Goal: Task Accomplishment & Management: Use online tool/utility

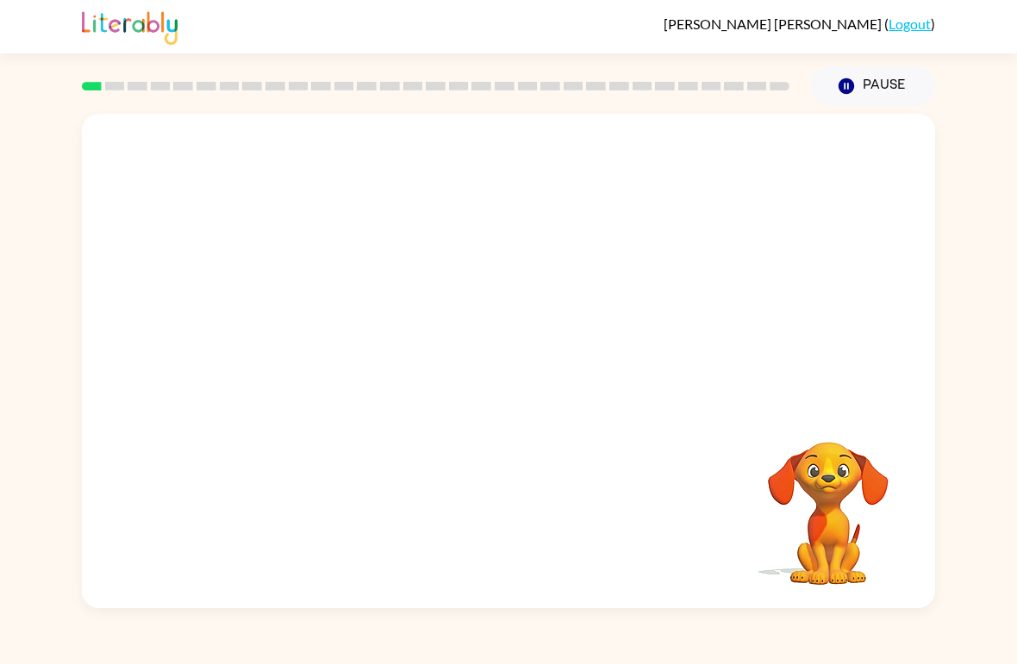
click at [587, 319] on video "Your browser must support playing .mp4 files to use Literably. Please try using…" at bounding box center [508, 260] width 853 height 292
click at [587, 318] on video "Your browser must support playing .mp4 files to use Literably. Please try using…" at bounding box center [508, 260] width 853 height 292
click at [239, 373] on div "Your browser must support playing .mp4 files to use Literably. Please try using…" at bounding box center [508, 361] width 853 height 495
click at [875, 77] on button "Pause Pause" at bounding box center [872, 86] width 125 height 40
click at [882, 70] on button "Pause Pause" at bounding box center [872, 86] width 125 height 40
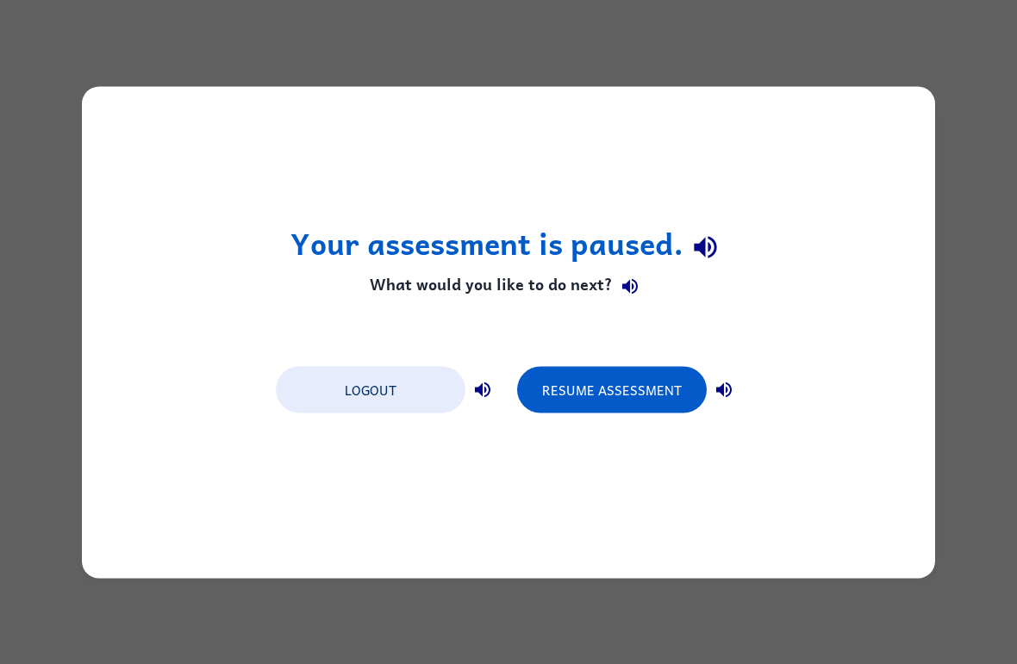
click at [599, 435] on div "Your assessment is paused. What would you like to do next? Logout Resume Assess…" at bounding box center [508, 332] width 853 height 492
click at [626, 368] on button "Resume Assessment" at bounding box center [612, 389] width 190 height 47
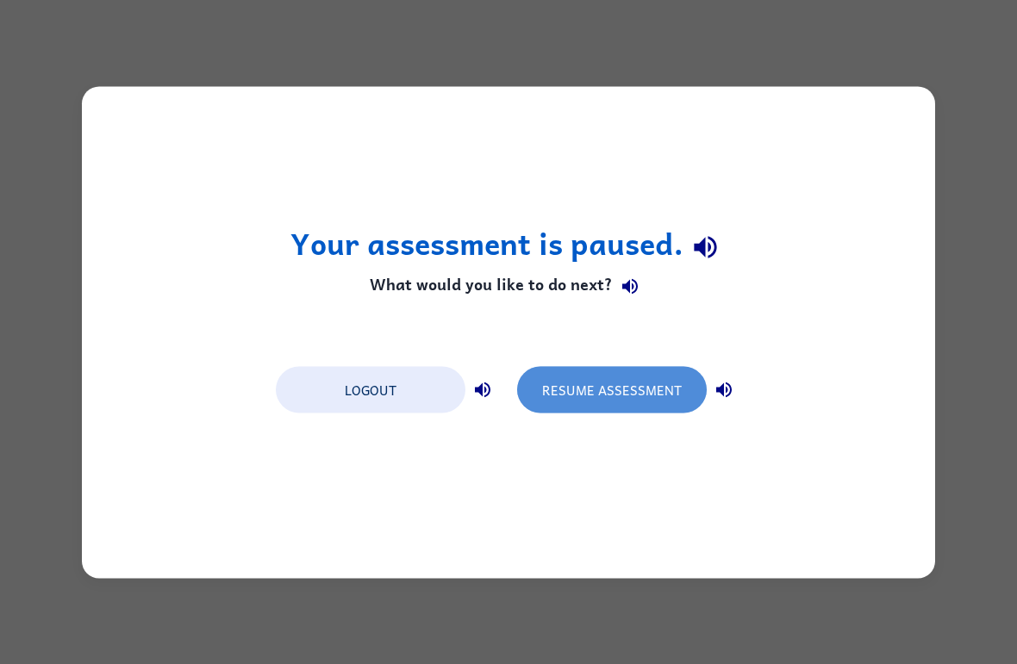
click at [608, 385] on button "Resume Assessment" at bounding box center [612, 389] width 190 height 47
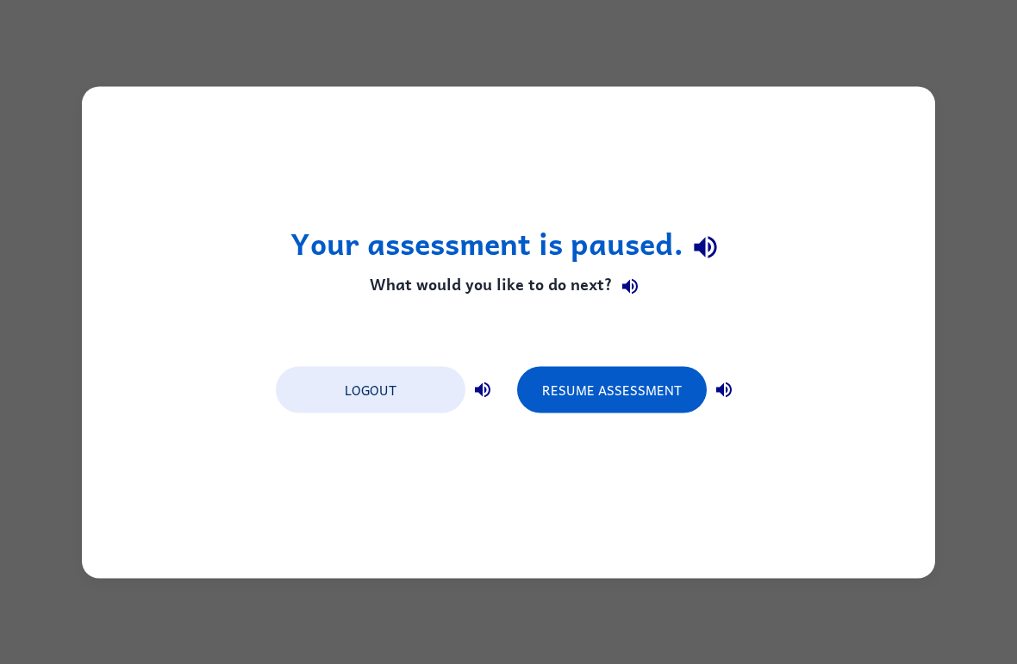
click at [671, 346] on div "Your assessment is paused. What would you like to do next? Logout Resume Assess…" at bounding box center [508, 332] width 853 height 492
click at [702, 346] on div "Your assessment is paused. What would you like to do next? Logout Resume Assess…" at bounding box center [508, 332] width 853 height 492
click at [675, 389] on button "Resume Assessment" at bounding box center [612, 389] width 190 height 47
click at [624, 398] on button "Resume Assessment" at bounding box center [612, 389] width 190 height 47
click at [631, 400] on button "Resume Assessment" at bounding box center [612, 389] width 190 height 47
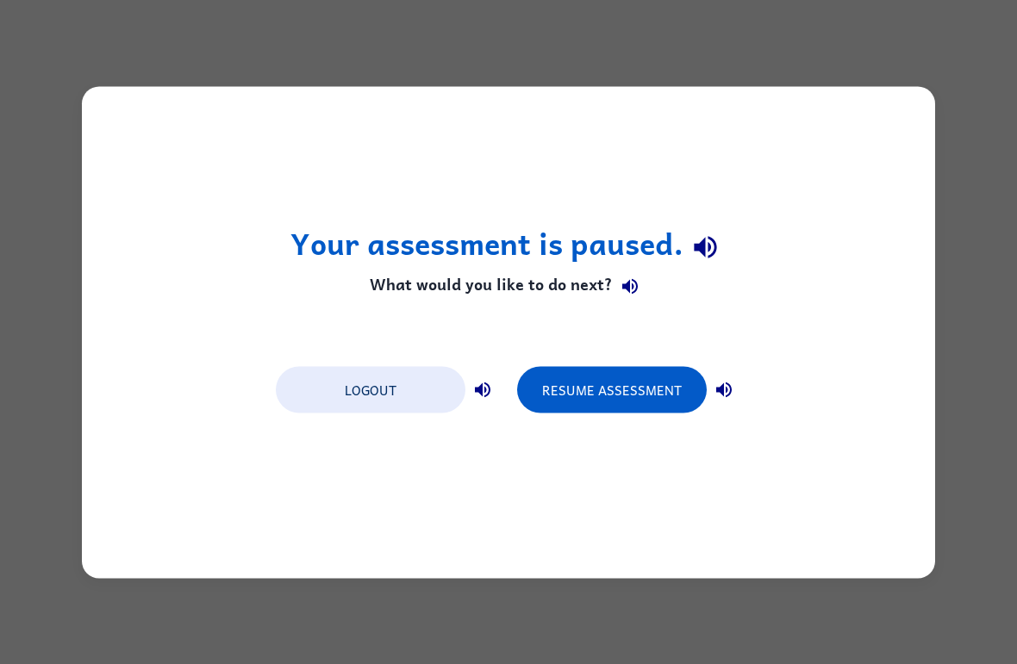
click at [560, 408] on button "Resume Assessment" at bounding box center [612, 389] width 190 height 47
click at [624, 328] on div "Your assessment is paused. What would you like to do next? Logout Resume Assess…" at bounding box center [508, 332] width 853 height 492
click at [667, 366] on button "Resume Assessment" at bounding box center [612, 389] width 190 height 47
click at [639, 385] on button "Resume Assessment" at bounding box center [612, 389] width 190 height 47
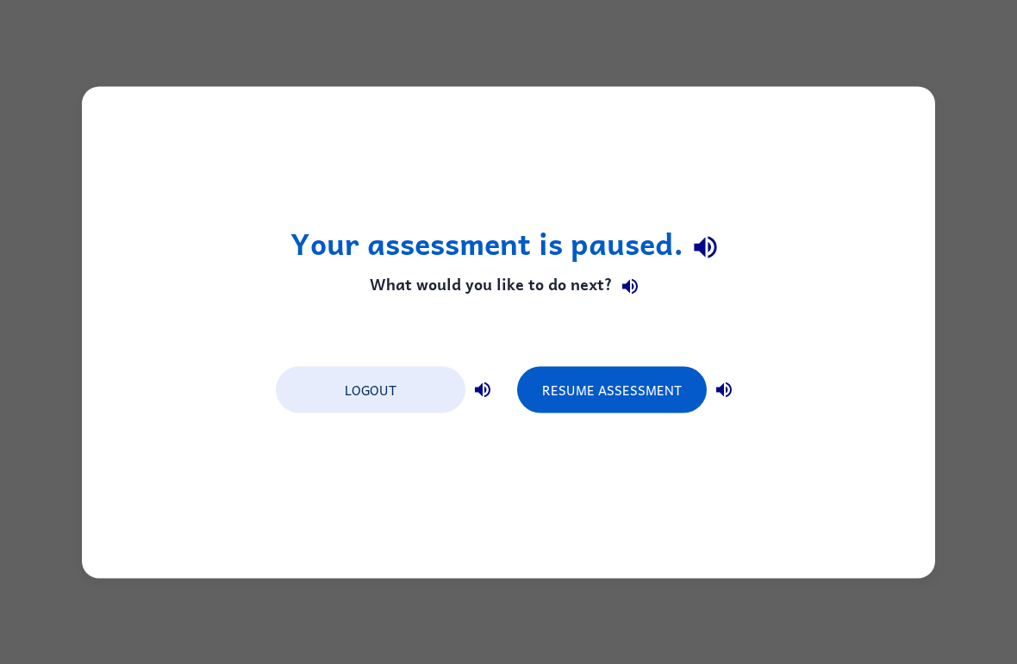
click at [635, 376] on button "Resume Assessment" at bounding box center [612, 389] width 190 height 47
click at [579, 394] on button "Resume Assessment" at bounding box center [612, 389] width 190 height 47
click at [576, 375] on button "Resume Assessment" at bounding box center [612, 389] width 190 height 47
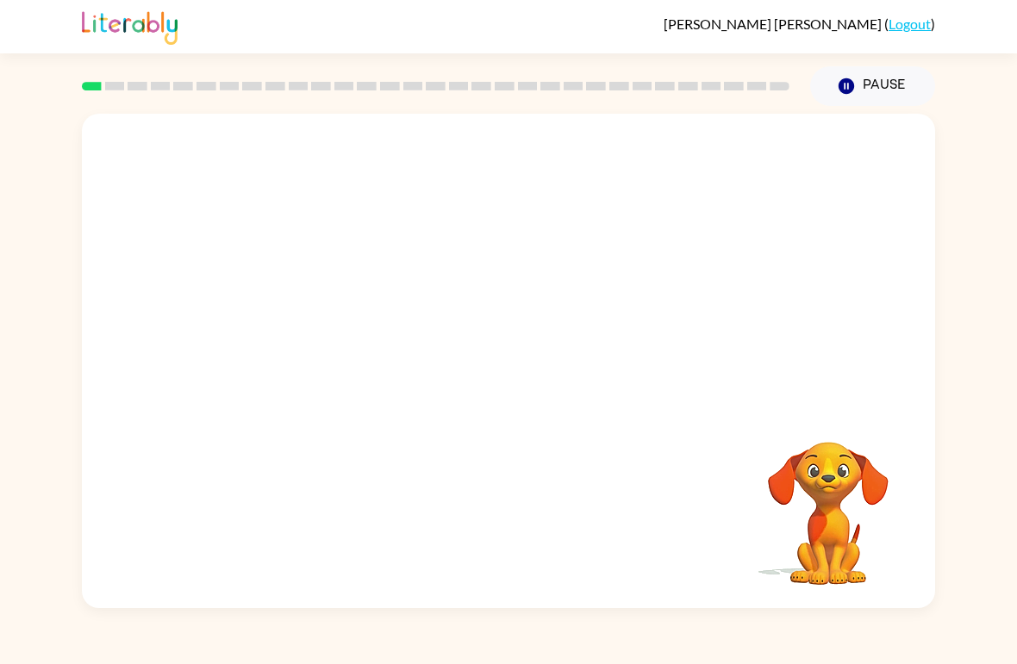
click at [624, 385] on div at bounding box center [508, 260] width 853 height 292
click at [514, 350] on button "button" at bounding box center [508, 370] width 110 height 63
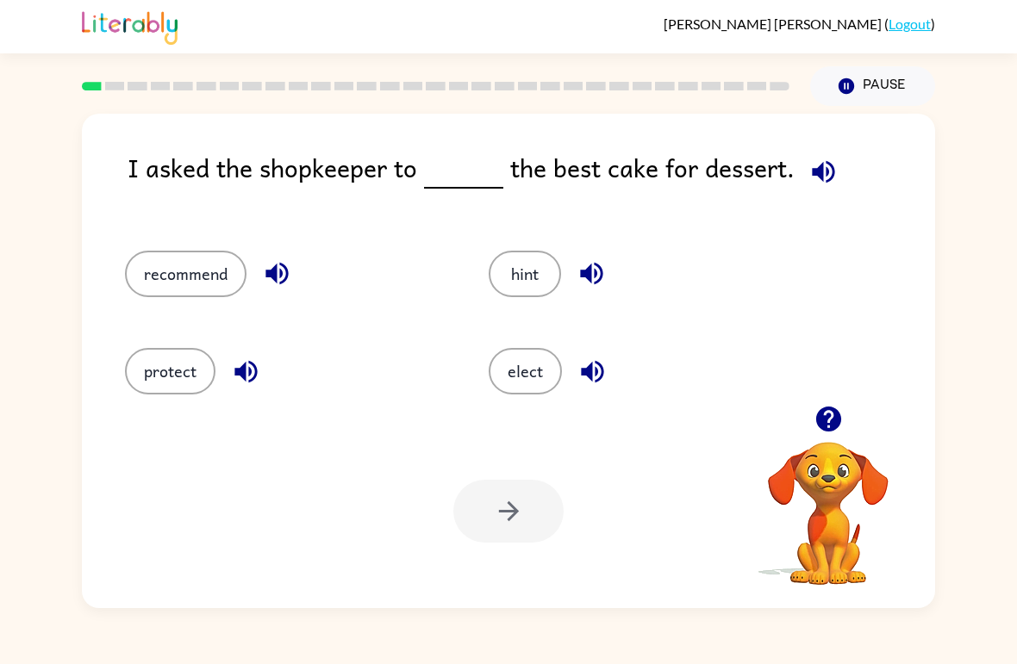
click at [184, 346] on div "protect" at bounding box center [274, 363] width 364 height 97
click at [191, 272] on button "recommend" at bounding box center [186, 274] width 122 height 47
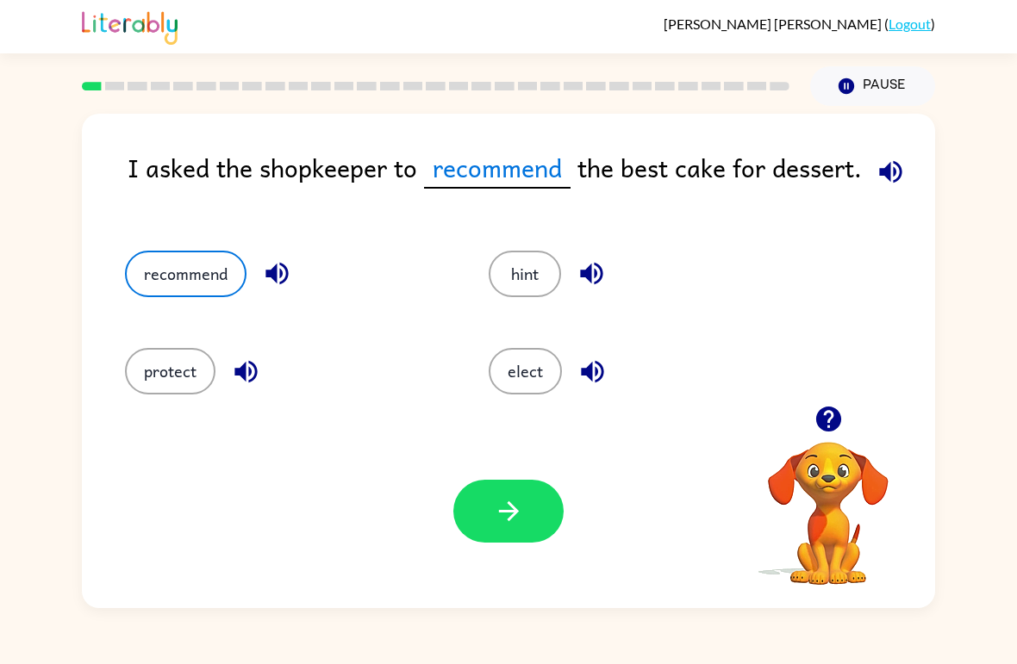
click at [541, 533] on button "button" at bounding box center [508, 511] width 110 height 63
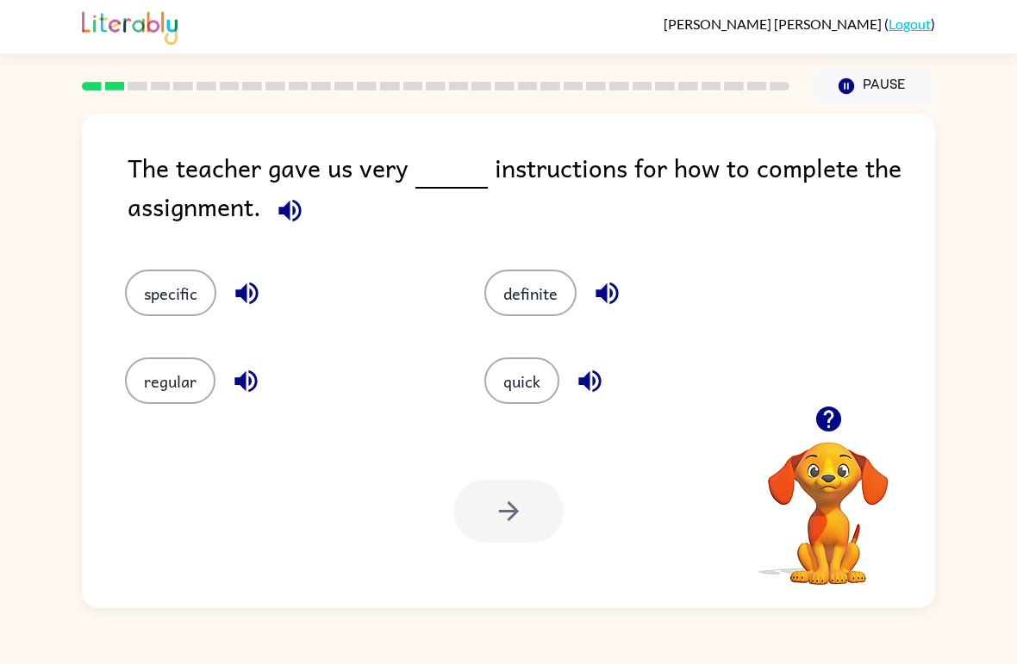
click at [173, 330] on div "regular" at bounding box center [271, 369] width 359 height 88
click at [182, 284] on button "specific" at bounding box center [170, 293] width 91 height 47
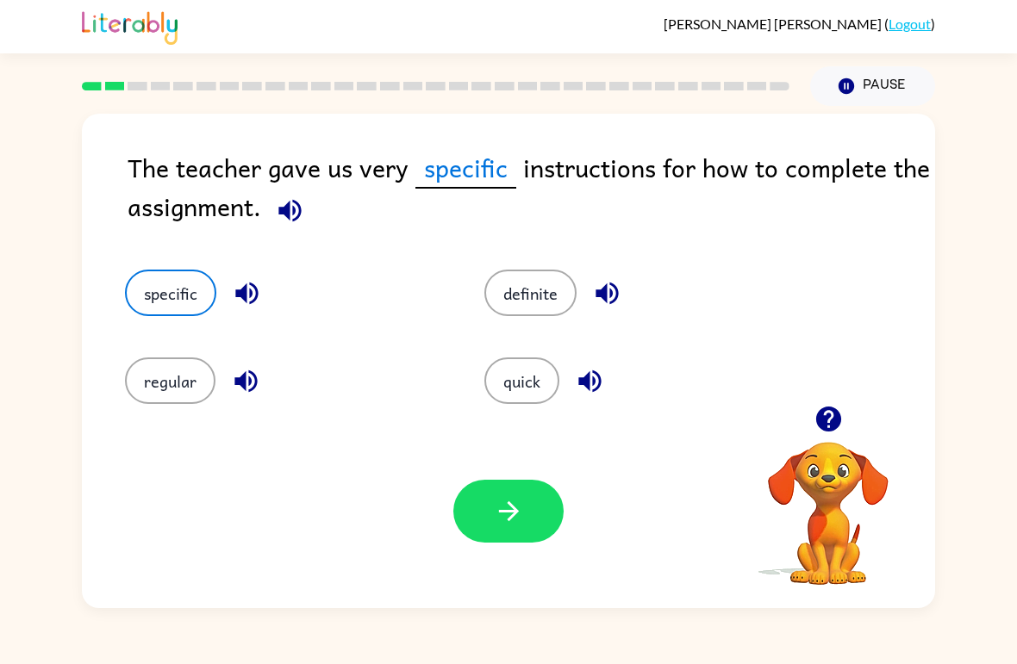
click at [143, 389] on button "regular" at bounding box center [170, 381] width 90 height 47
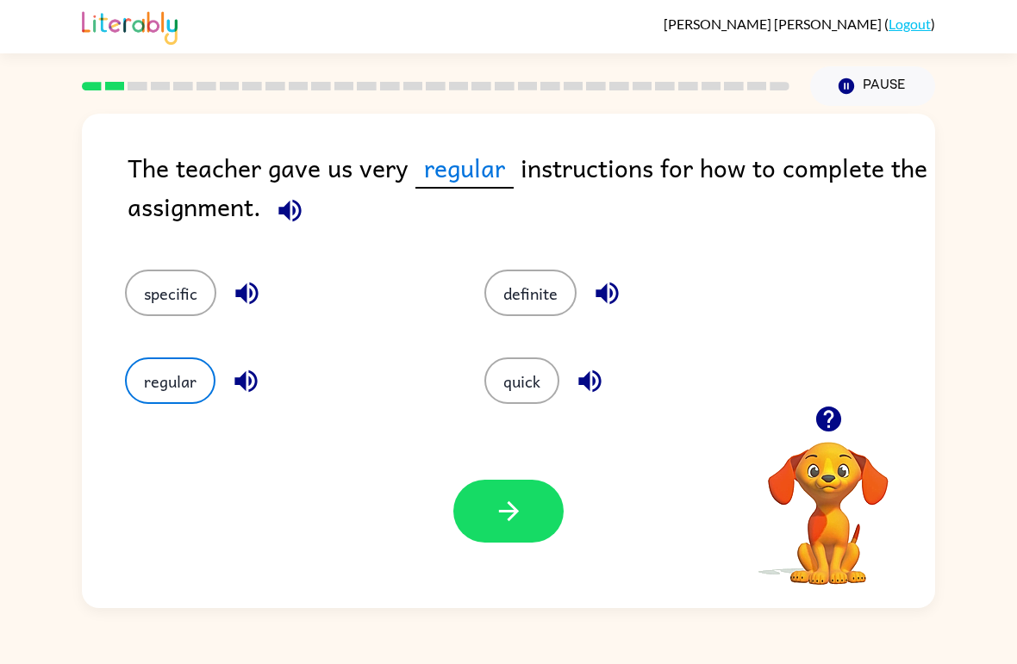
click at [513, 288] on button "definite" at bounding box center [530, 293] width 92 height 47
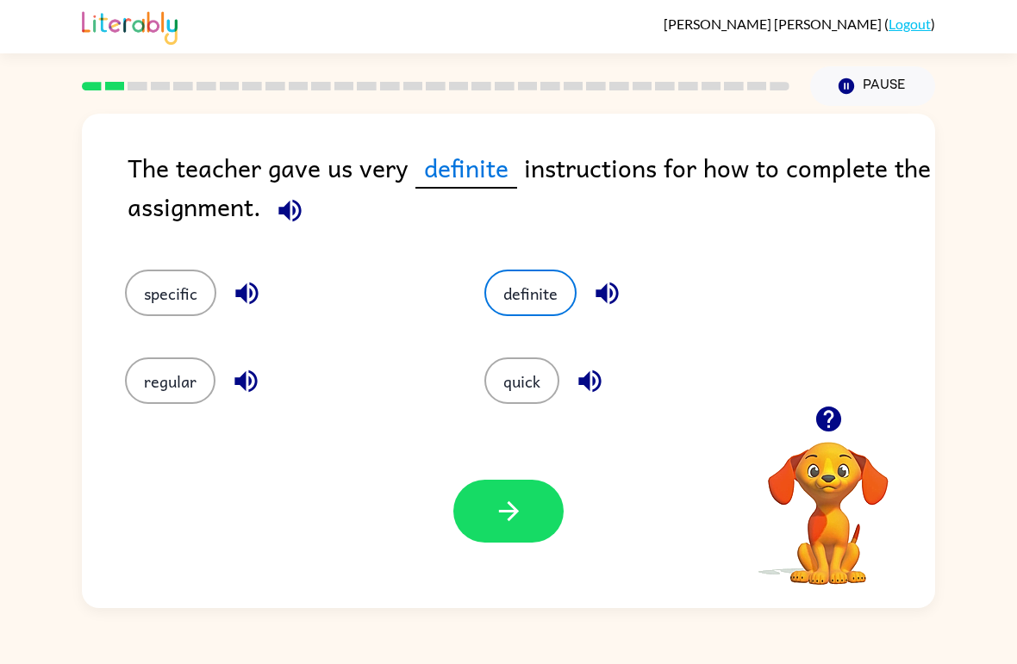
click at [511, 333] on div "quick" at bounding box center [631, 369] width 359 height 88
click at [510, 333] on div "quick" at bounding box center [631, 369] width 359 height 88
click at [525, 533] on button "button" at bounding box center [508, 511] width 110 height 63
click at [525, 533] on div at bounding box center [508, 511] width 110 height 63
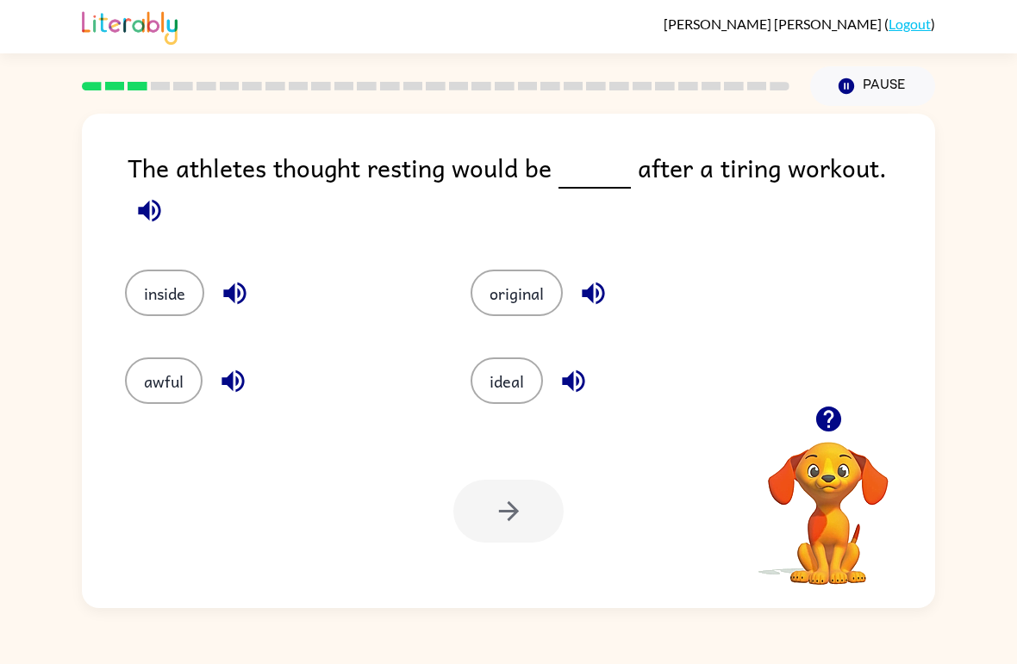
click at [162, 296] on button "inside" at bounding box center [164, 293] width 79 height 47
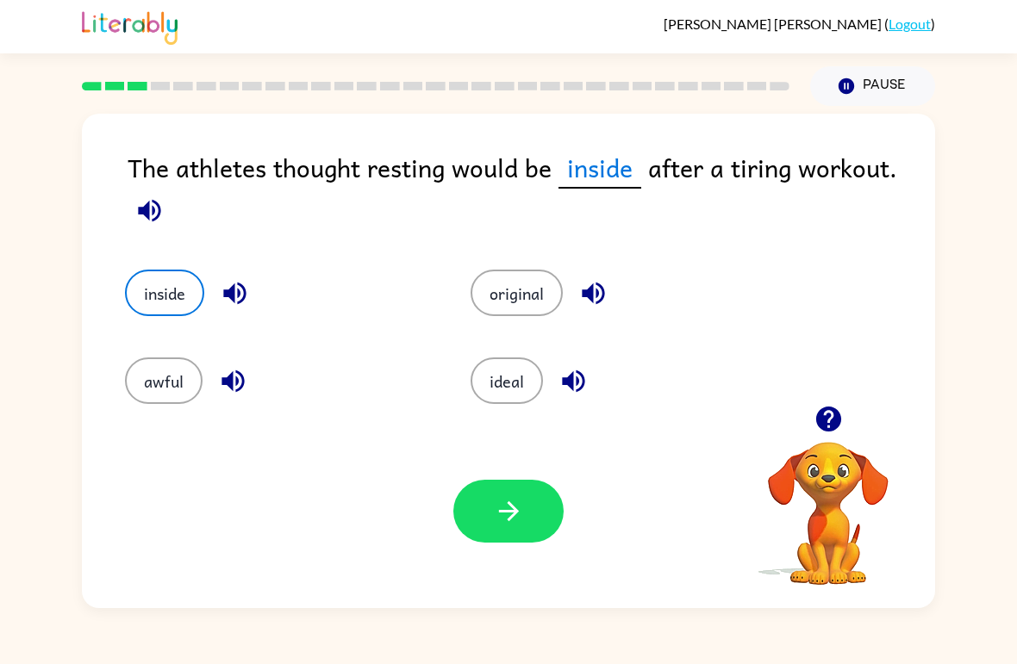
click at [182, 372] on button "awful" at bounding box center [164, 381] width 78 height 47
click at [19, 73] on div "[PERSON_NAME] ( Logout ) Pause Pause The athletes thought resting would be awfu…" at bounding box center [508, 332] width 1017 height 664
click at [153, 272] on button "inside" at bounding box center [164, 293] width 79 height 47
click at [187, 305] on button "inside" at bounding box center [164, 293] width 79 height 47
click at [502, 489] on button "button" at bounding box center [508, 511] width 110 height 63
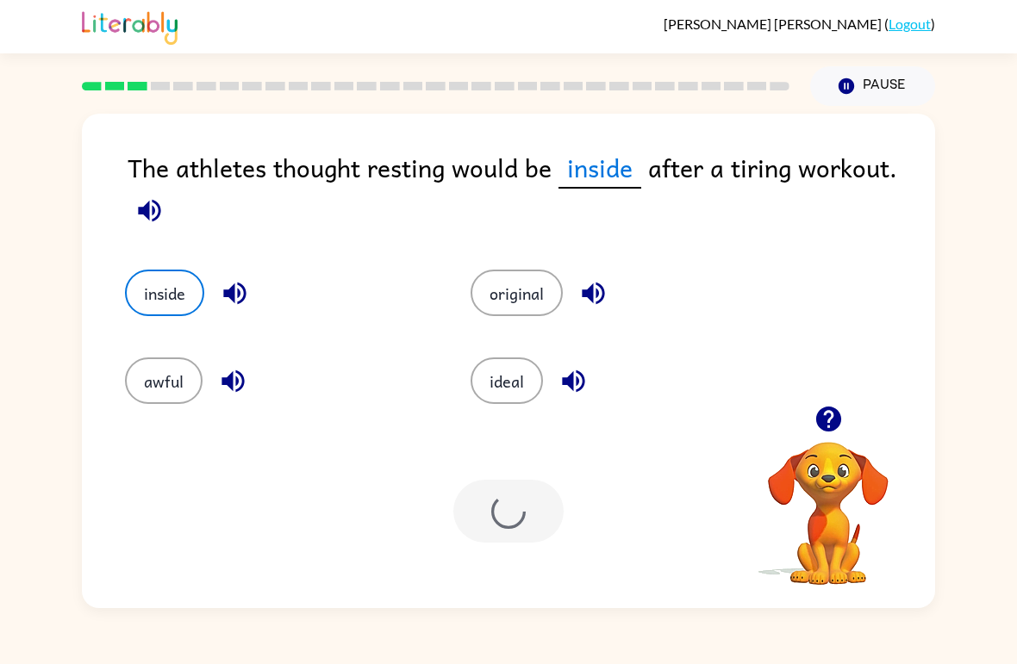
click at [502, 488] on div at bounding box center [508, 511] width 110 height 63
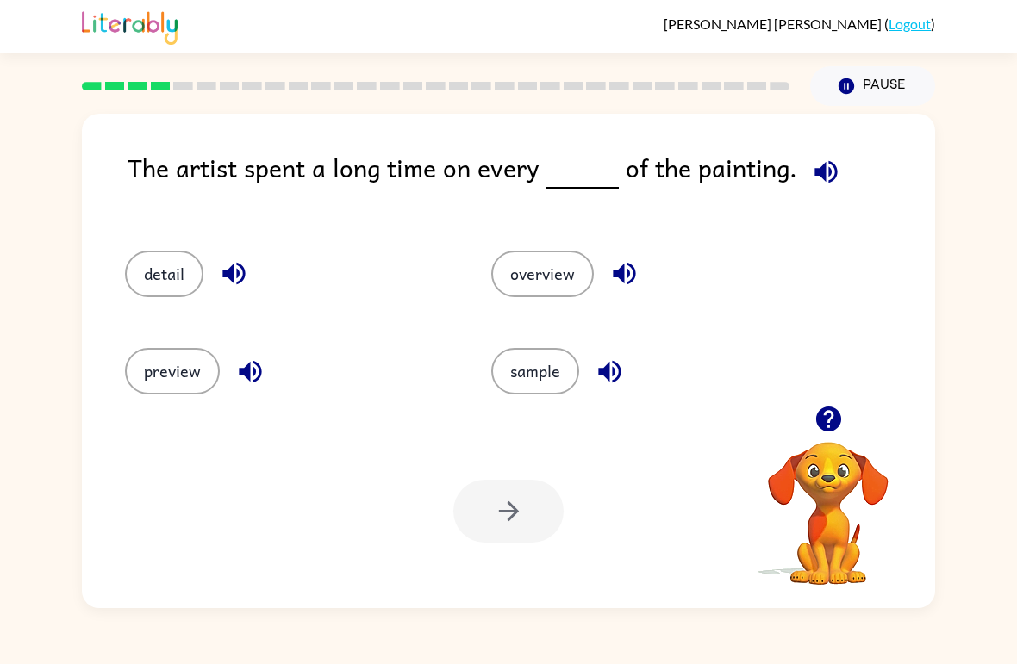
click at [197, 263] on button "detail" at bounding box center [164, 274] width 78 height 47
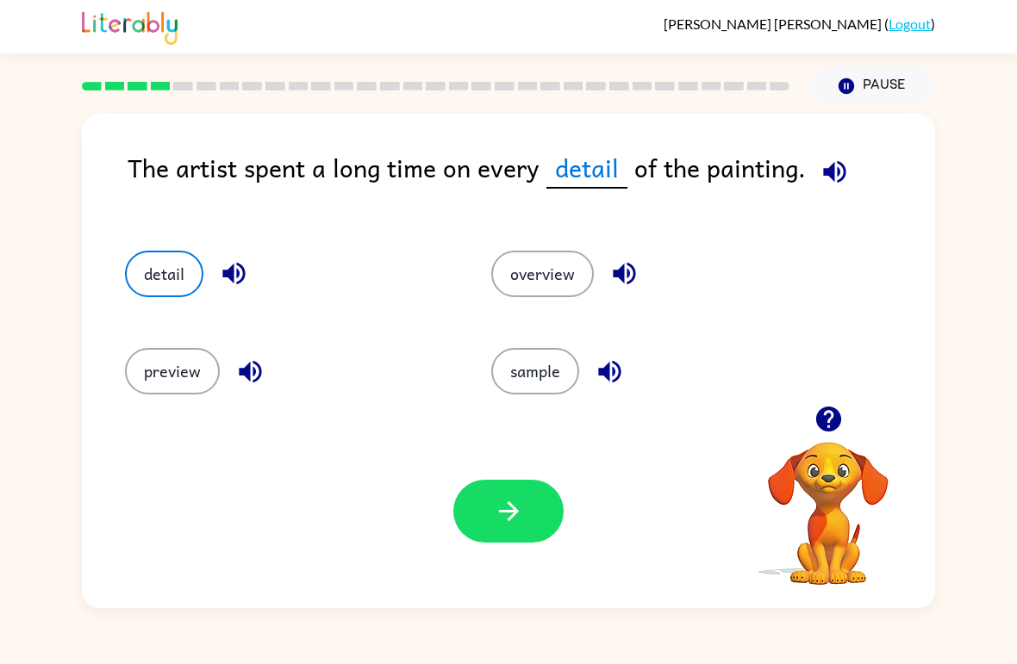
click at [506, 529] on button "button" at bounding box center [508, 511] width 110 height 63
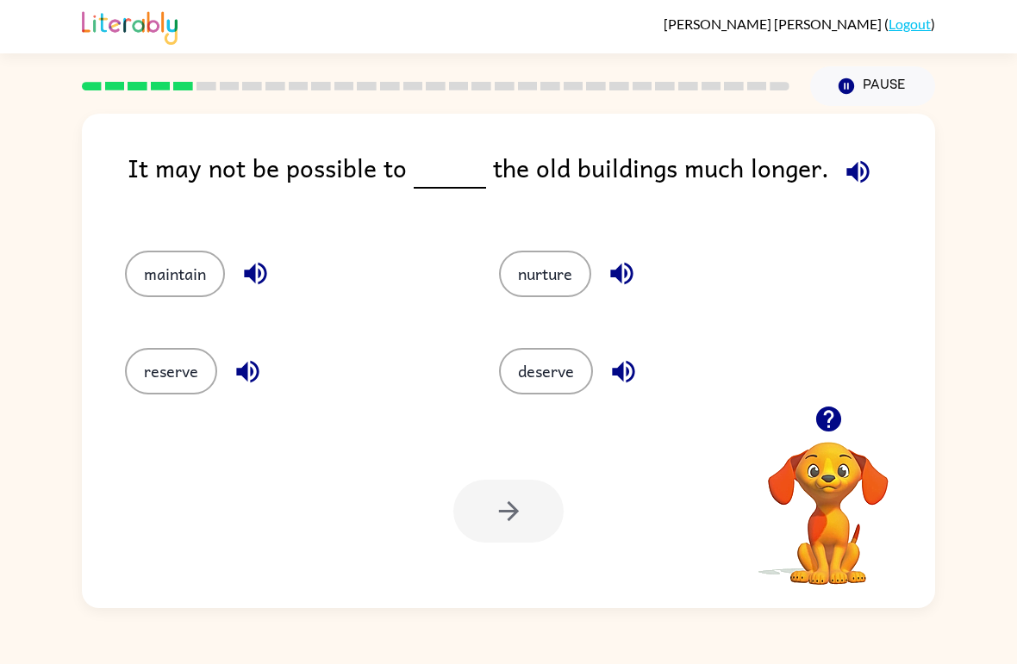
click at [160, 389] on button "reserve" at bounding box center [171, 371] width 92 height 47
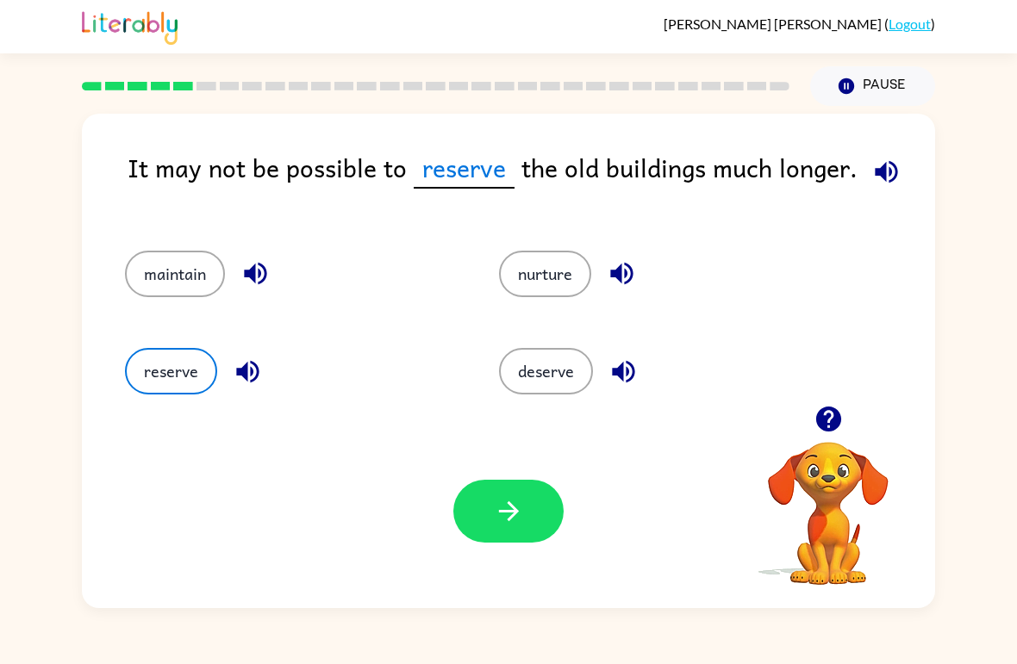
click at [531, 492] on button "button" at bounding box center [508, 511] width 110 height 63
click at [196, 283] on button "maintain" at bounding box center [175, 274] width 100 height 47
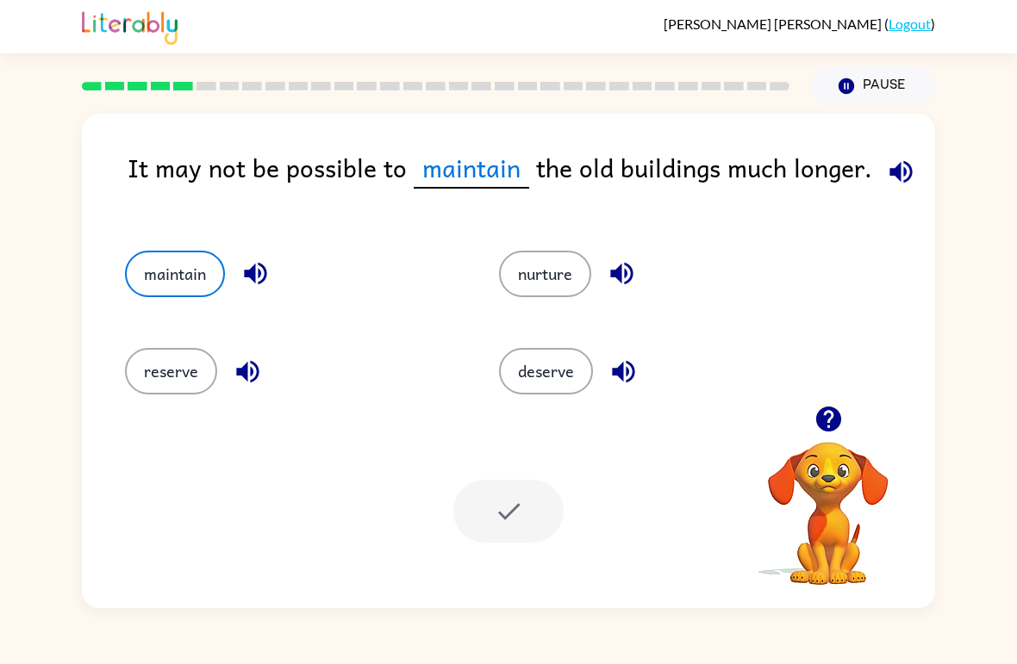
click at [174, 287] on button "maintain" at bounding box center [175, 274] width 100 height 47
click at [184, 376] on button "reserve" at bounding box center [171, 371] width 92 height 47
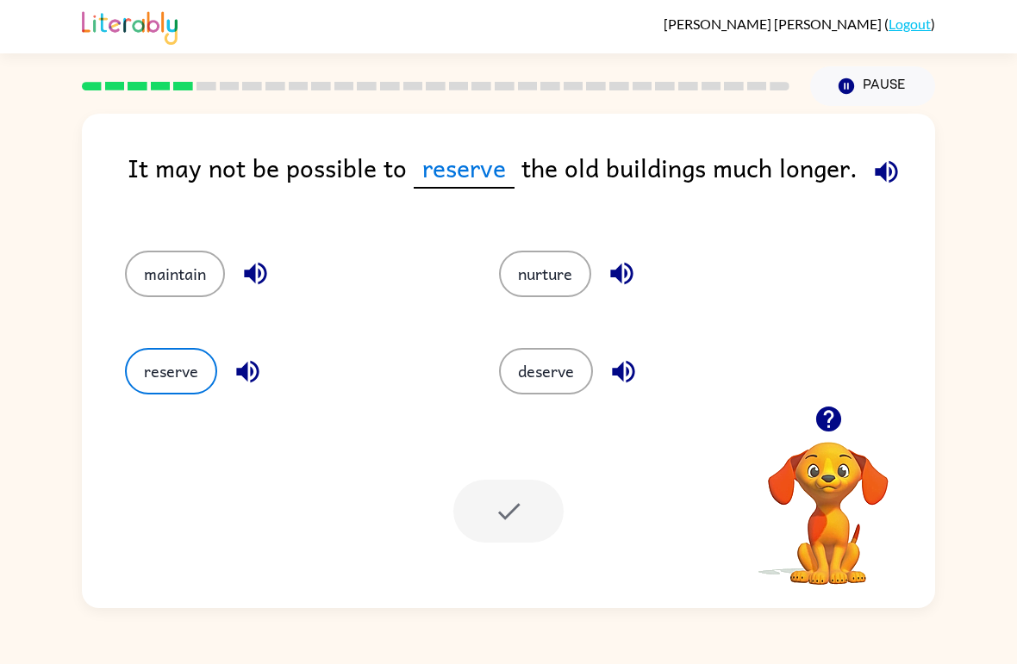
click at [190, 262] on button "maintain" at bounding box center [175, 274] width 100 height 47
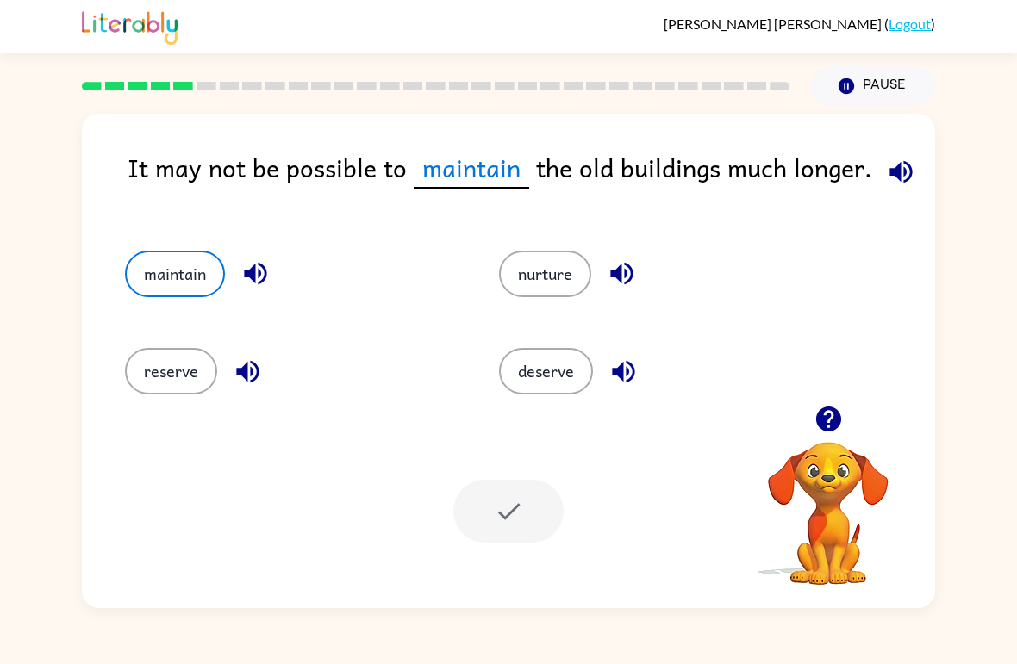
click at [552, 261] on button "nurture" at bounding box center [545, 274] width 92 height 47
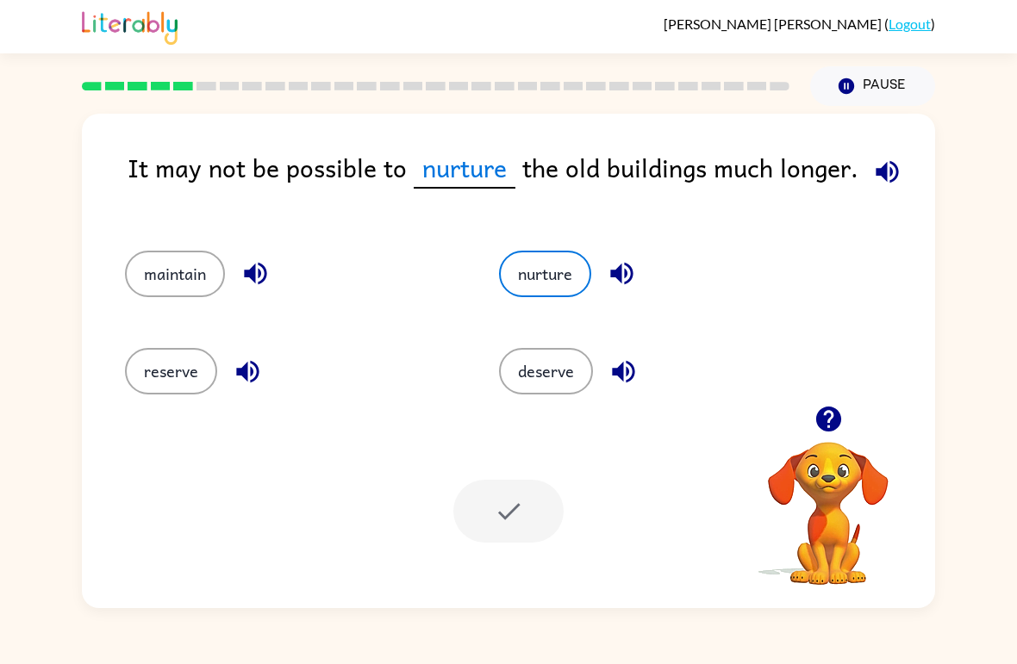
click at [527, 365] on button "deserve" at bounding box center [546, 371] width 94 height 47
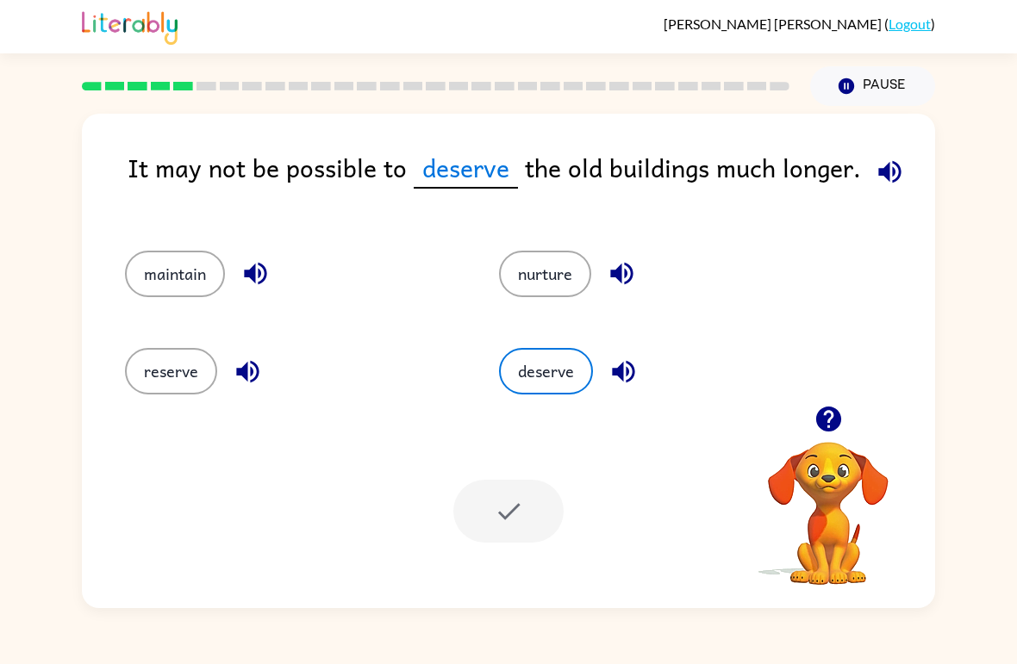
click at [151, 366] on button "reserve" at bounding box center [171, 371] width 92 height 47
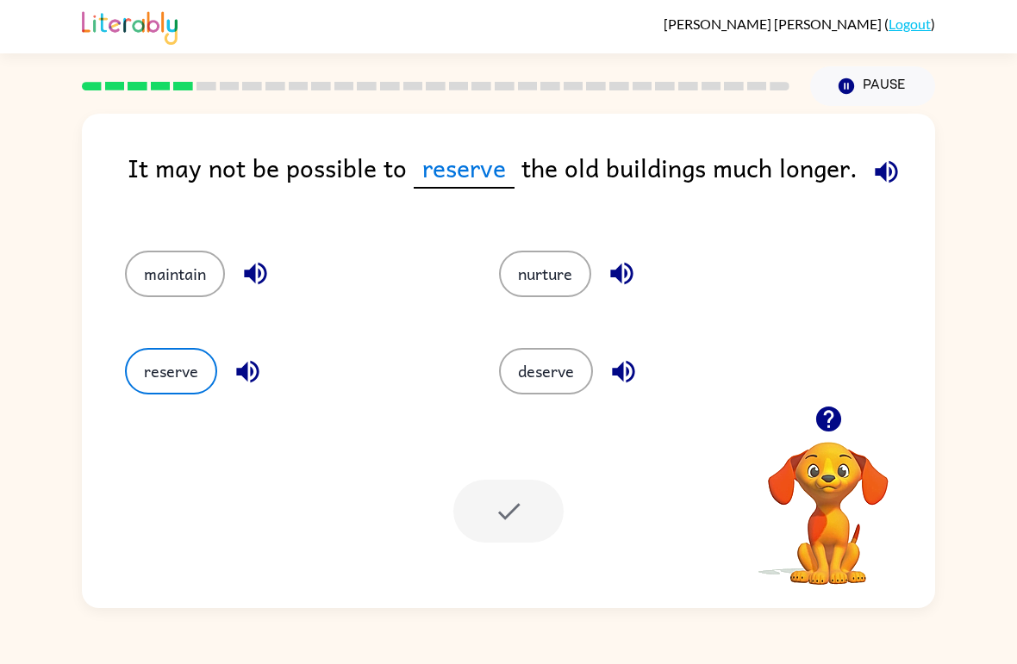
click at [151, 365] on button "reserve" at bounding box center [171, 371] width 92 height 47
click at [161, 360] on button "reserve" at bounding box center [171, 371] width 92 height 47
click at [160, 359] on button "reserve" at bounding box center [171, 371] width 92 height 47
click at [498, 504] on div at bounding box center [508, 511] width 110 height 63
click at [495, 533] on div at bounding box center [508, 511] width 110 height 63
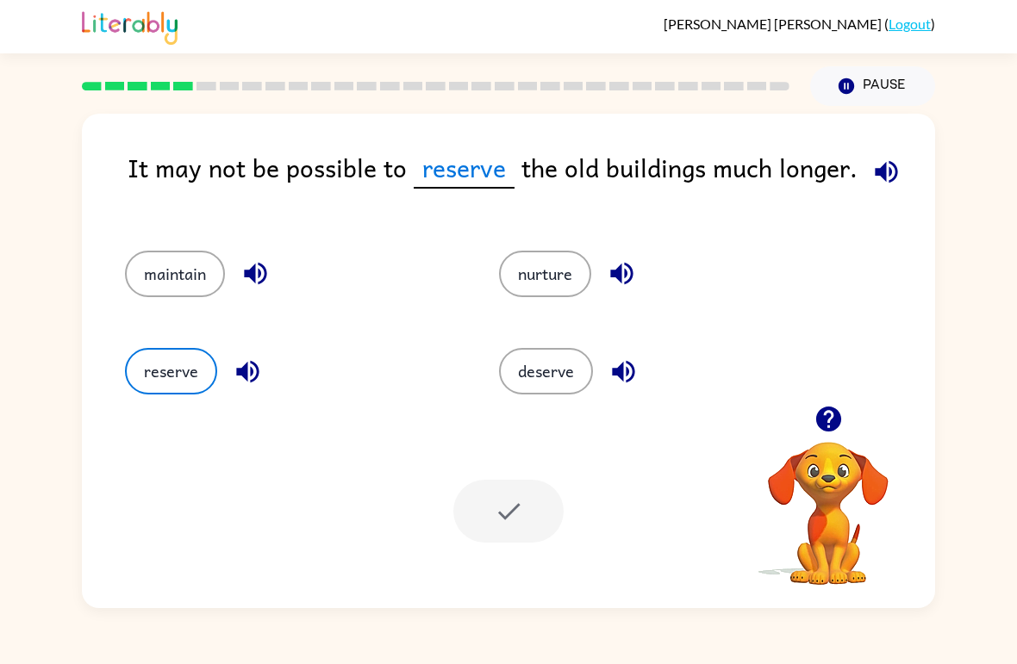
click at [495, 533] on div at bounding box center [508, 511] width 110 height 63
click at [488, 502] on div at bounding box center [508, 511] width 110 height 63
click at [487, 502] on div at bounding box center [508, 511] width 110 height 63
click at [877, 93] on button "Pause Pause" at bounding box center [872, 86] width 125 height 40
click at [867, 78] on button "Pause Pause" at bounding box center [872, 86] width 125 height 40
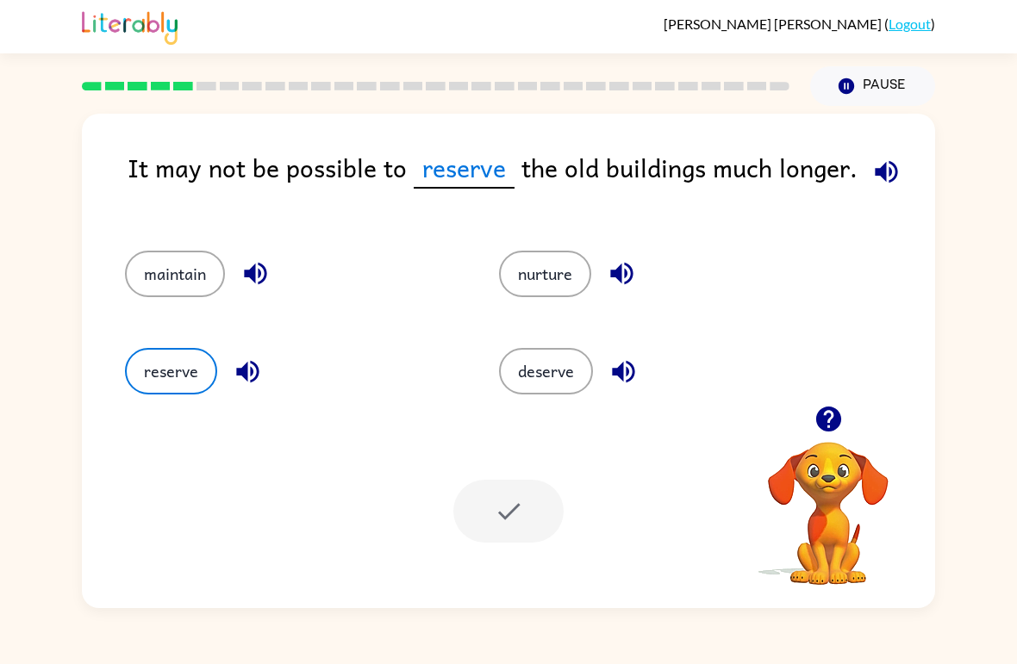
click at [867, 77] on button "Pause Pause" at bounding box center [872, 86] width 125 height 40
click at [838, 93] on icon "Pause" at bounding box center [846, 86] width 19 height 19
click at [838, 92] on icon "Pause" at bounding box center [846, 86] width 19 height 19
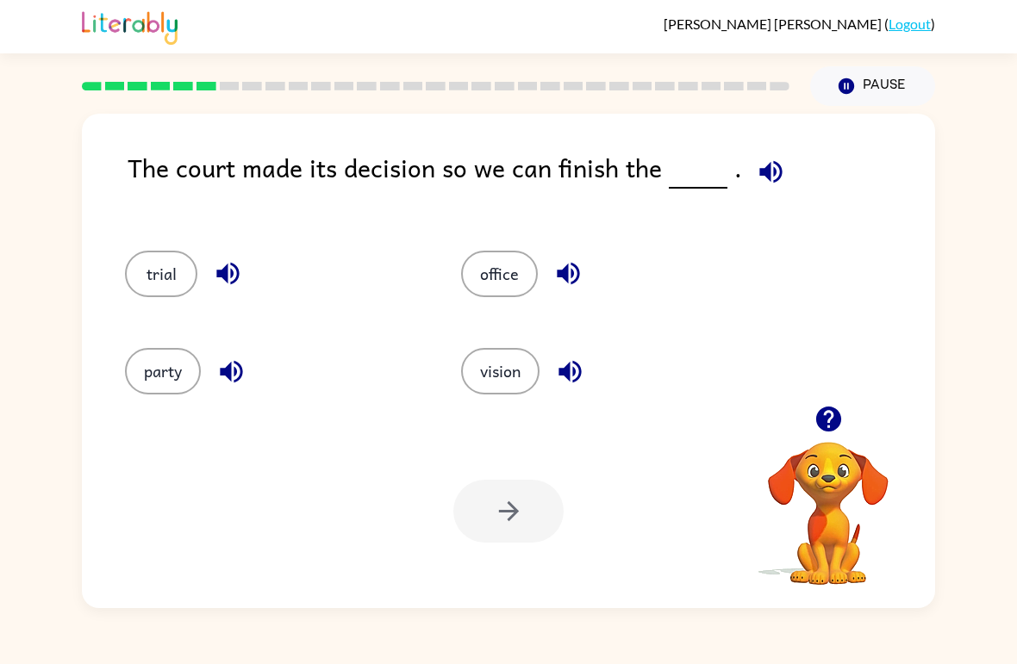
click at [122, 294] on div "trial" at bounding box center [260, 266] width 336 height 97
click at [172, 274] on button "trial" at bounding box center [161, 274] width 72 height 47
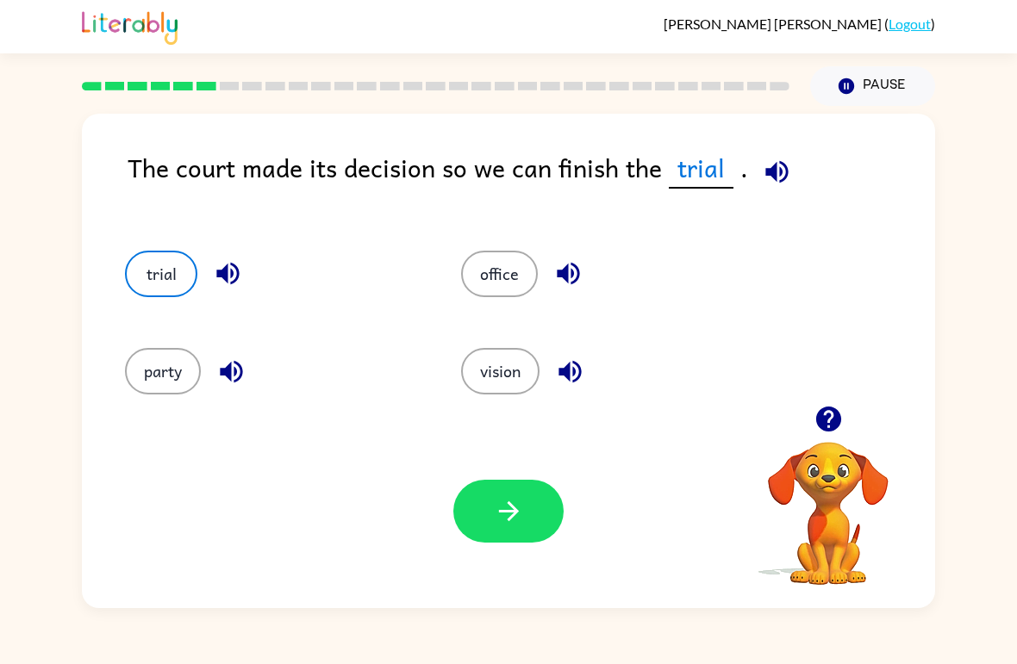
click at [181, 267] on button "trial" at bounding box center [161, 274] width 72 height 47
click at [180, 267] on button "trial" at bounding box center [161, 274] width 72 height 47
click at [489, 563] on div "Your browser must support playing .mp4 files to use Literably. Please try using…" at bounding box center [508, 511] width 853 height 194
click at [513, 514] on icon "button" at bounding box center [509, 511] width 30 height 30
click at [512, 514] on div at bounding box center [508, 511] width 110 height 63
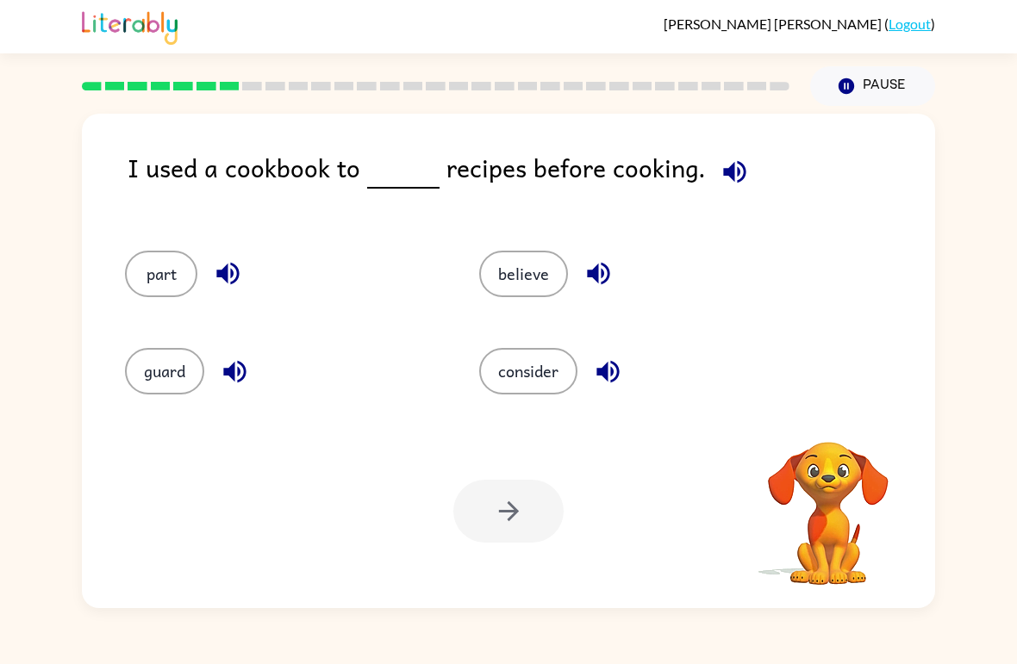
click at [552, 538] on div at bounding box center [508, 511] width 110 height 63
click at [177, 277] on button "part" at bounding box center [161, 274] width 72 height 47
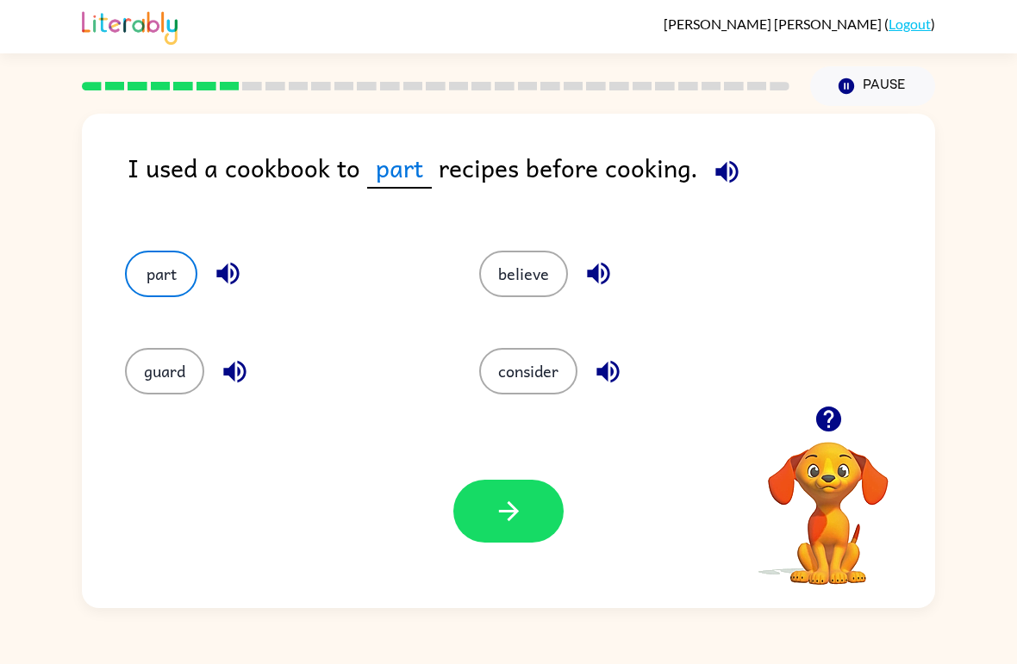
click at [179, 363] on button "guard" at bounding box center [164, 371] width 79 height 47
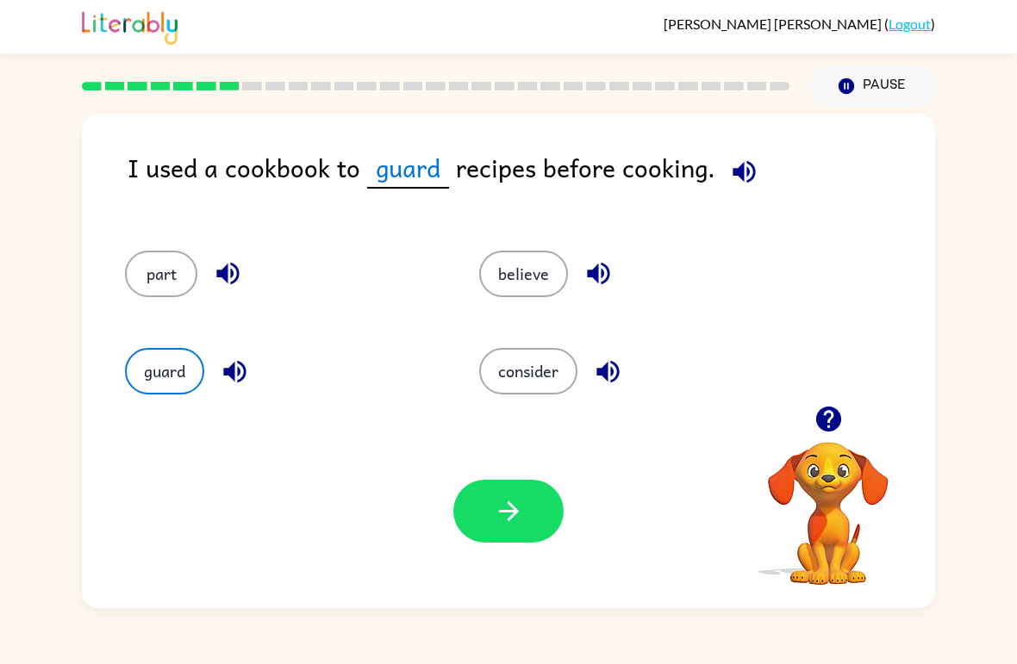
click at [588, 264] on icon "button" at bounding box center [598, 274] width 30 height 30
click at [520, 290] on button "believe" at bounding box center [523, 274] width 89 height 47
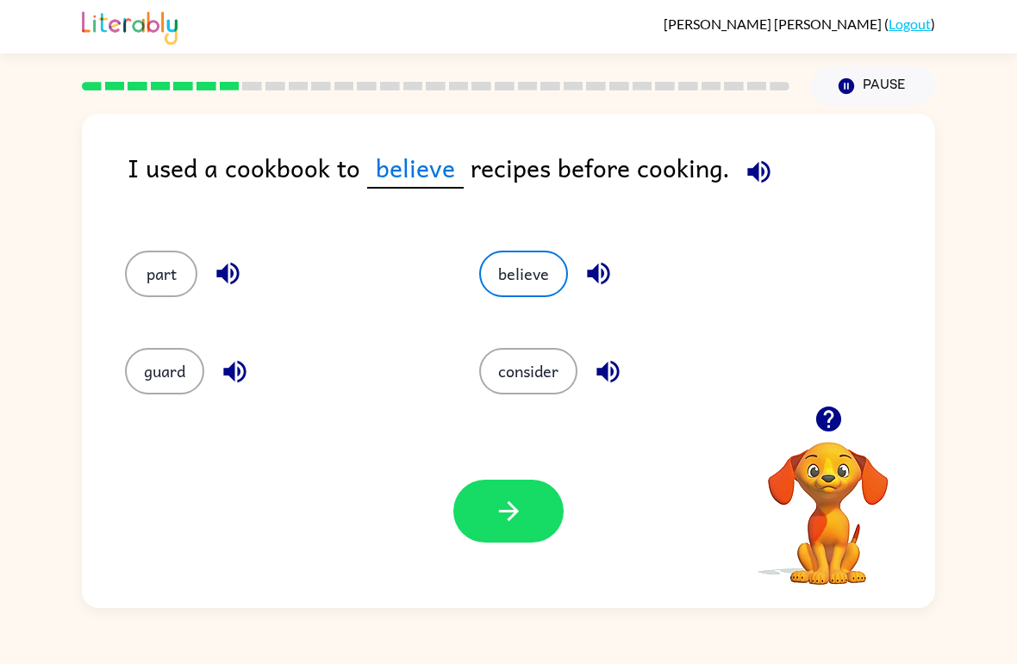
click at [538, 353] on button "consider" at bounding box center [528, 371] width 98 height 47
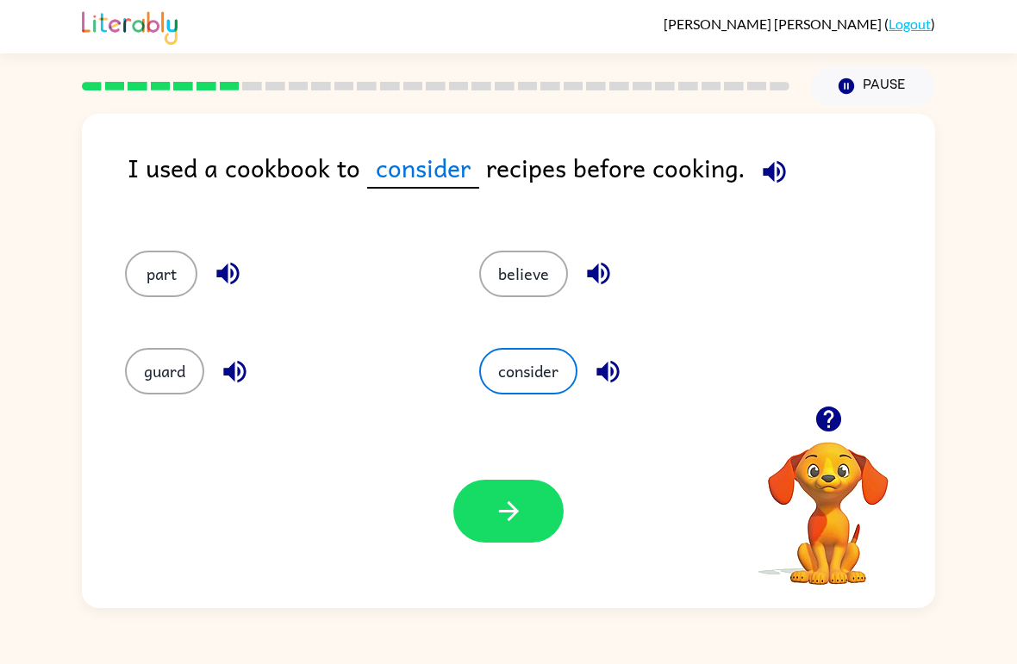
click at [160, 261] on button "part" at bounding box center [161, 274] width 72 height 47
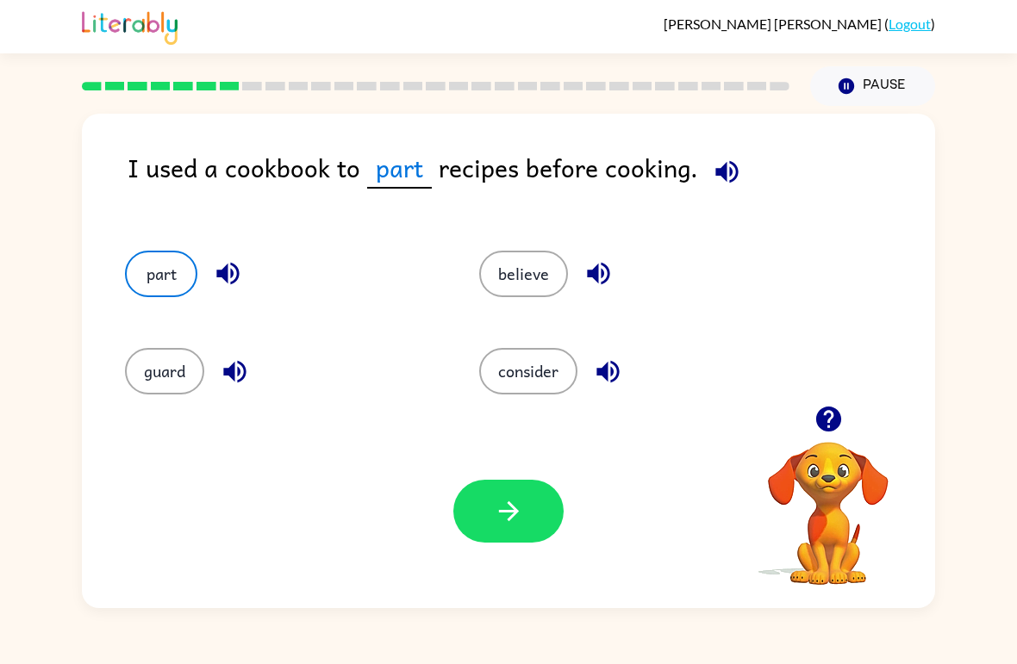
click at [153, 369] on button "guard" at bounding box center [164, 371] width 79 height 47
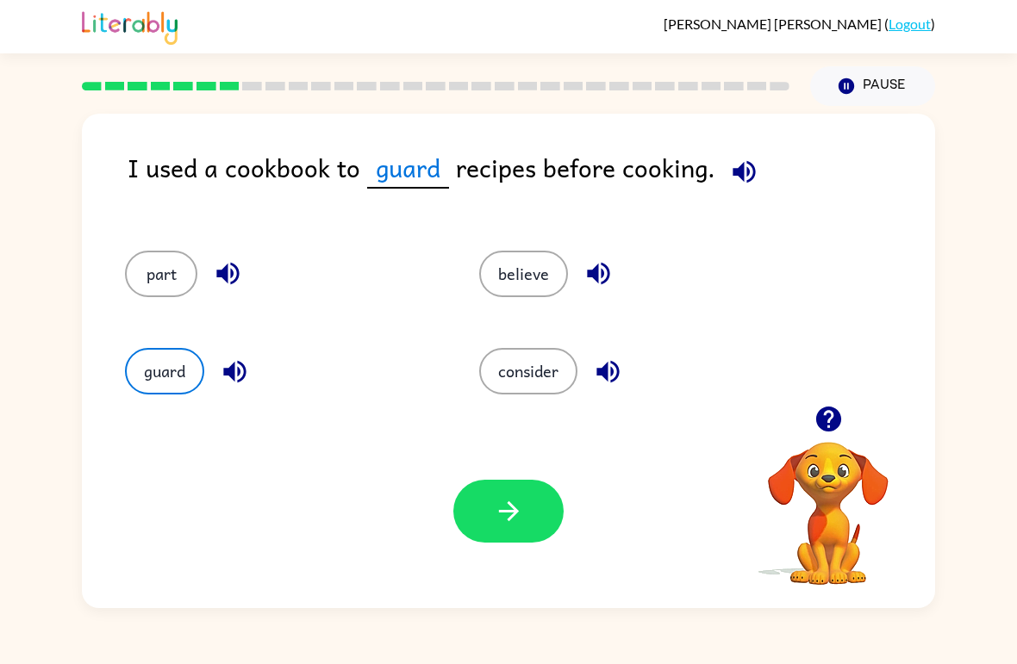
click at [527, 271] on button "believe" at bounding box center [523, 274] width 89 height 47
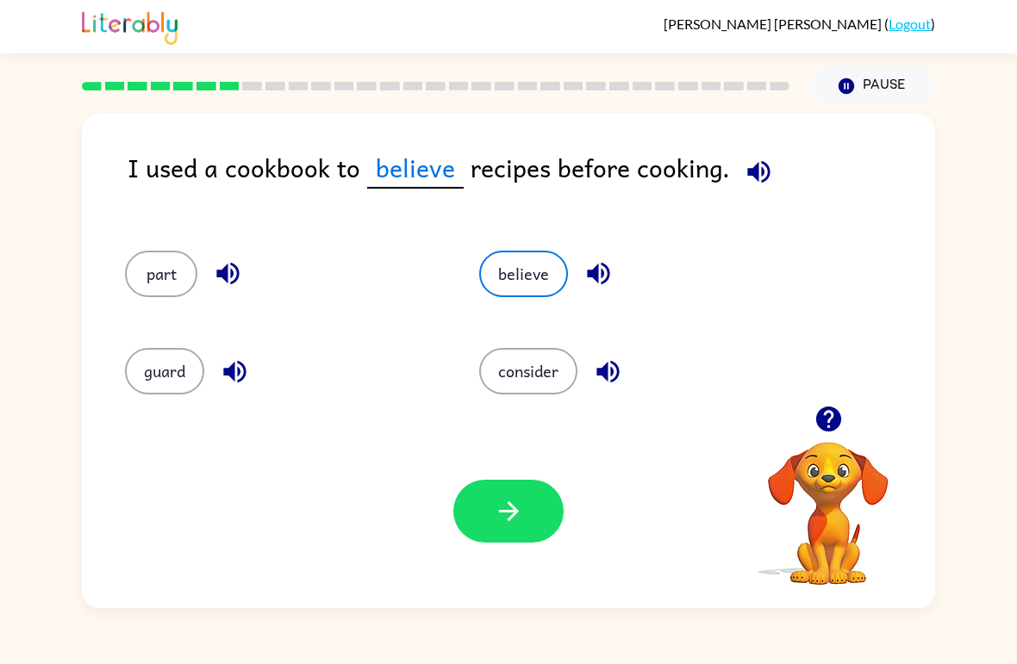
click at [522, 391] on button "consider" at bounding box center [528, 371] width 98 height 47
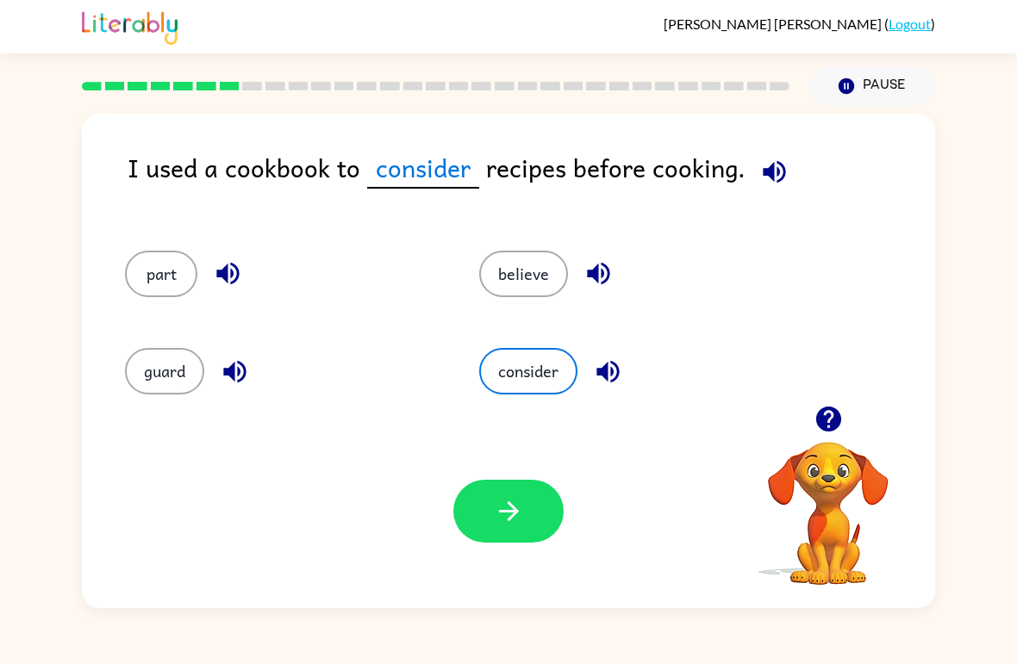
click at [158, 279] on button "part" at bounding box center [161, 274] width 72 height 47
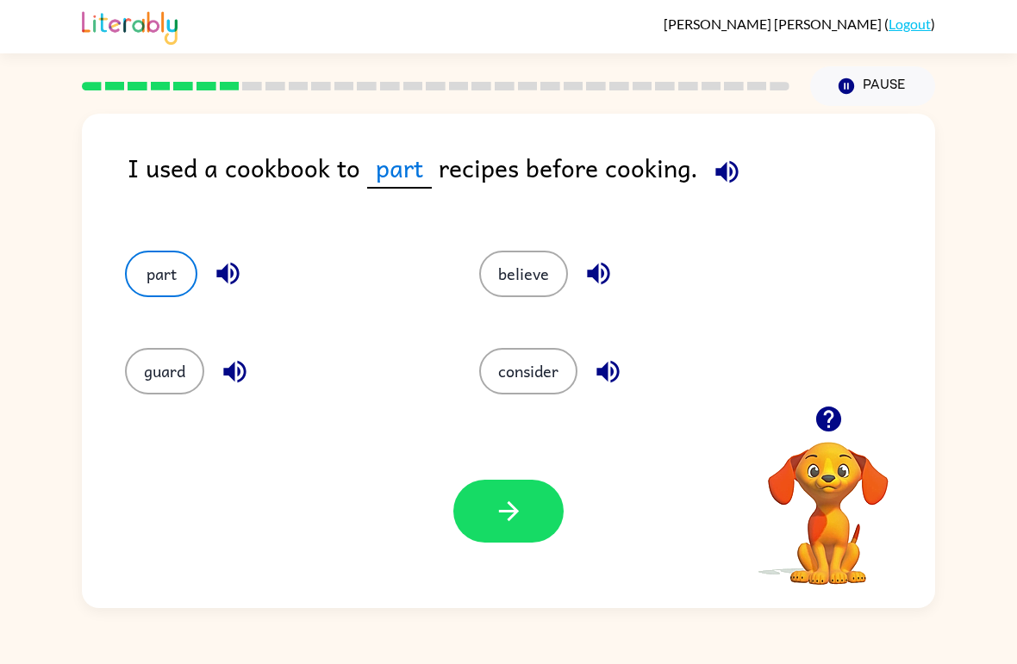
click at [159, 349] on button "guard" at bounding box center [164, 371] width 79 height 47
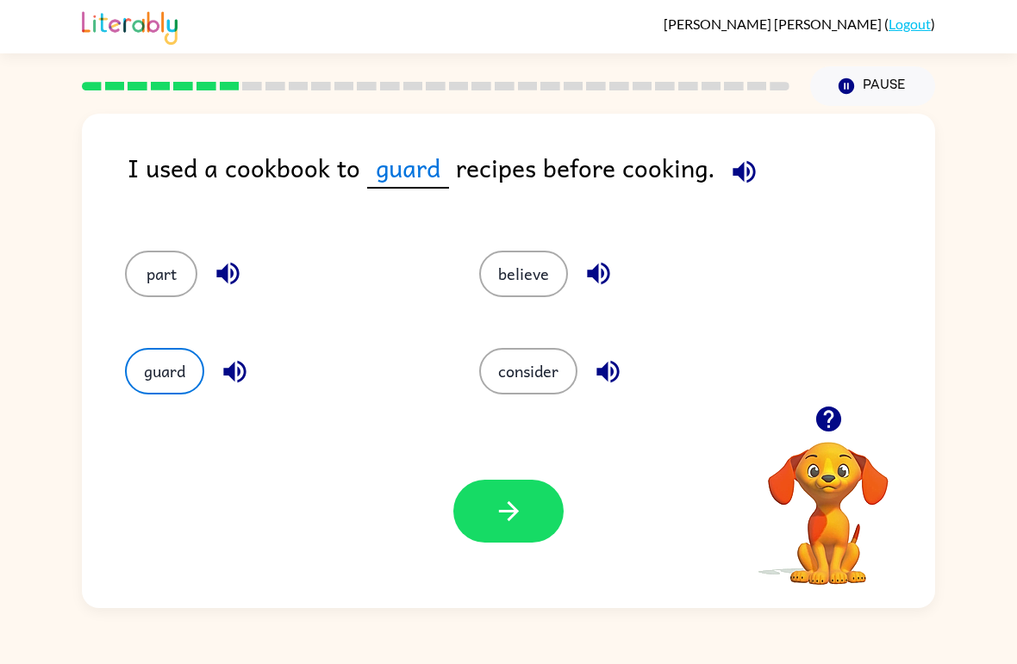
click at [485, 275] on button "believe" at bounding box center [523, 274] width 89 height 47
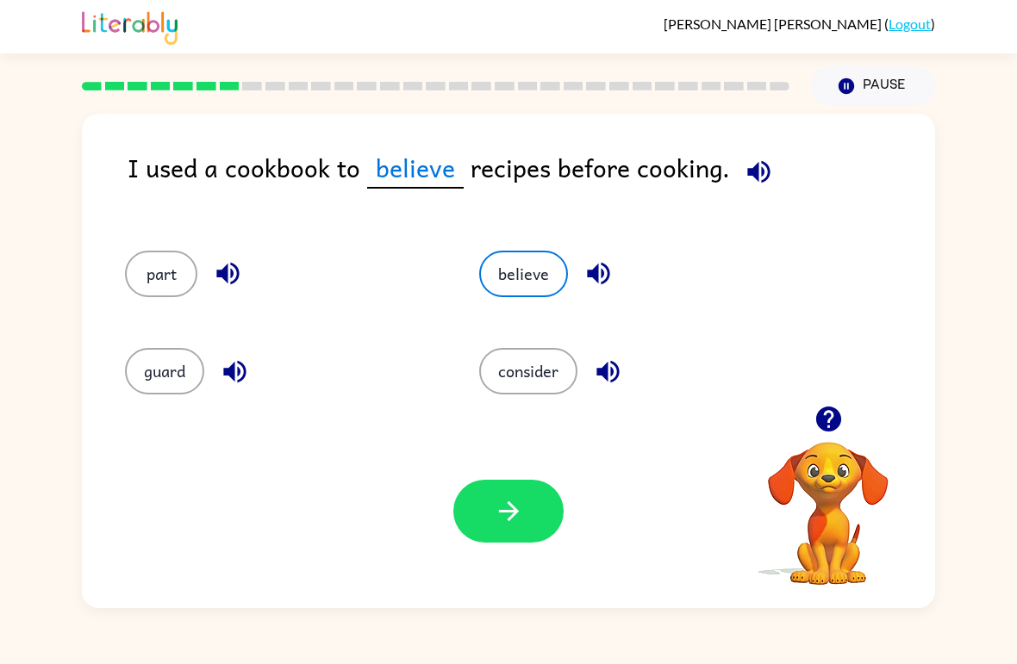
click at [558, 333] on div "consider" at bounding box center [623, 363] width 354 height 97
click at [512, 366] on button "consider" at bounding box center [528, 371] width 98 height 47
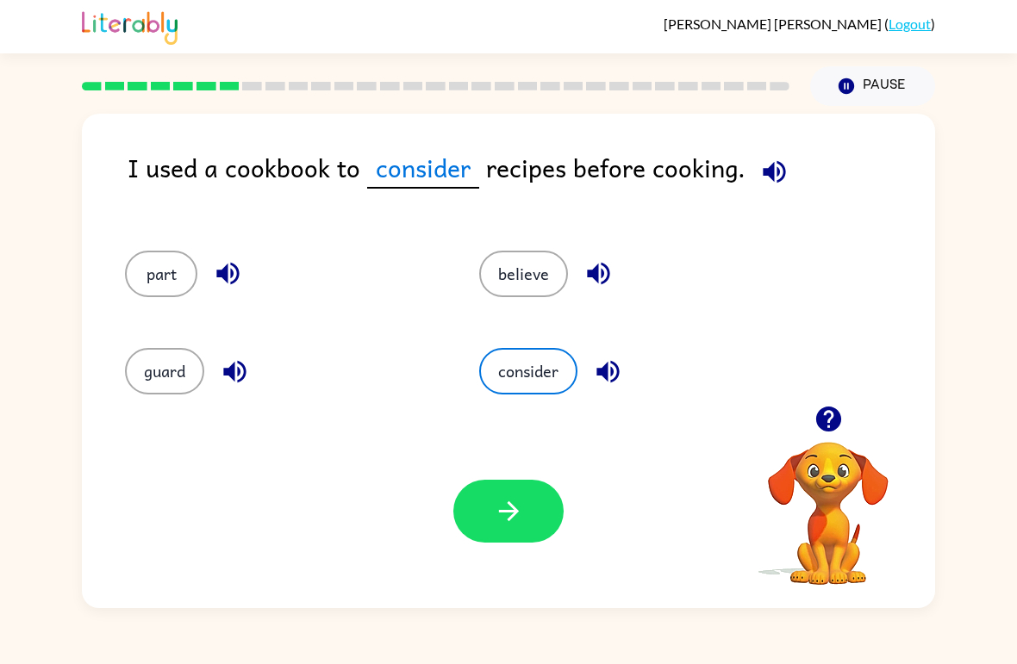
click at [148, 269] on button "part" at bounding box center [161, 274] width 72 height 47
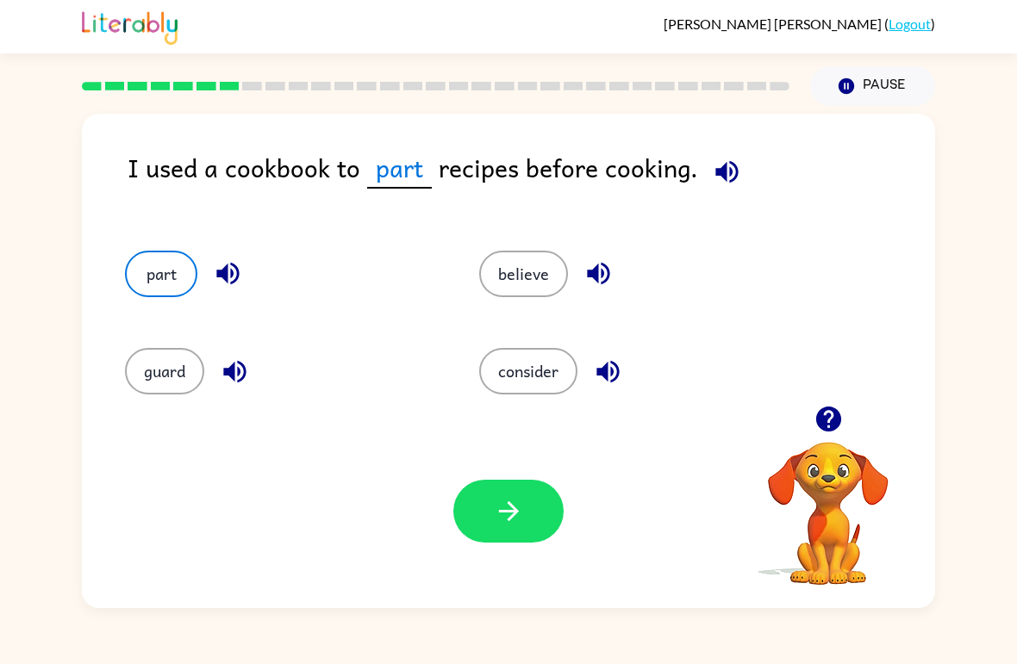
click at [163, 377] on button "guard" at bounding box center [164, 371] width 79 height 47
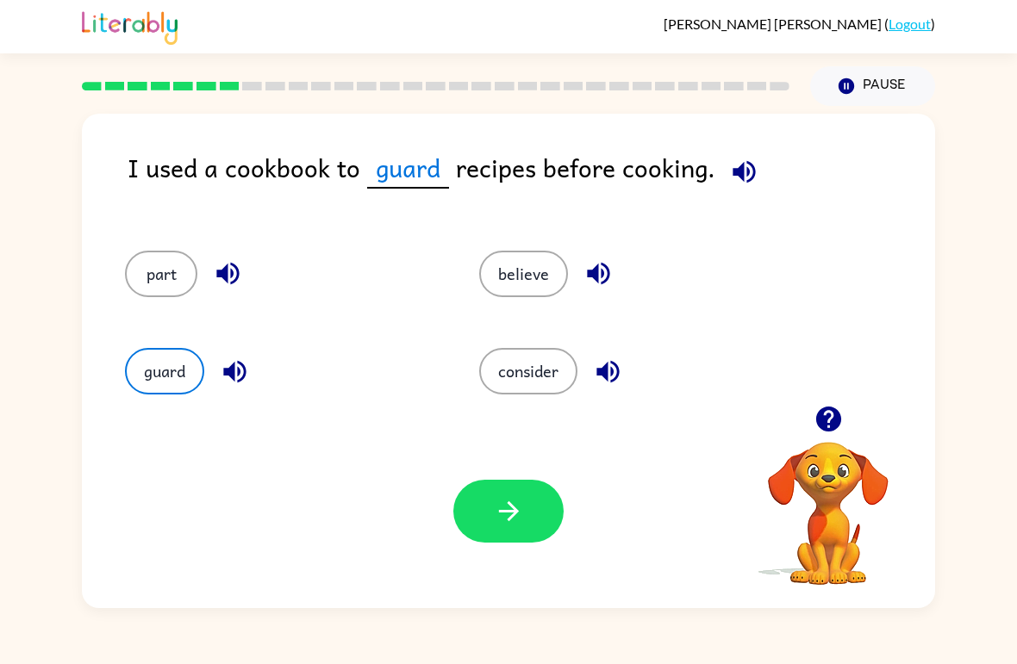
click at [565, 272] on button "believe" at bounding box center [523, 274] width 89 height 47
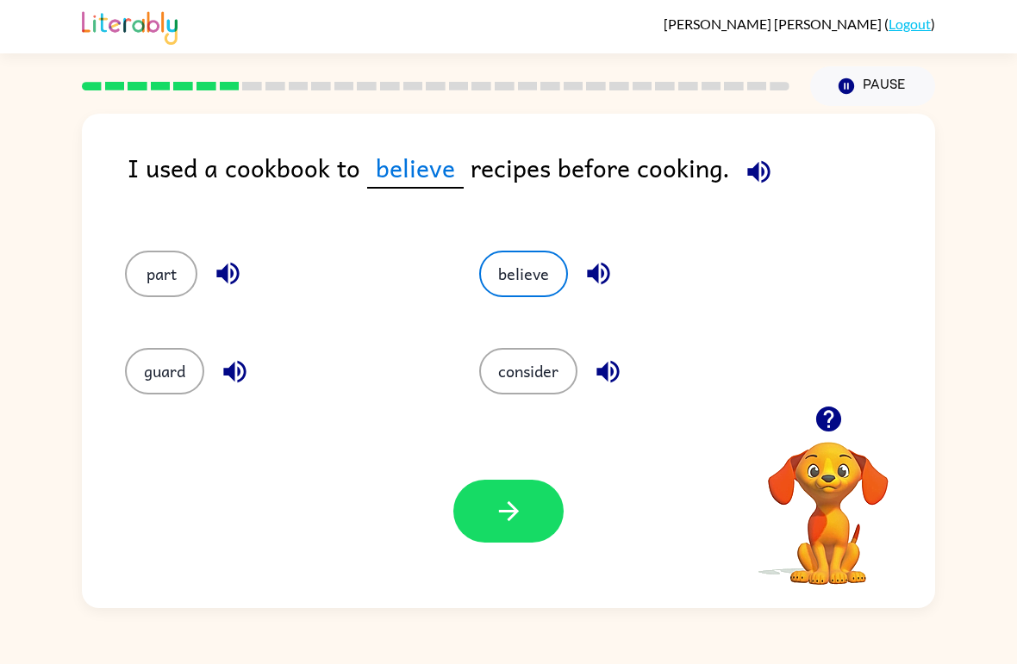
click at [494, 474] on div "Your browser must support playing .mp4 files to use Literably. Please try using…" at bounding box center [508, 511] width 853 height 194
click at [488, 527] on button "button" at bounding box center [508, 511] width 110 height 63
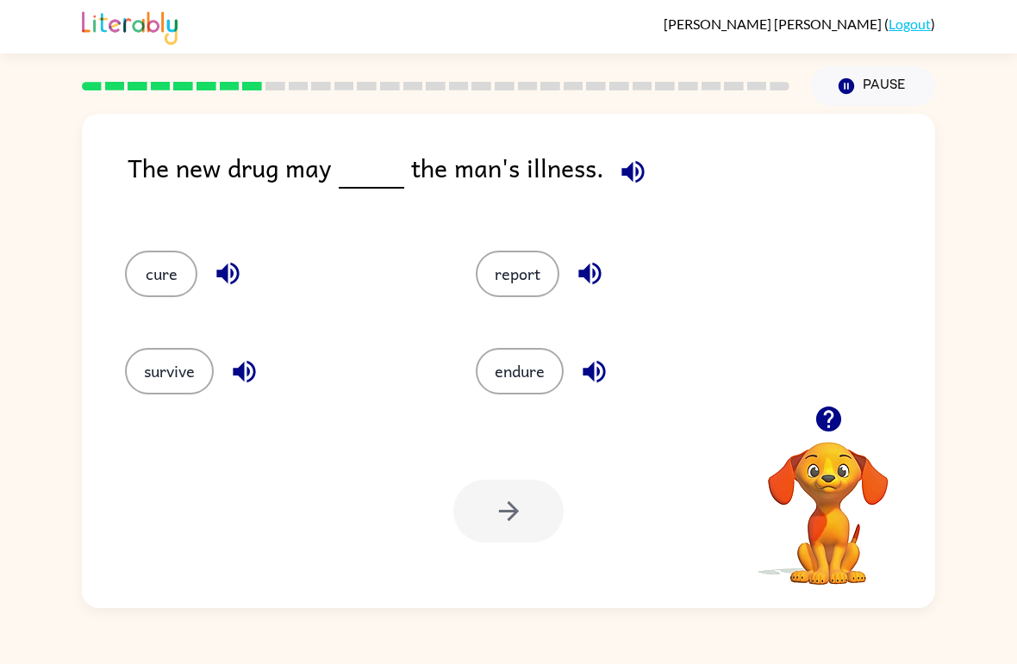
click at [171, 243] on div "cure" at bounding box center [267, 266] width 351 height 97
click at [942, 638] on div "Santiago Plascencia-Garcia ( Logout ) Pause Pause The new drug may the man's il…" at bounding box center [508, 332] width 1017 height 664
click at [158, 258] on button "cure" at bounding box center [161, 274] width 72 height 47
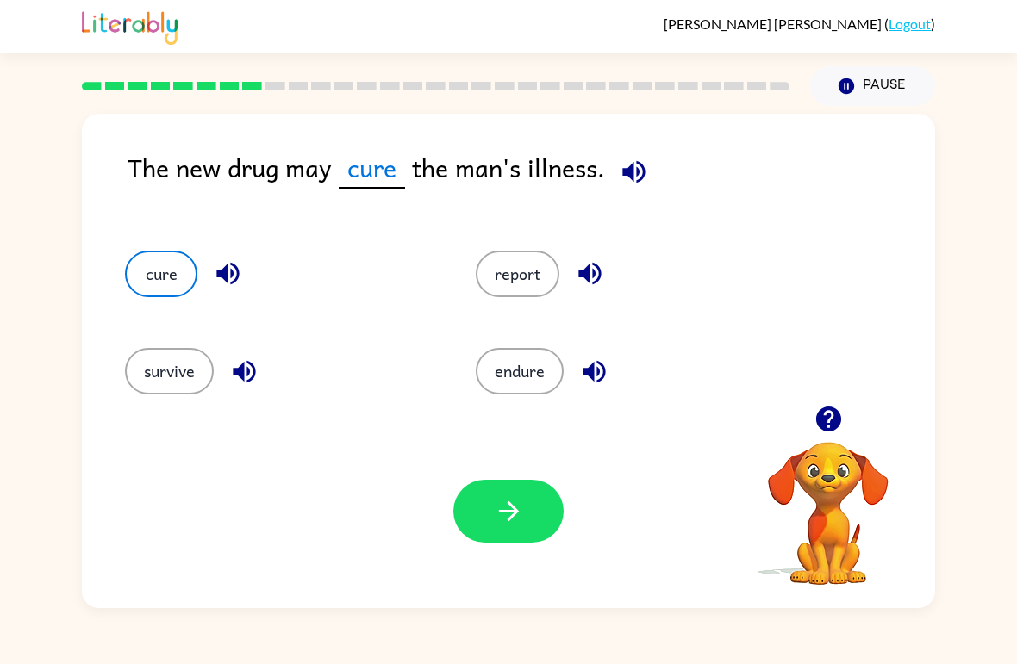
click at [515, 520] on icon "button" at bounding box center [509, 511] width 30 height 30
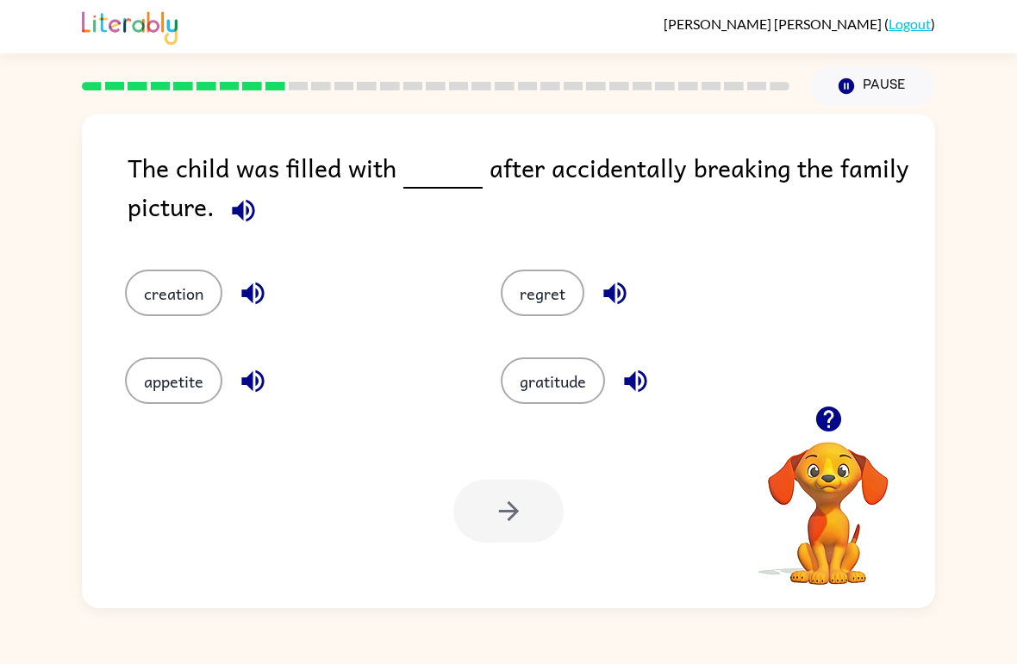
click at [527, 306] on button "regret" at bounding box center [543, 293] width 84 height 47
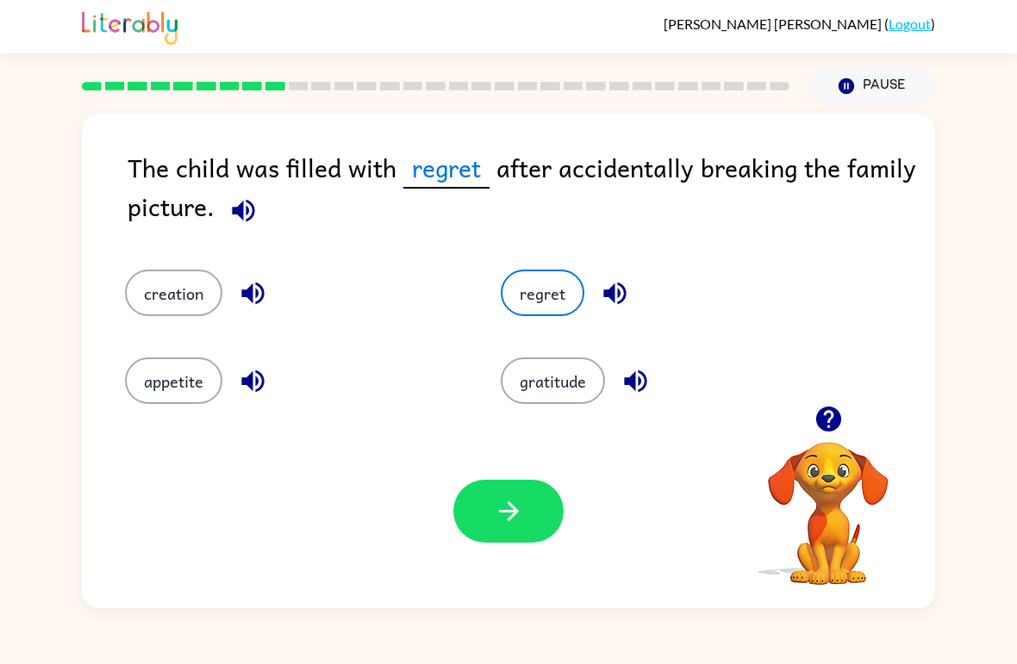
click at [500, 500] on icon "button" at bounding box center [509, 511] width 30 height 30
click at [515, 520] on div at bounding box center [508, 511] width 110 height 63
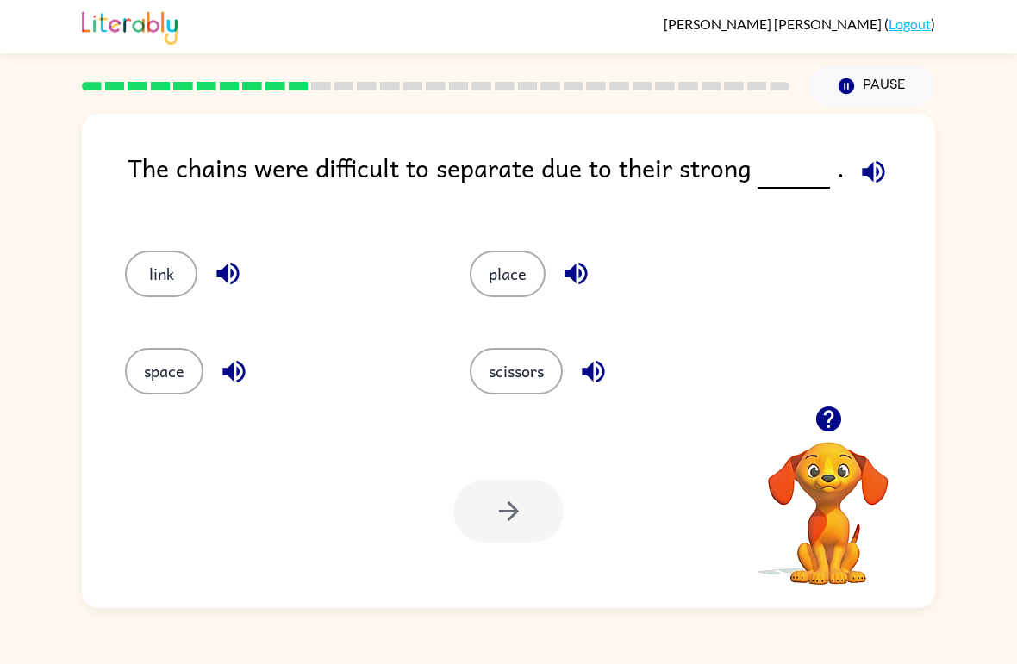
click at [181, 383] on button "space" at bounding box center [164, 371] width 78 height 47
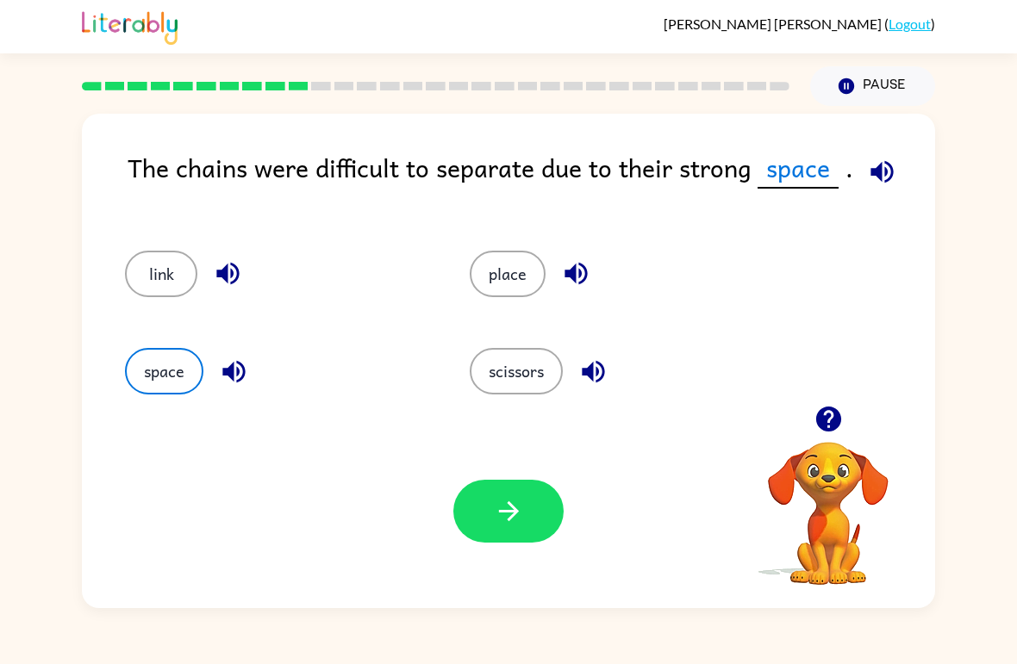
click at [512, 387] on button "scissors" at bounding box center [516, 371] width 93 height 47
click at [511, 387] on button "scissors" at bounding box center [516, 371] width 93 height 47
click at [536, 504] on button "button" at bounding box center [508, 511] width 110 height 63
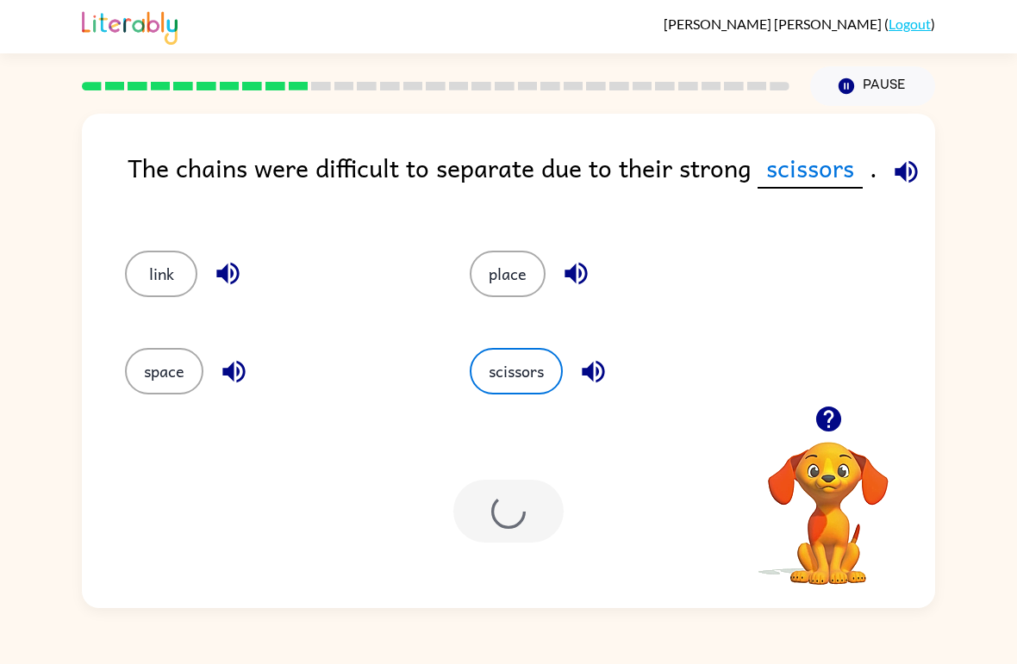
click at [531, 271] on button "place" at bounding box center [508, 274] width 76 height 47
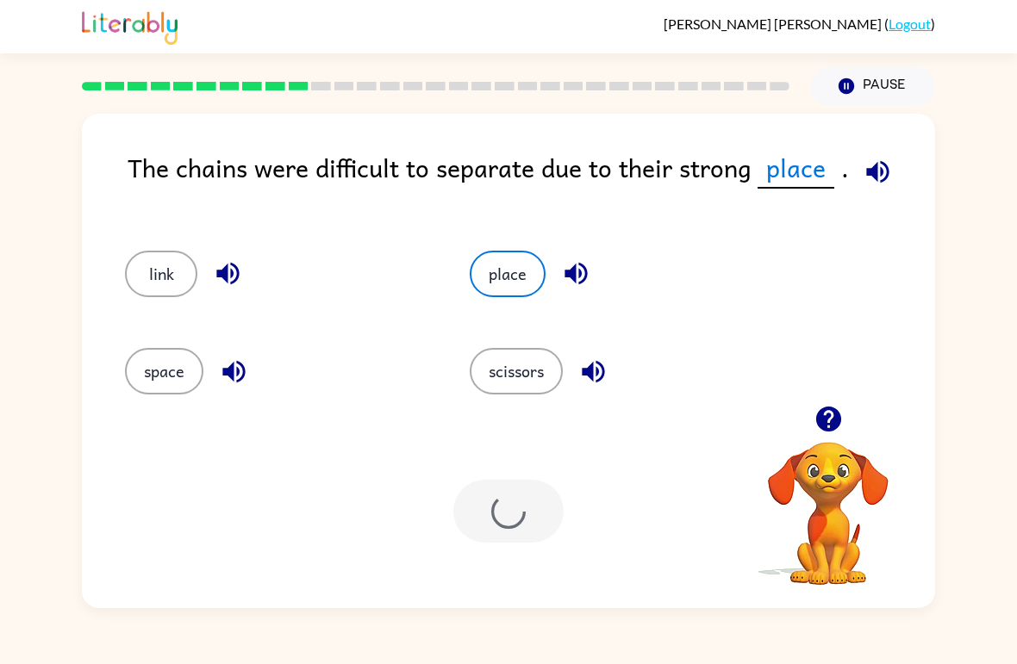
click at [491, 267] on button "place" at bounding box center [508, 274] width 76 height 47
click at [507, 265] on button "place" at bounding box center [508, 274] width 76 height 47
click at [507, 264] on button "place" at bounding box center [508, 274] width 76 height 47
click at [525, 218] on div "The chains were difficult to separate due to their strong place . link place sp…" at bounding box center [508, 361] width 853 height 495
click at [483, 271] on button "place" at bounding box center [508, 274] width 76 height 47
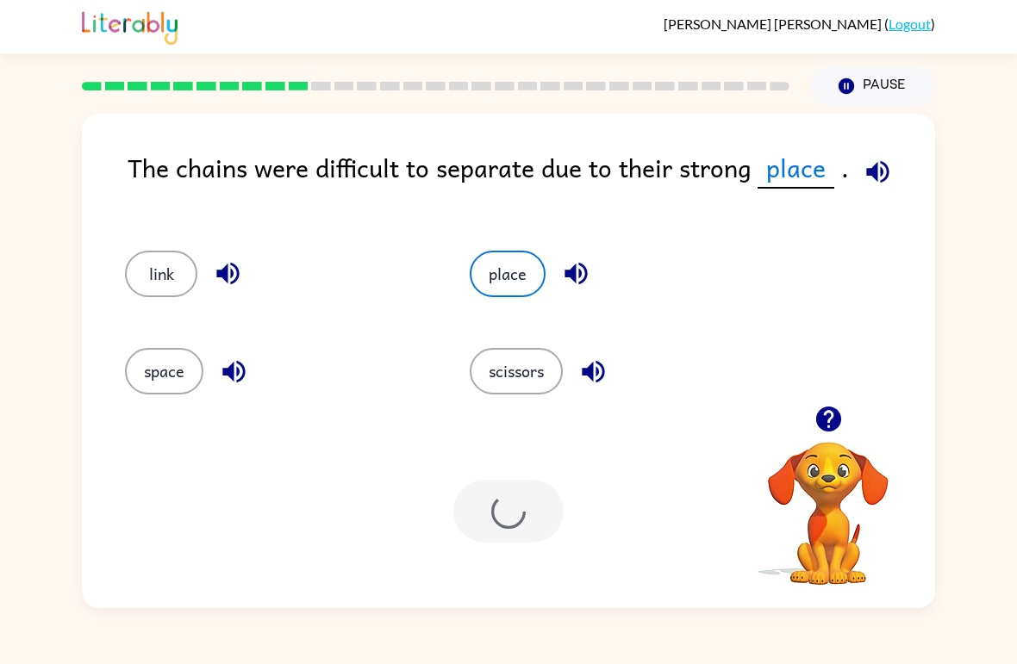
click at [483, 271] on button "place" at bounding box center [508, 274] width 76 height 47
click at [534, 274] on button "place" at bounding box center [508, 274] width 76 height 47
click at [534, 273] on button "place" at bounding box center [508, 274] width 76 height 47
click at [511, 296] on button "place" at bounding box center [508, 274] width 76 height 47
click at [514, 299] on div "place" at bounding box center [609, 266] width 345 height 97
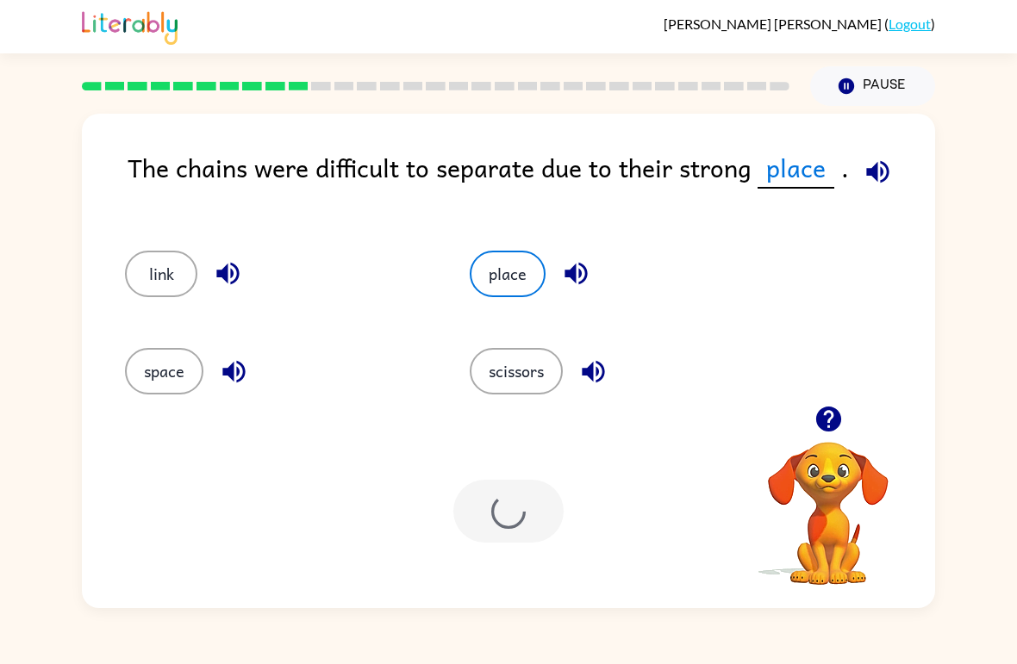
click at [530, 264] on button "place" at bounding box center [508, 274] width 76 height 47
click at [529, 264] on button "place" at bounding box center [508, 274] width 76 height 47
click at [540, 282] on button "place" at bounding box center [508, 274] width 76 height 47
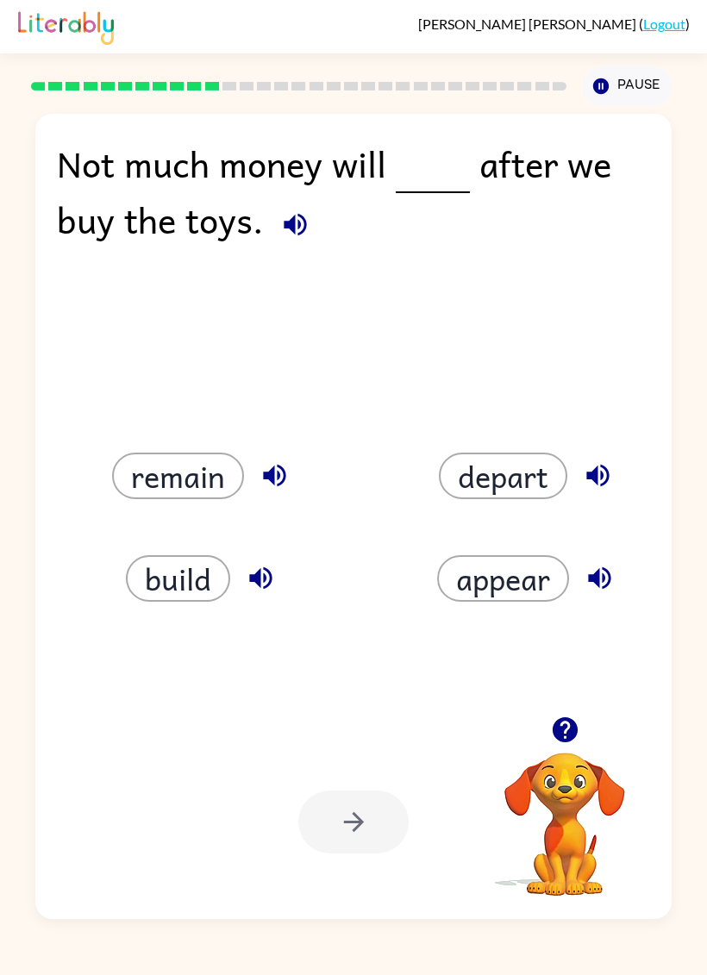
click at [666, 664] on div "Your browser must support playing .mp4 files to use Literably. Please try using…" at bounding box center [353, 822] width 636 height 194
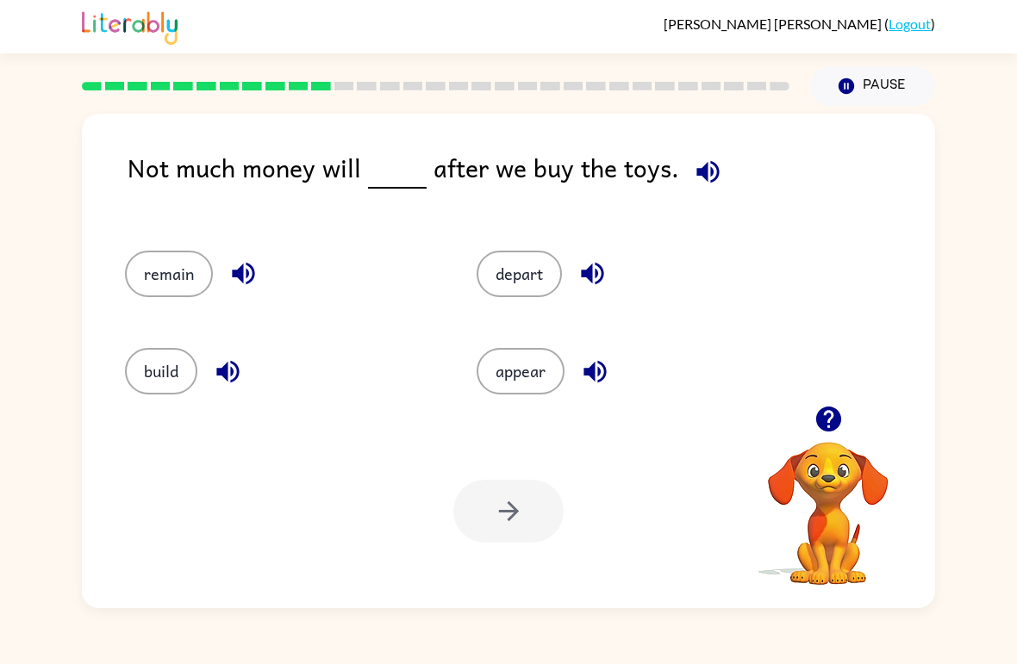
click at [157, 285] on button "remain" at bounding box center [169, 274] width 88 height 47
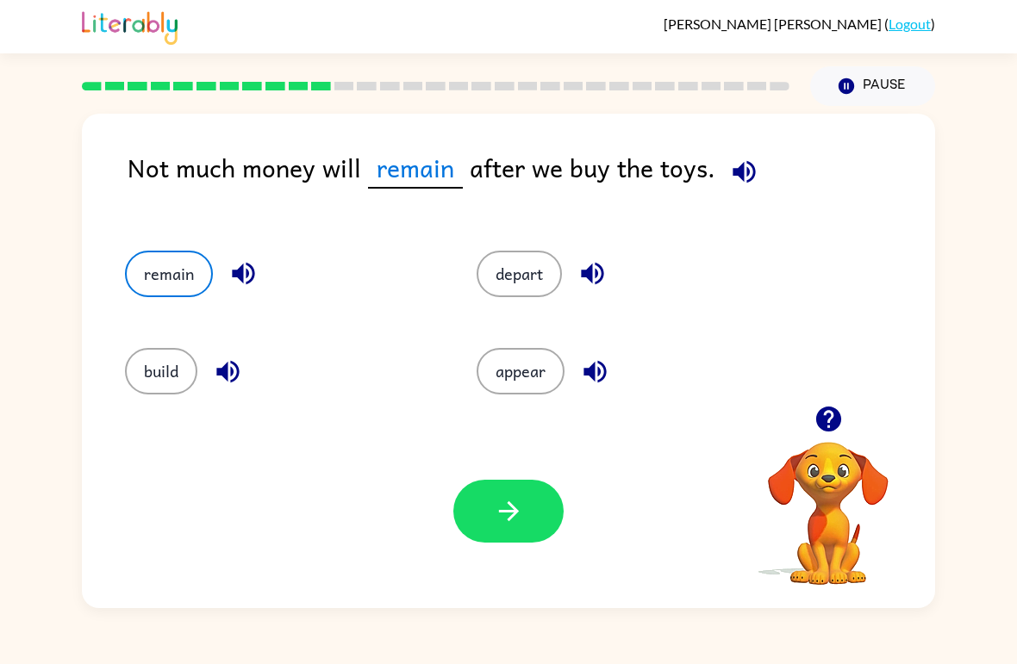
click at [495, 513] on icon "button" at bounding box center [509, 511] width 30 height 30
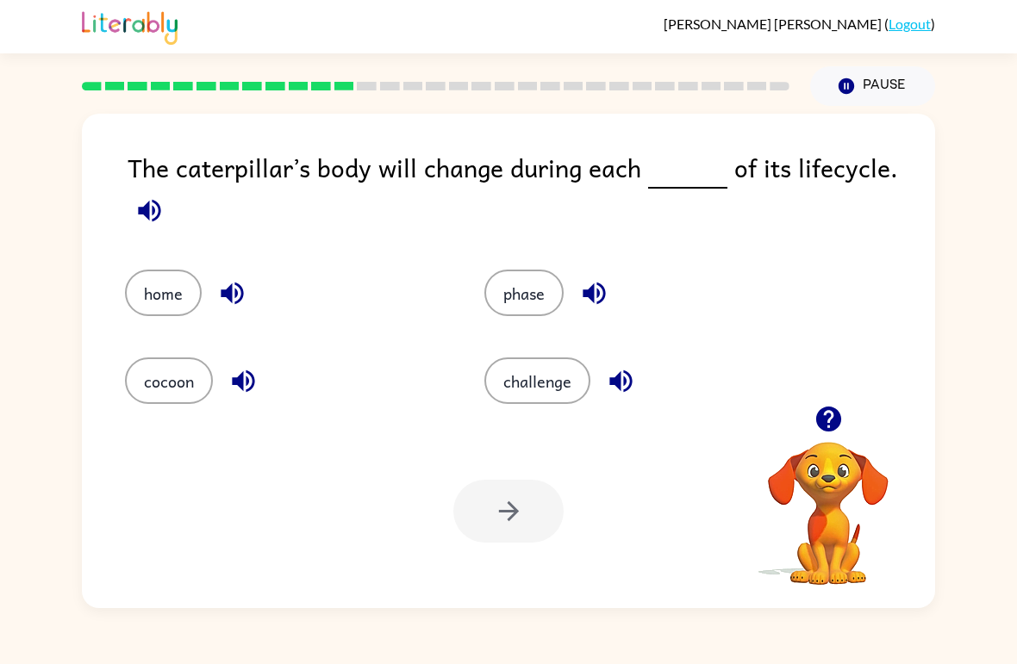
click at [535, 308] on button "phase" at bounding box center [523, 293] width 79 height 47
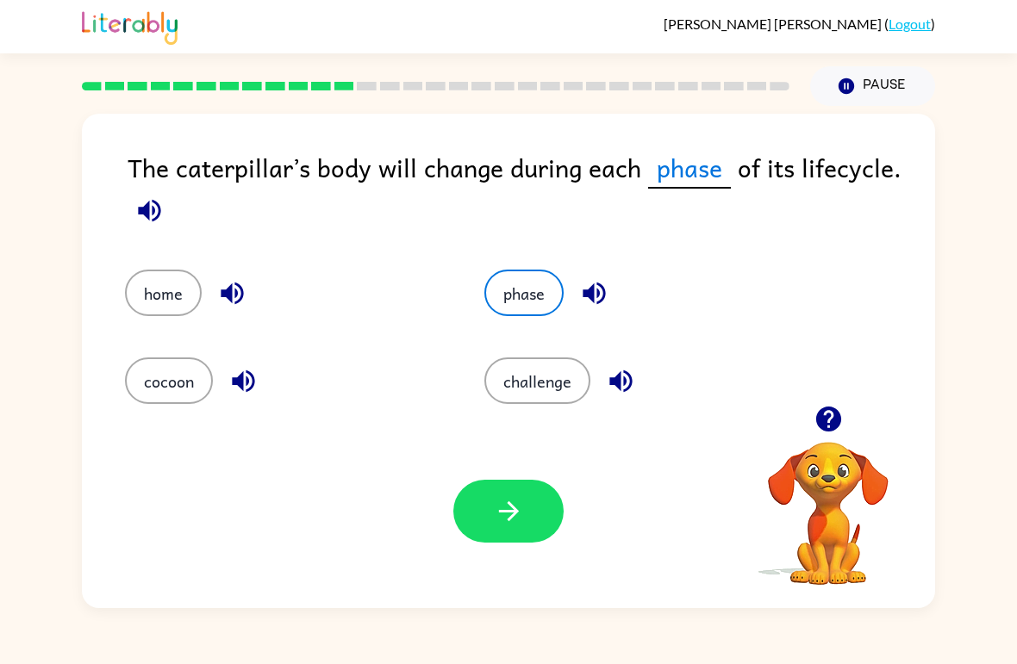
click at [529, 491] on button "button" at bounding box center [508, 511] width 110 height 63
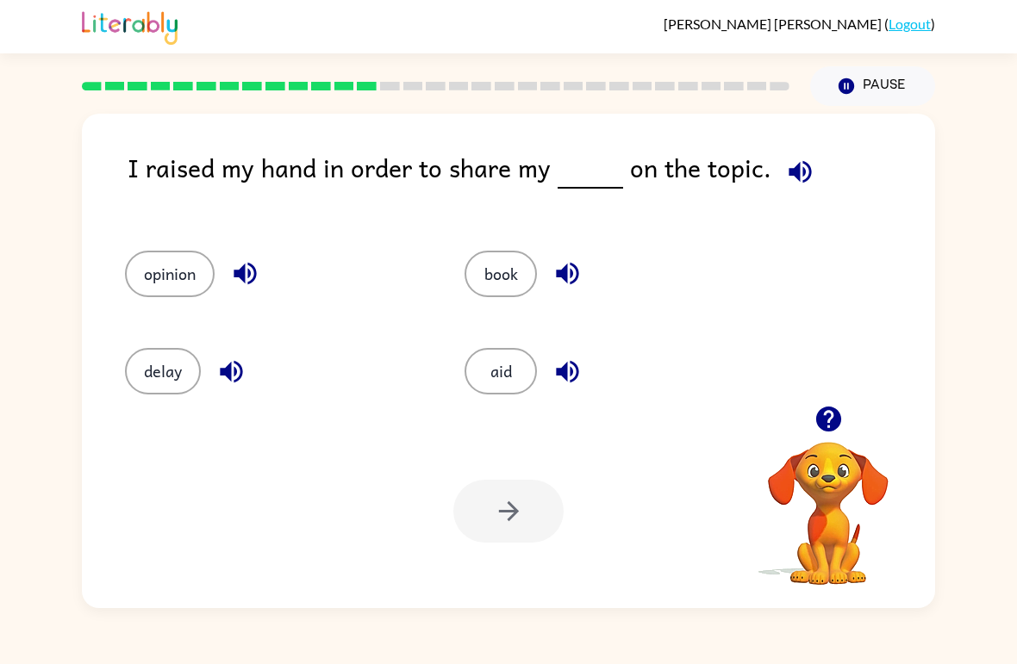
click at [150, 266] on button "opinion" at bounding box center [170, 274] width 90 height 47
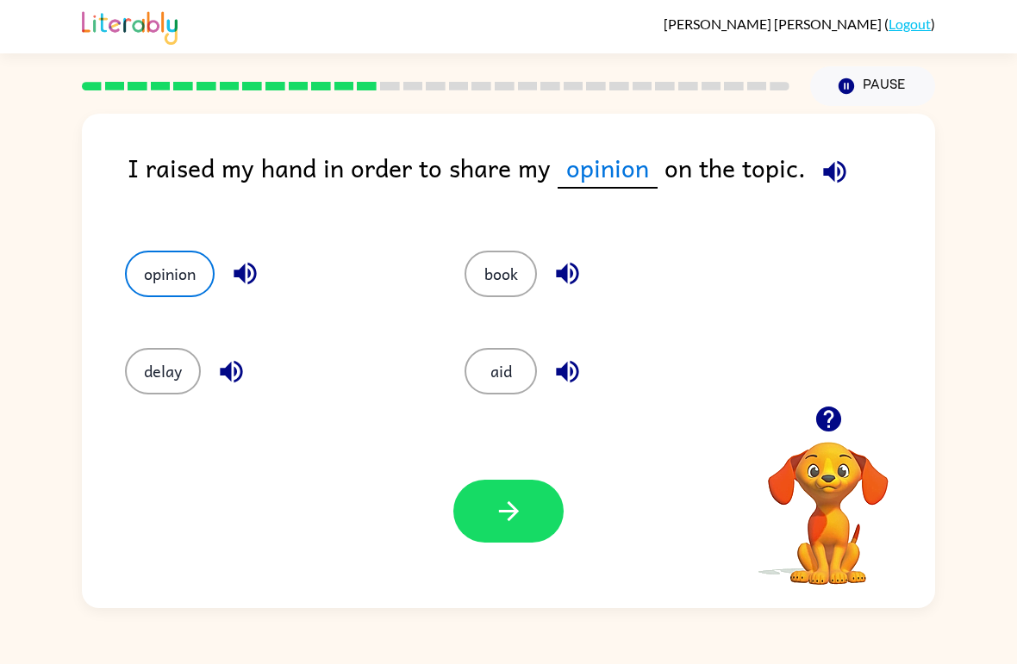
click at [520, 519] on icon "button" at bounding box center [509, 511] width 30 height 30
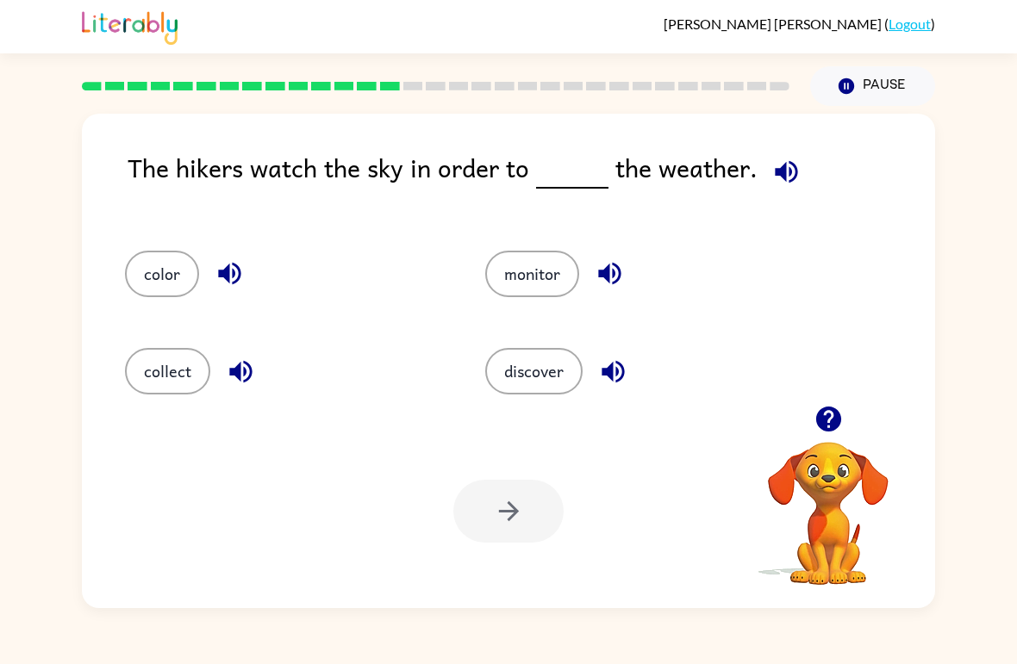
click at [171, 253] on button "color" at bounding box center [162, 274] width 74 height 47
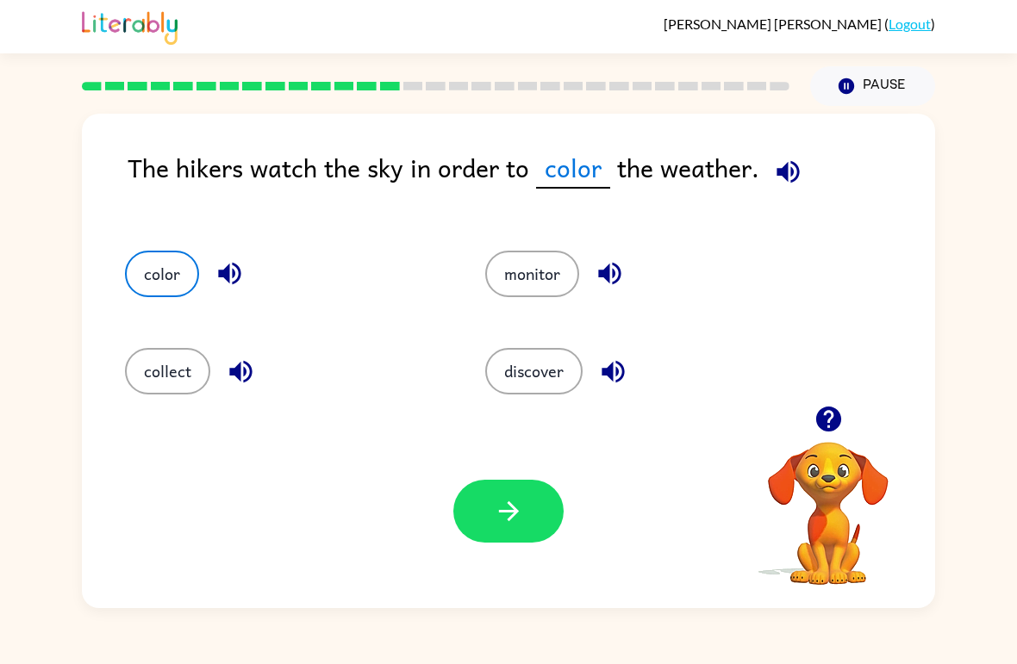
click at [573, 514] on div "Your browser must support playing .mp4 files to use Literably. Please try using…" at bounding box center [508, 511] width 853 height 194
click at [550, 538] on button "button" at bounding box center [508, 511] width 110 height 63
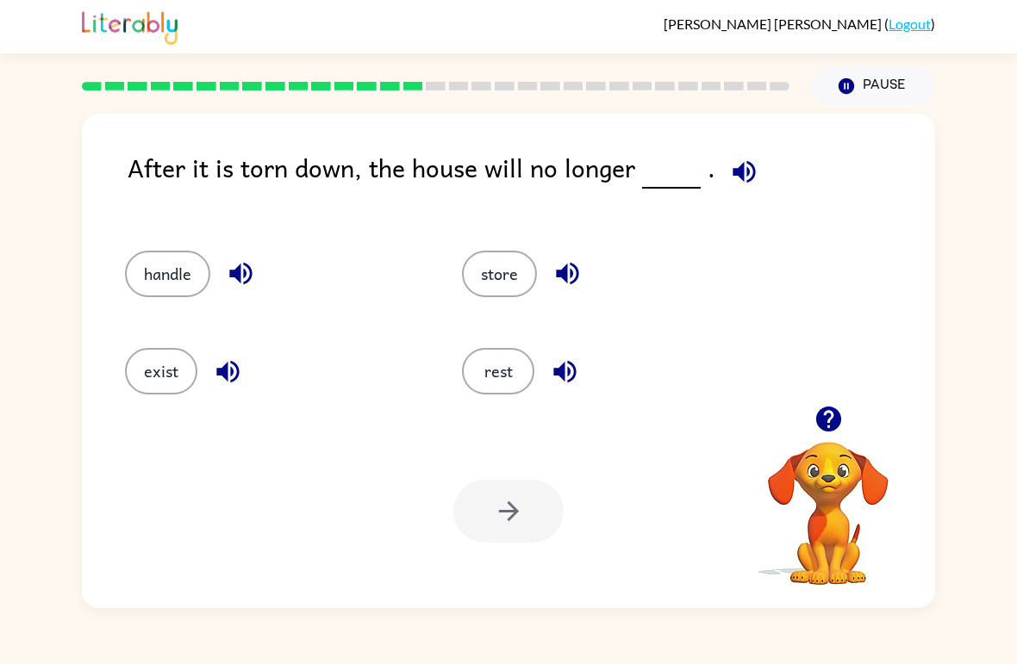
click at [159, 390] on button "exist" at bounding box center [161, 371] width 72 height 47
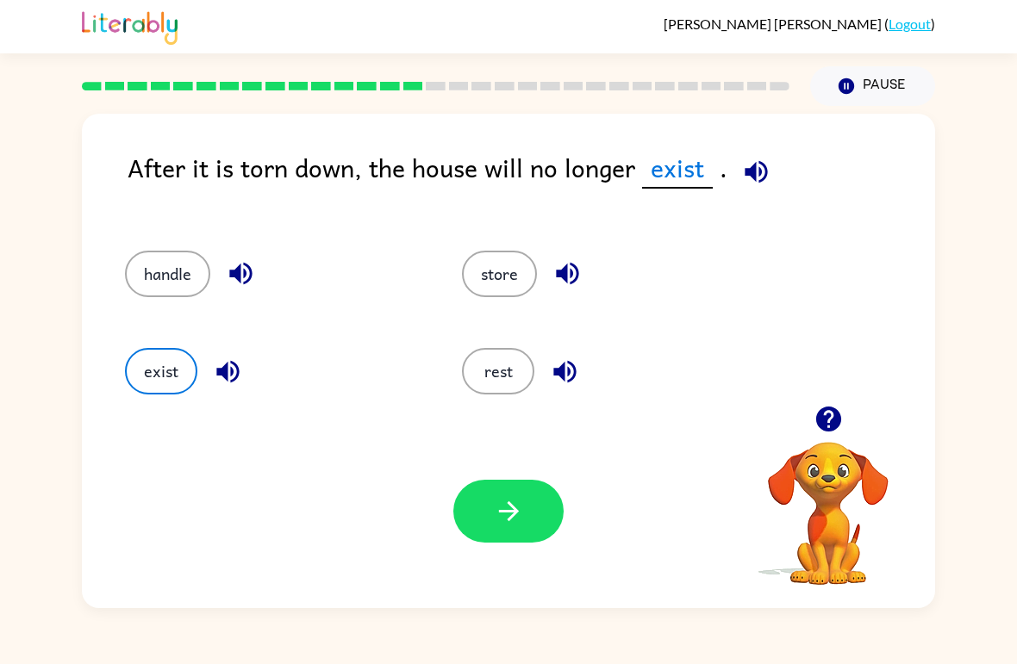
click at [536, 525] on button "button" at bounding box center [508, 511] width 110 height 63
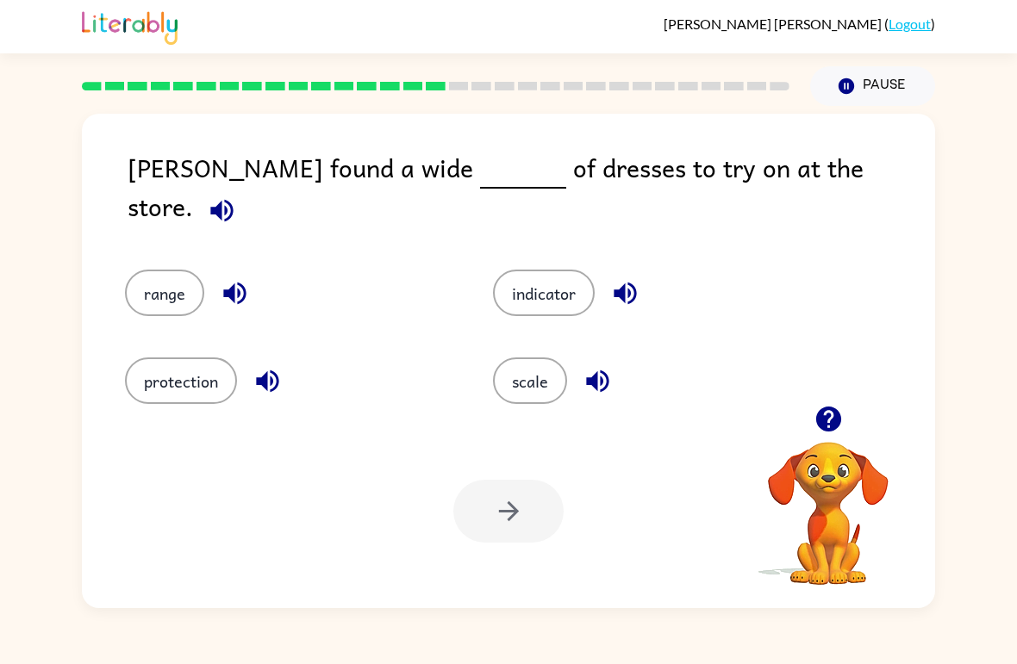
click at [158, 381] on button "protection" at bounding box center [181, 381] width 112 height 47
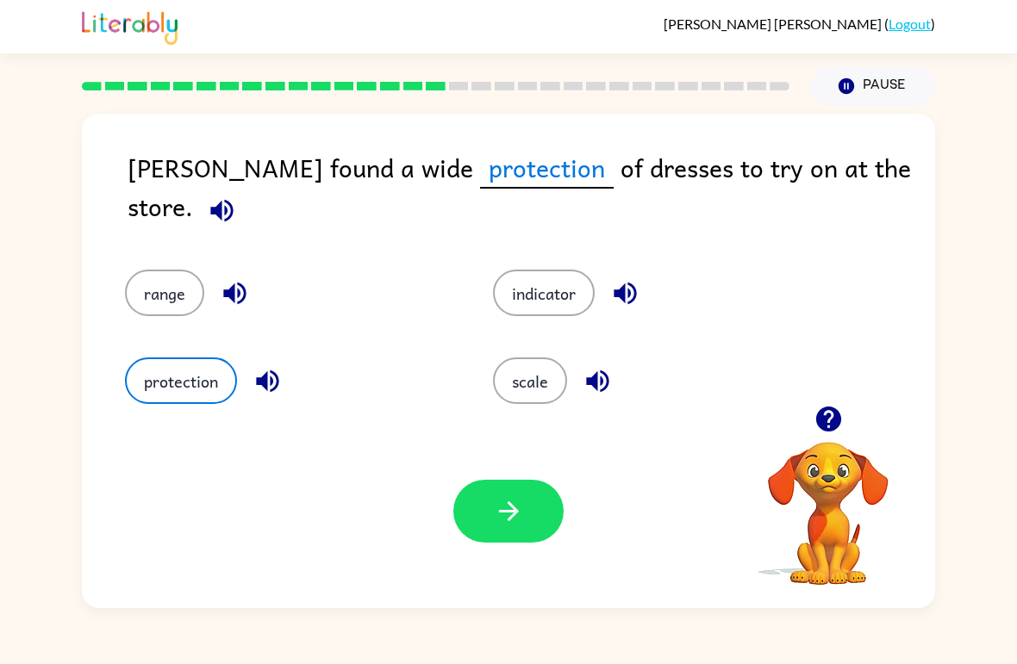
click at [510, 498] on icon "button" at bounding box center [509, 511] width 30 height 30
click at [512, 512] on div at bounding box center [508, 511] width 110 height 63
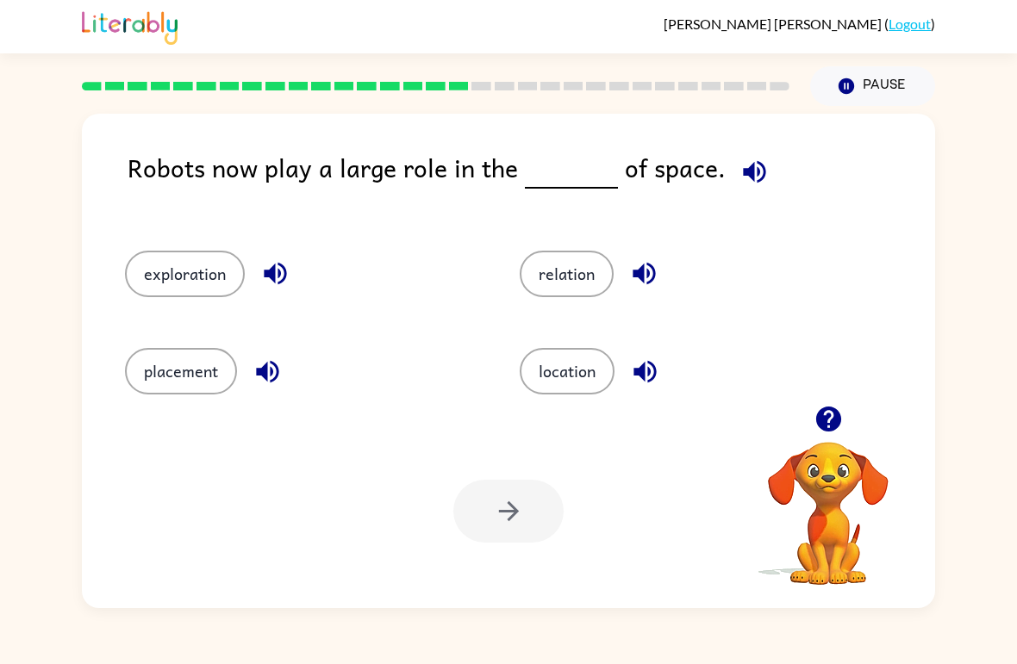
click at [164, 380] on button "placement" at bounding box center [181, 371] width 112 height 47
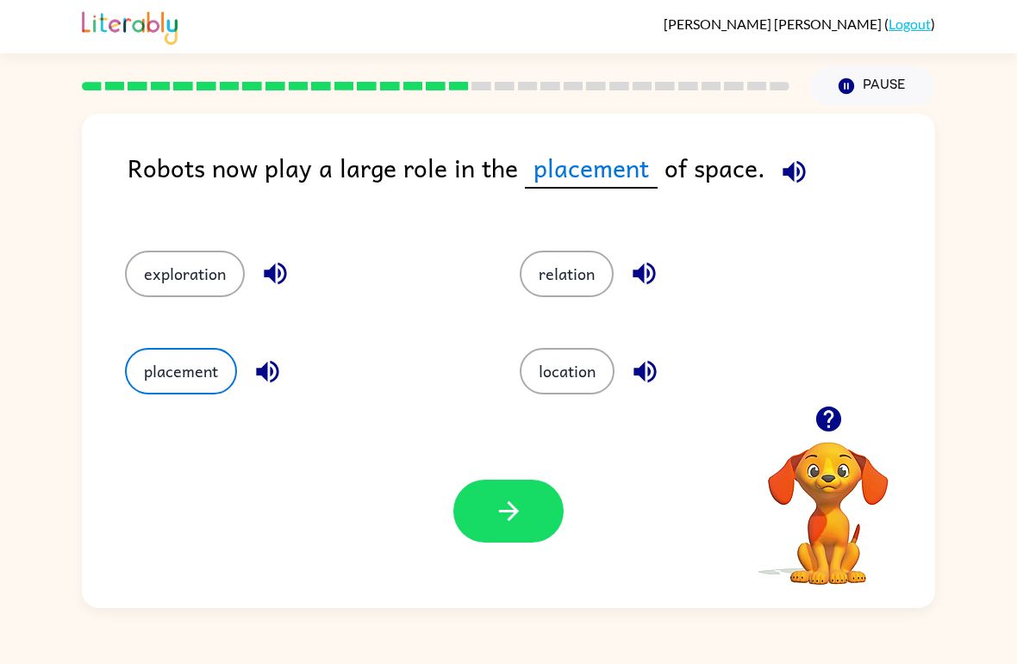
click at [526, 539] on button "button" at bounding box center [508, 511] width 110 height 63
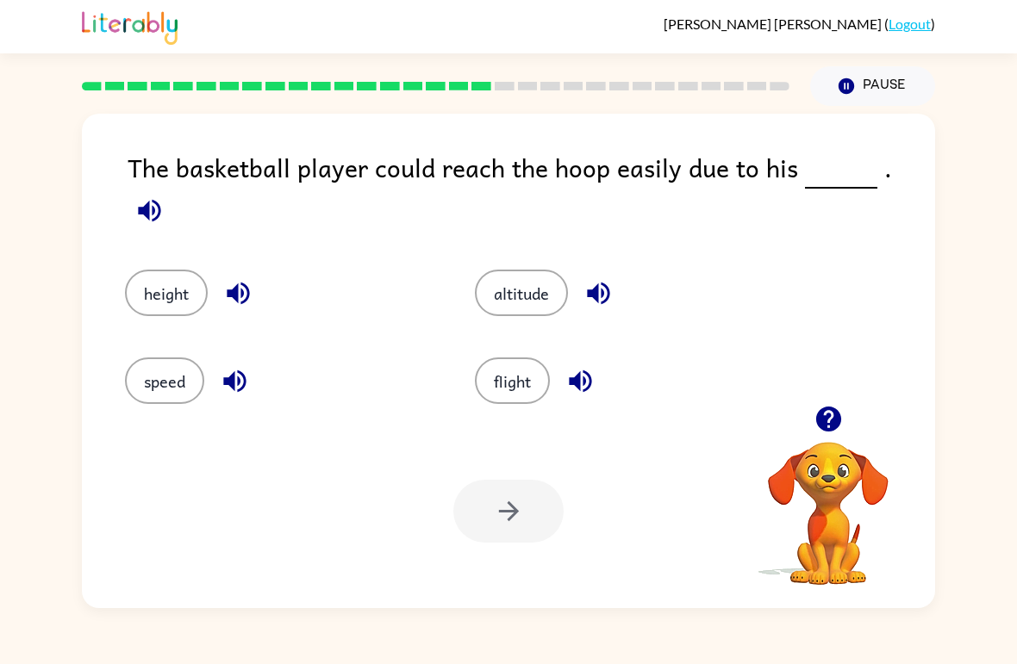
click at [542, 242] on div "altitude" at bounding box center [617, 281] width 350 height 88
click at [181, 363] on button "speed" at bounding box center [164, 381] width 79 height 47
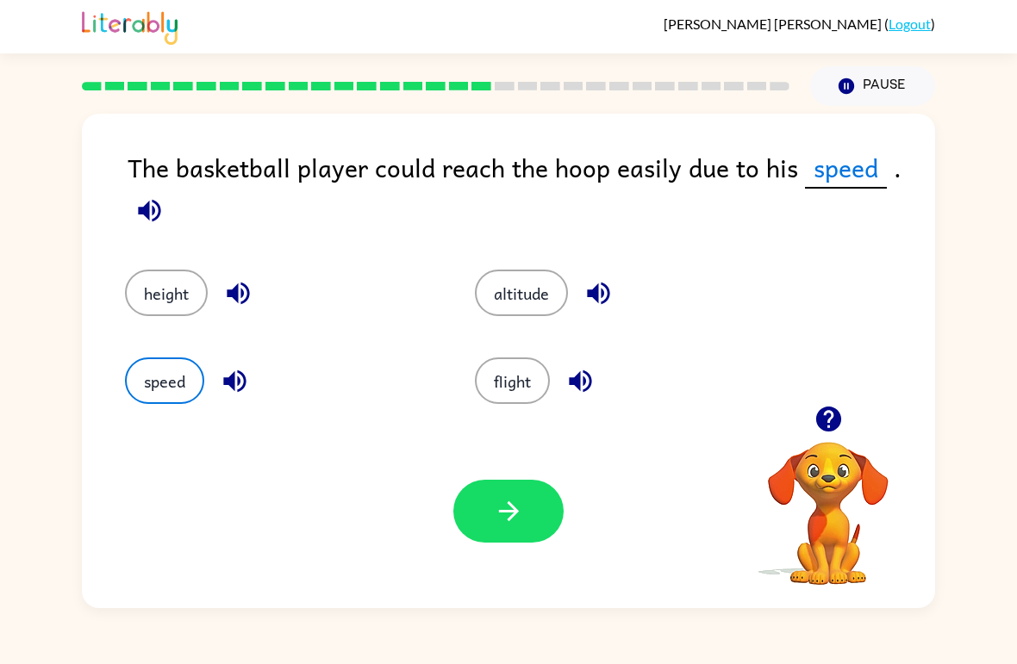
click at [159, 383] on button "speed" at bounding box center [164, 381] width 79 height 47
click at [143, 272] on button "height" at bounding box center [166, 293] width 83 height 47
click at [143, 271] on button "height" at bounding box center [166, 293] width 83 height 47
click at [183, 296] on button "height" at bounding box center [166, 293] width 83 height 47
click at [470, 298] on div "altitude" at bounding box center [617, 281] width 350 height 88
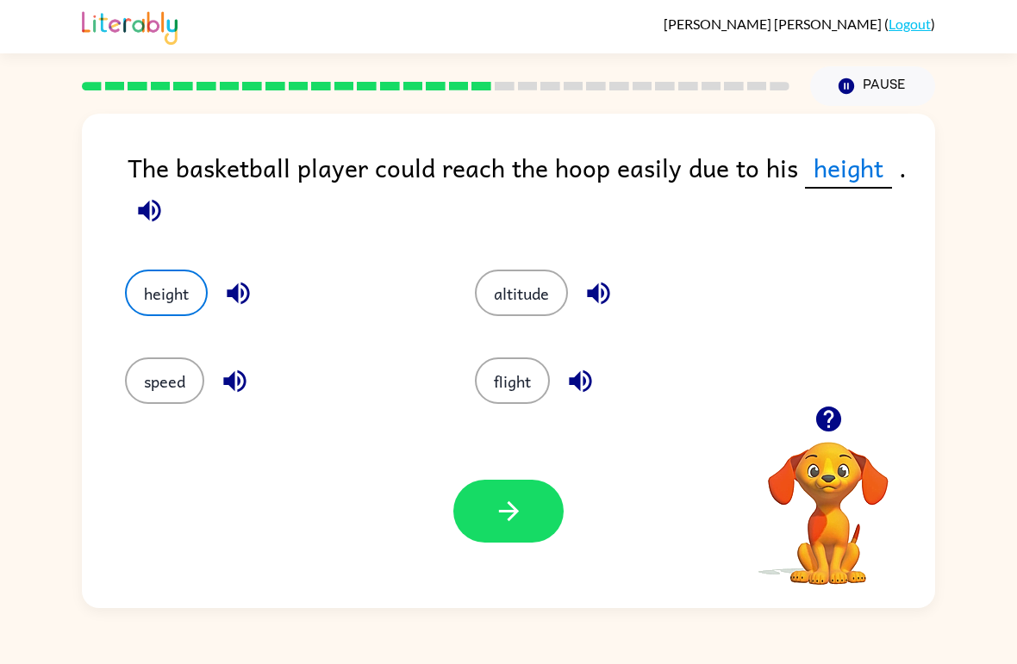
click at [532, 308] on button "altitude" at bounding box center [521, 293] width 93 height 47
click at [522, 397] on button "flight" at bounding box center [512, 381] width 75 height 47
click at [523, 284] on button "altitude" at bounding box center [521, 293] width 93 height 47
click at [498, 347] on div "flight" at bounding box center [617, 369] width 350 height 88
click at [511, 287] on button "altitude" at bounding box center [521, 293] width 93 height 47
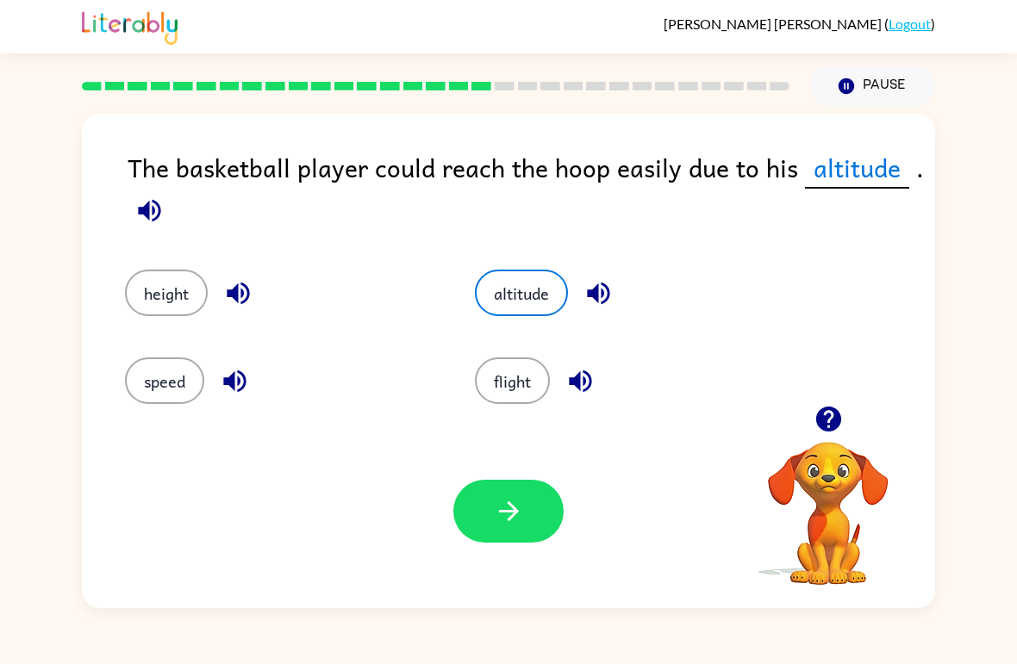
click at [502, 359] on button "flight" at bounding box center [512, 381] width 75 height 47
click at [520, 291] on button "altitude" at bounding box center [521, 293] width 93 height 47
click at [156, 293] on button "height" at bounding box center [166, 293] width 83 height 47
click at [522, 300] on button "altitude" at bounding box center [521, 293] width 93 height 47
click at [190, 274] on button "height" at bounding box center [166, 293] width 83 height 47
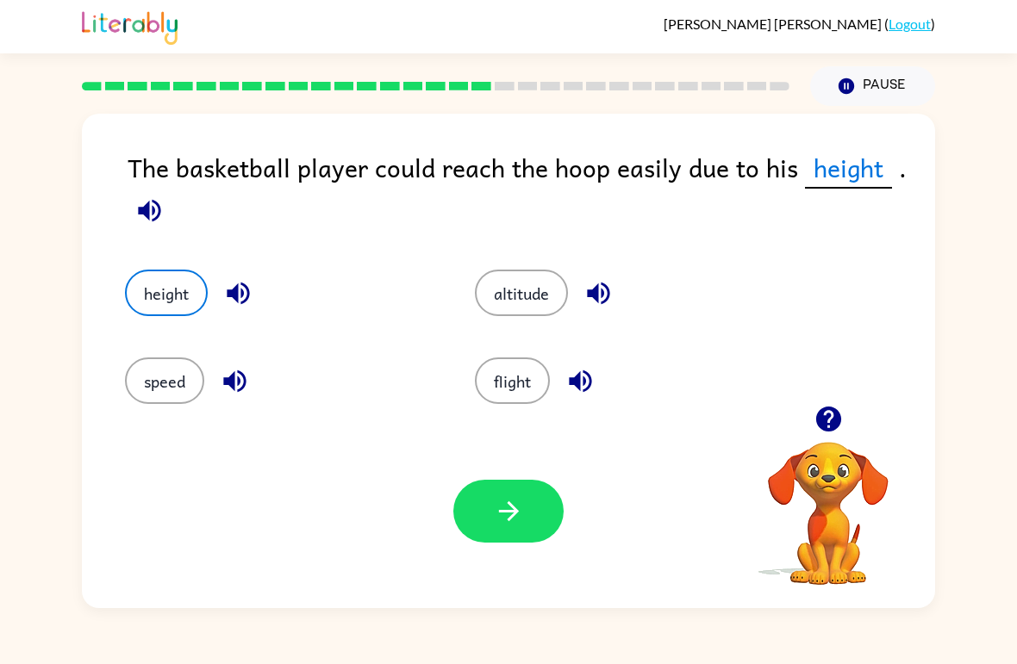
click at [501, 533] on button "button" at bounding box center [508, 511] width 110 height 63
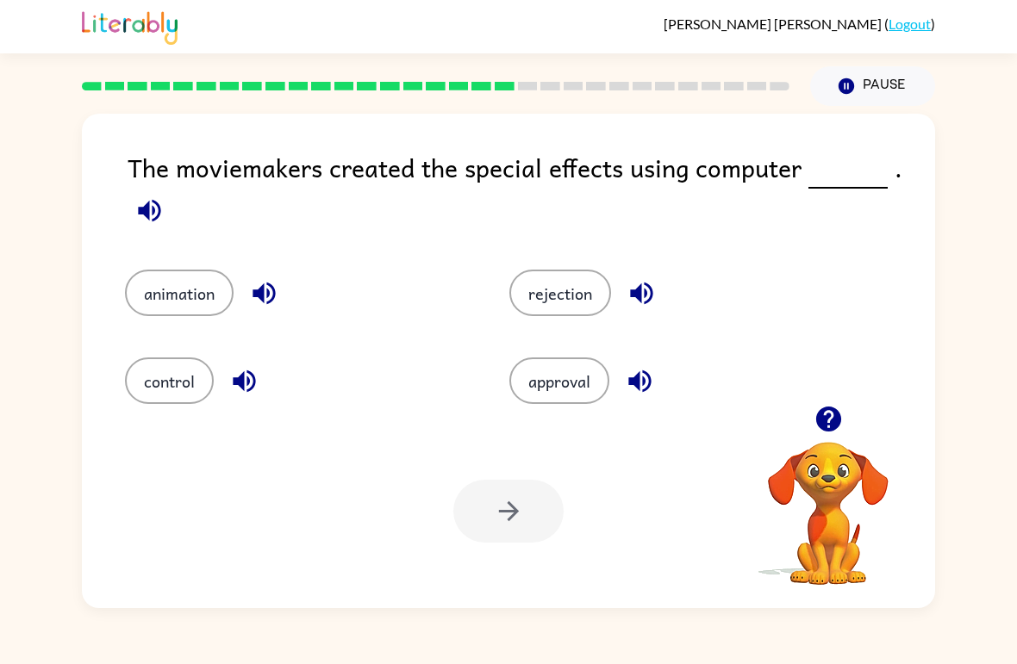
click at [193, 301] on button "animation" at bounding box center [179, 293] width 109 height 47
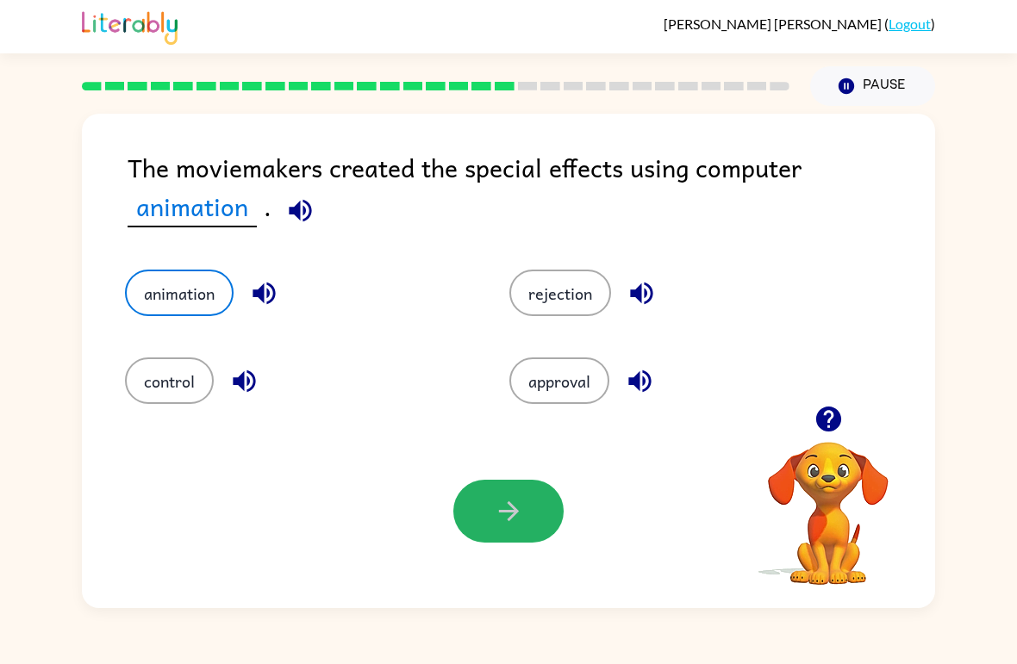
click at [558, 498] on button "button" at bounding box center [508, 511] width 110 height 63
click at [558, 497] on div at bounding box center [508, 511] width 110 height 63
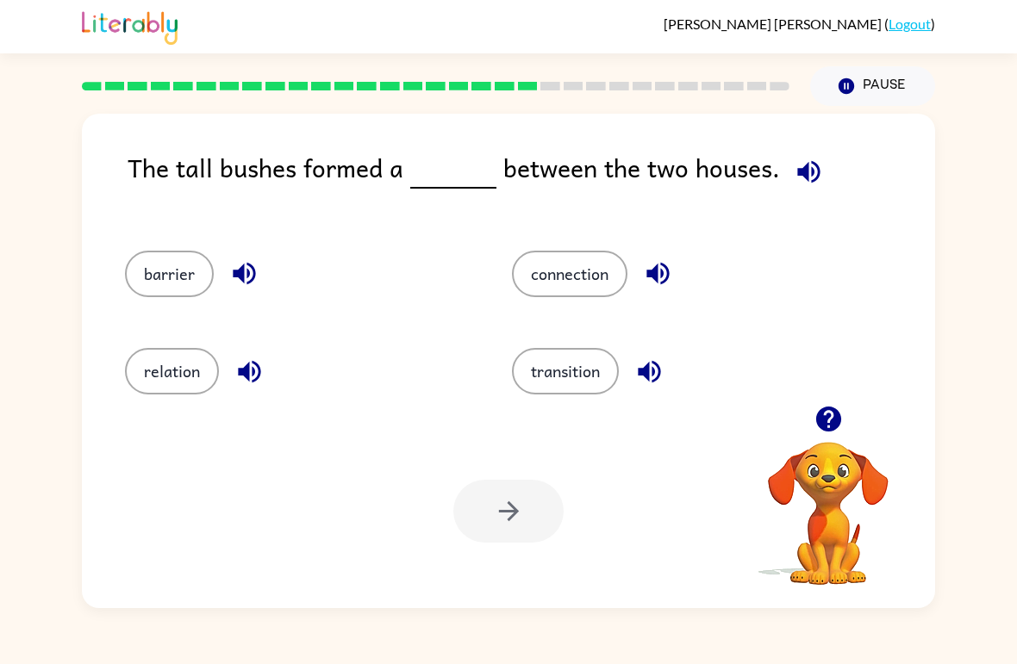
click at [902, 170] on div "The tall bushes formed a between the two houses." at bounding box center [531, 182] width 807 height 68
click at [624, 271] on button "connection" at bounding box center [569, 274] width 115 height 47
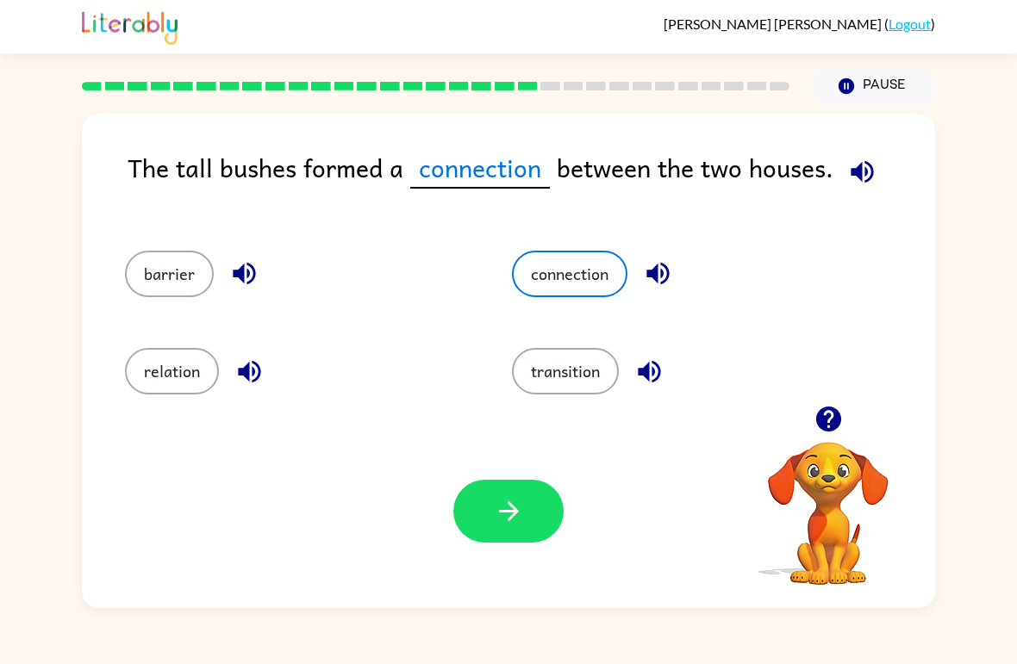
click at [181, 291] on button "barrier" at bounding box center [169, 274] width 89 height 47
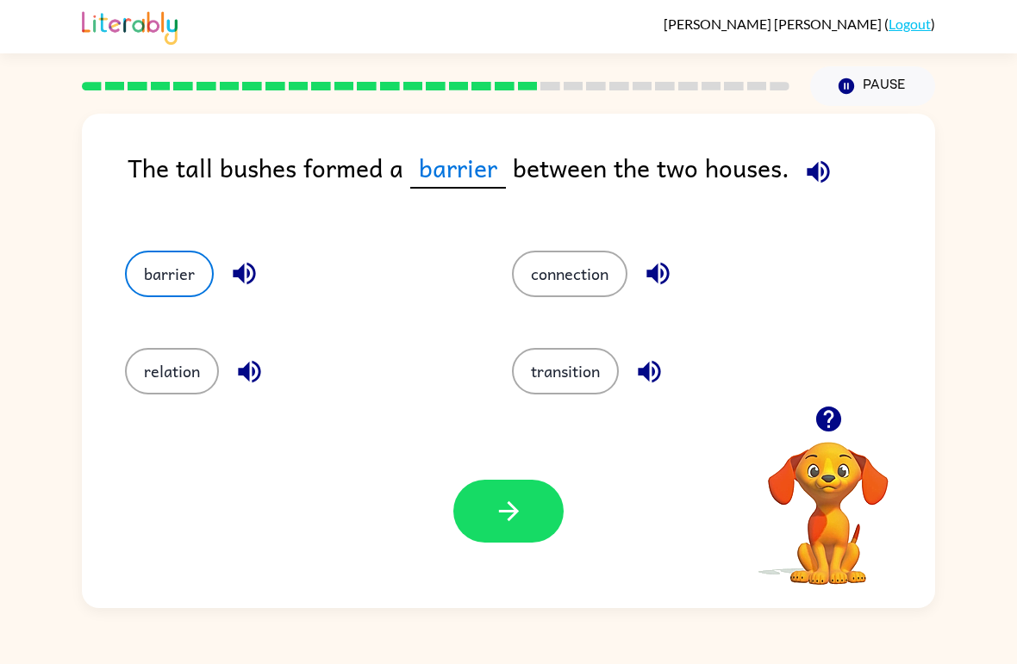
click at [533, 497] on button "button" at bounding box center [508, 511] width 110 height 63
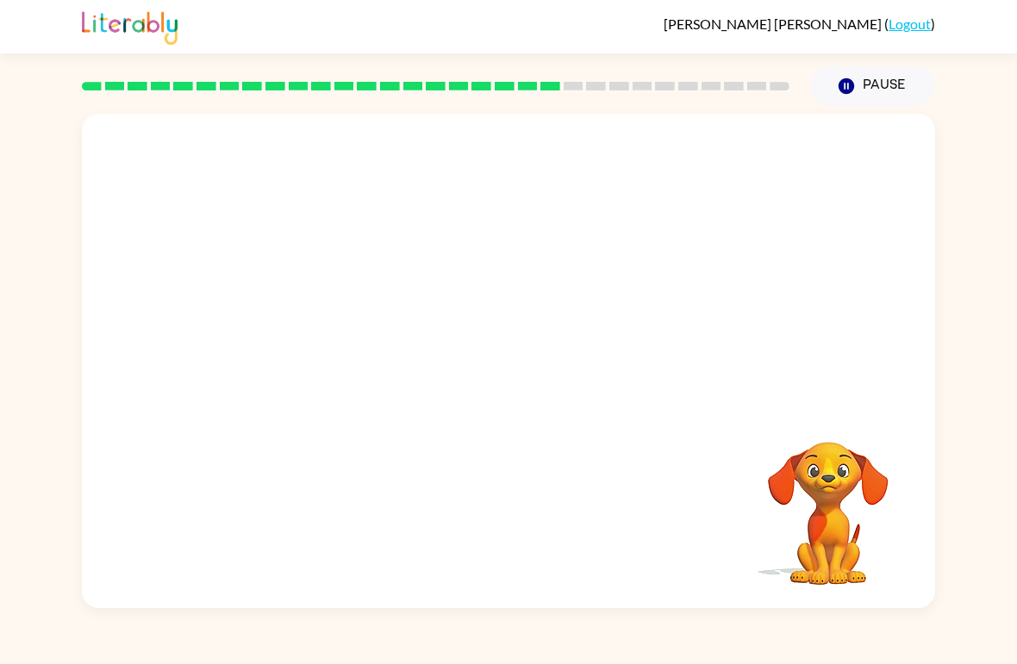
click at [364, 381] on video "Your browser must support playing .mp4 files to use Literably. Please try using…" at bounding box center [508, 260] width 853 height 292
click at [348, 359] on video "Your browser must support playing .mp4 files to use Literably. Please try using…" at bounding box center [508, 260] width 853 height 292
click at [340, 372] on video "Your browser must support playing .mp4 files to use Literably. Please try using…" at bounding box center [508, 260] width 853 height 292
click at [533, 354] on button "button" at bounding box center [508, 370] width 110 height 63
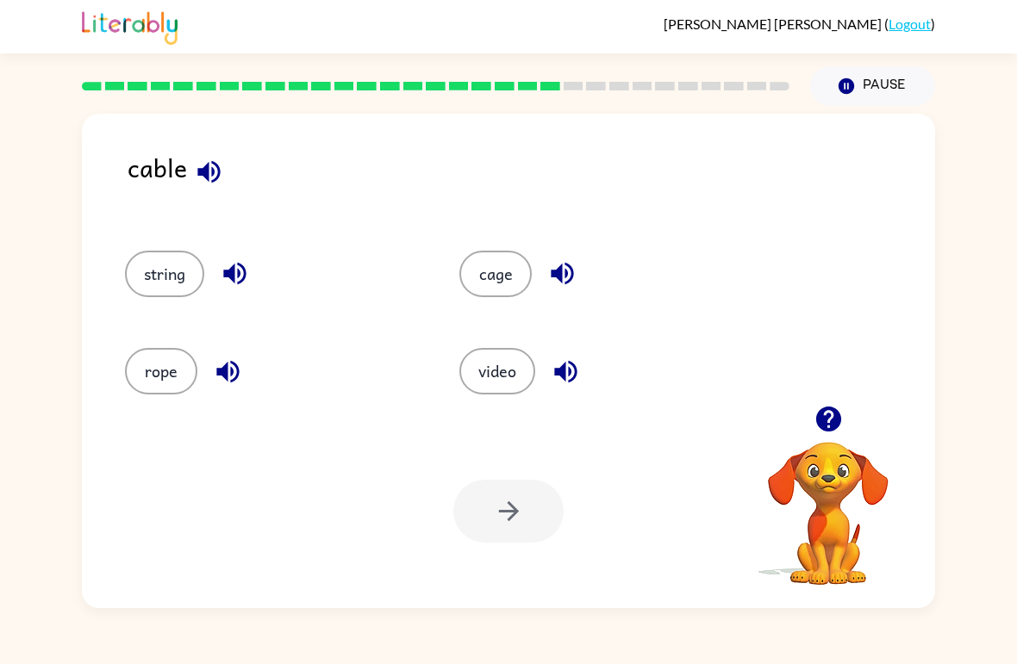
click at [187, 169] on button "button" at bounding box center [209, 172] width 44 height 44
click at [227, 177] on button "button" at bounding box center [209, 172] width 44 height 44
click at [196, 190] on button "button" at bounding box center [209, 172] width 44 height 44
click at [212, 174] on icon "button" at bounding box center [208, 171] width 22 height 22
click at [242, 185] on div "cable" at bounding box center [531, 182] width 807 height 68
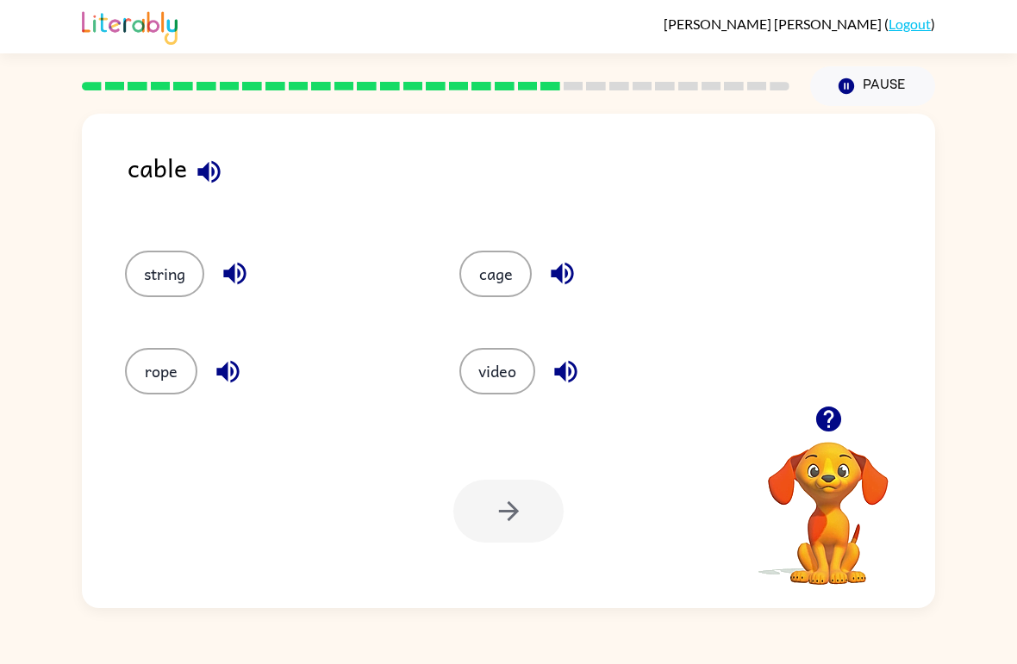
click at [242, 185] on div "cable" at bounding box center [531, 182] width 807 height 68
click at [228, 167] on button "button" at bounding box center [209, 172] width 44 height 44
click at [218, 140] on div "cable string cage rope video Your browser must support playing .mp4 files to us…" at bounding box center [508, 361] width 853 height 495
click at [214, 340] on div "rope" at bounding box center [259, 363] width 334 height 97
click at [490, 263] on button "cage" at bounding box center [495, 274] width 72 height 47
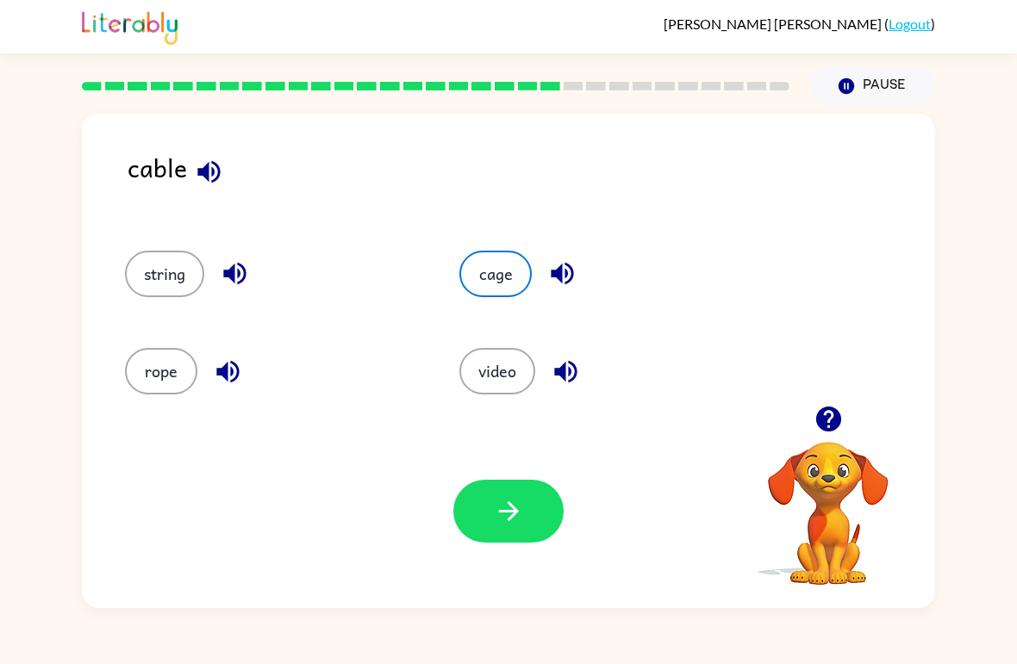
click at [489, 263] on button "cage" at bounding box center [495, 274] width 72 height 47
click at [512, 267] on button "cage" at bounding box center [495, 274] width 72 height 47
click at [499, 296] on button "cage" at bounding box center [495, 274] width 72 height 47
click at [502, 257] on button "cage" at bounding box center [495, 274] width 72 height 47
click at [520, 389] on button "video" at bounding box center [497, 371] width 76 height 47
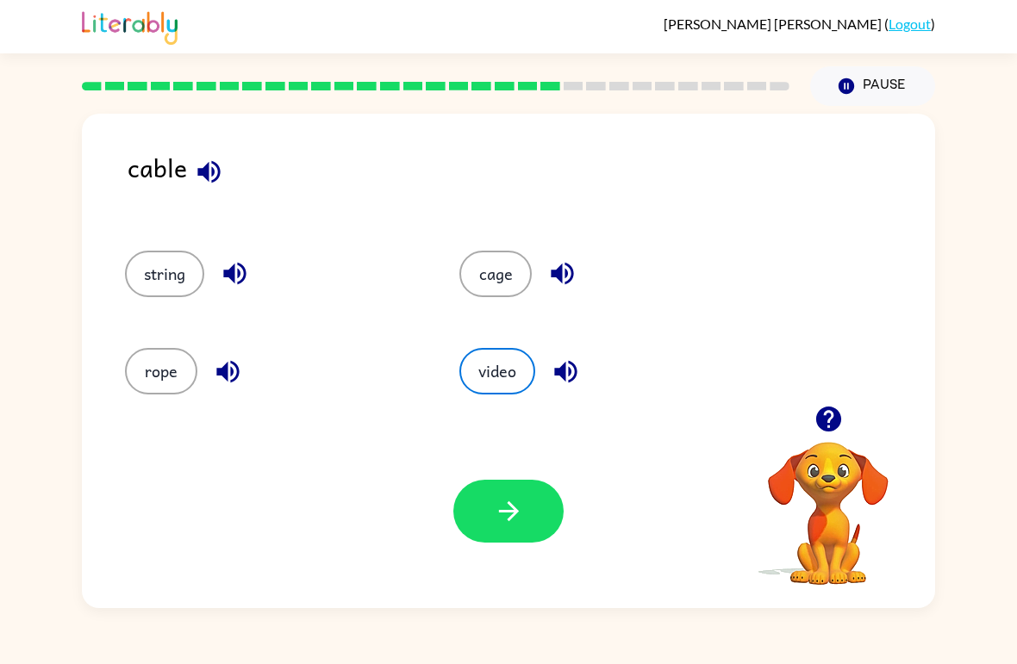
click at [467, 362] on button "video" at bounding box center [497, 371] width 76 height 47
click at [499, 270] on button "cage" at bounding box center [495, 274] width 72 height 47
click at [498, 374] on button "video" at bounding box center [497, 371] width 76 height 47
click at [193, 270] on button "string" at bounding box center [164, 274] width 79 height 47
click at [159, 389] on button "rope" at bounding box center [161, 371] width 72 height 47
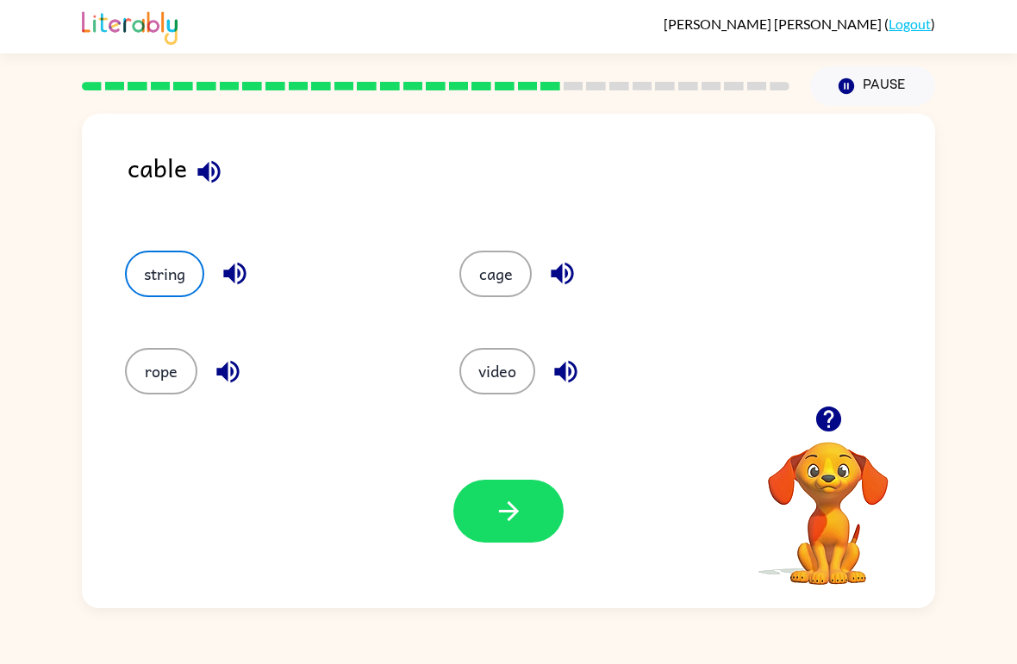
click at [179, 262] on button "string" at bounding box center [164, 274] width 79 height 47
click at [209, 360] on button "button" at bounding box center [228, 372] width 44 height 44
click at [166, 284] on button "string" at bounding box center [164, 274] width 79 height 47
click at [167, 352] on button "rope" at bounding box center [161, 371] width 72 height 47
click at [183, 275] on button "string" at bounding box center [164, 274] width 79 height 47
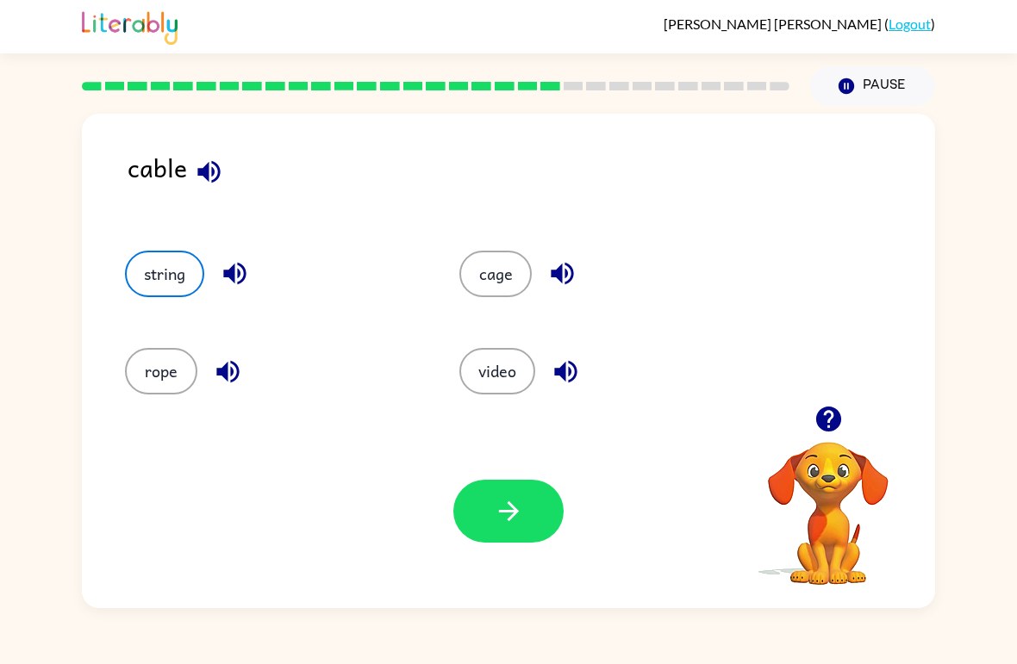
click at [148, 337] on div "rope" at bounding box center [259, 363] width 334 height 97
click at [514, 372] on button "video" at bounding box center [497, 371] width 76 height 47
click at [202, 270] on button "string" at bounding box center [164, 274] width 79 height 47
click at [509, 363] on button "video" at bounding box center [497, 371] width 76 height 47
click at [186, 277] on button "string" at bounding box center [164, 274] width 79 height 47
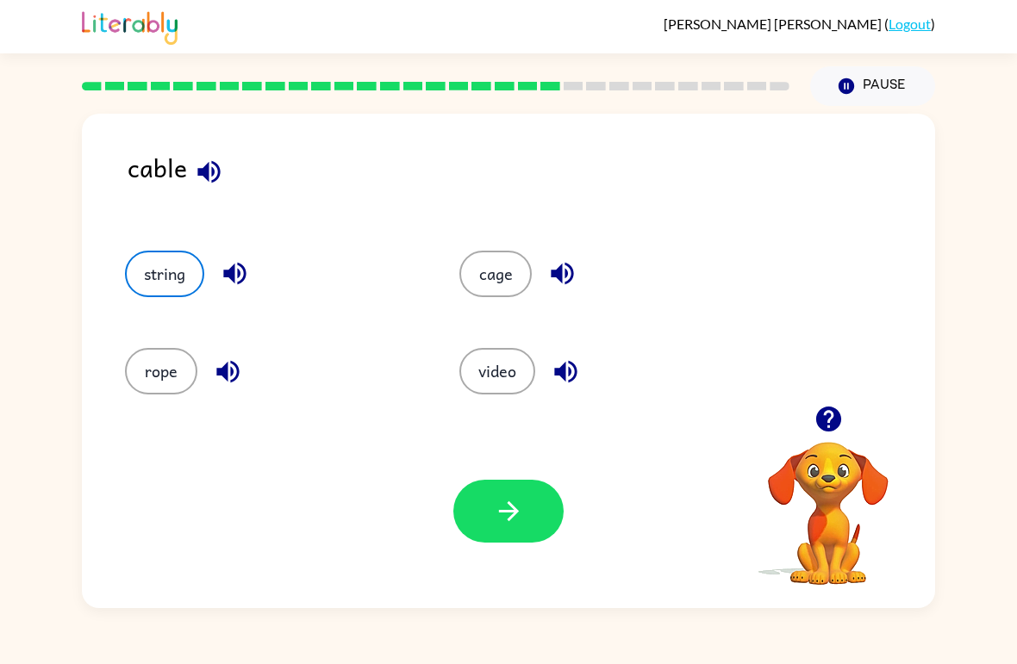
click at [468, 508] on button "button" at bounding box center [508, 511] width 110 height 63
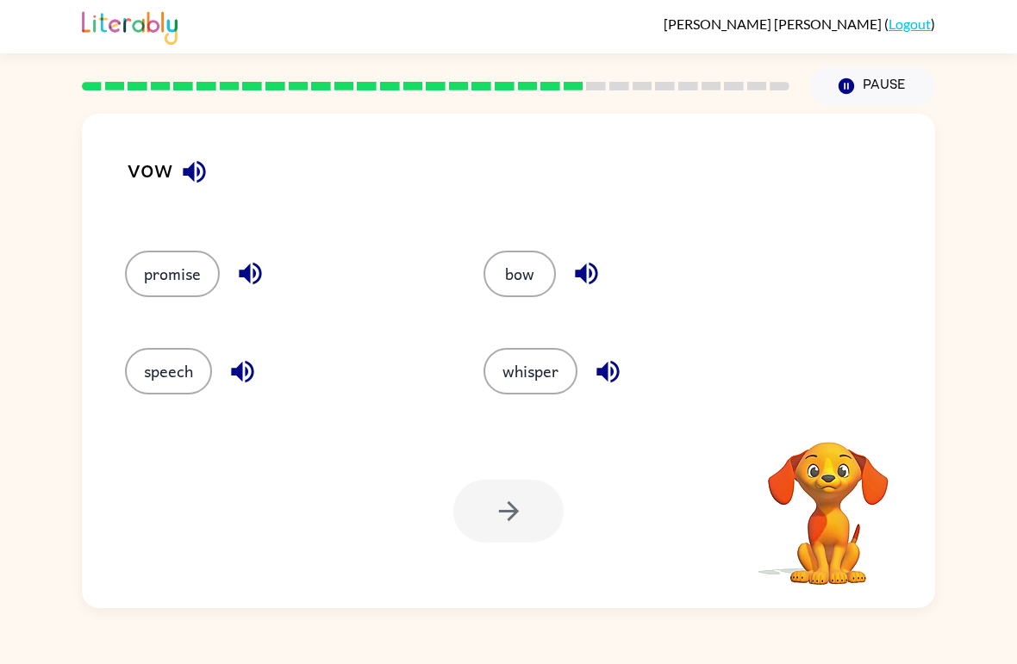
click at [206, 156] on button "button" at bounding box center [194, 172] width 44 height 44
click at [189, 162] on icon "button" at bounding box center [194, 172] width 30 height 30
click at [533, 277] on button "bow" at bounding box center [519, 274] width 72 height 47
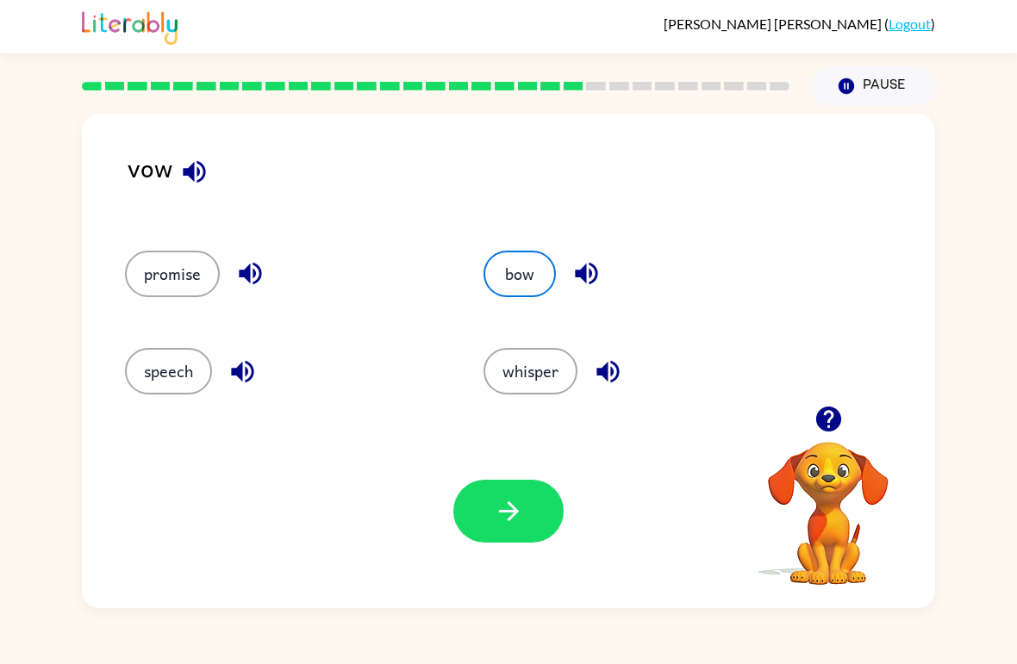
click at [522, 297] on button "bow" at bounding box center [519, 274] width 72 height 47
click at [520, 359] on button "whisper" at bounding box center [530, 371] width 94 height 47
click at [181, 293] on button "promise" at bounding box center [172, 274] width 95 height 47
click at [539, 409] on div "whisper" at bounding box center [630, 363] width 358 height 97
click at [509, 533] on button "button" at bounding box center [508, 511] width 110 height 63
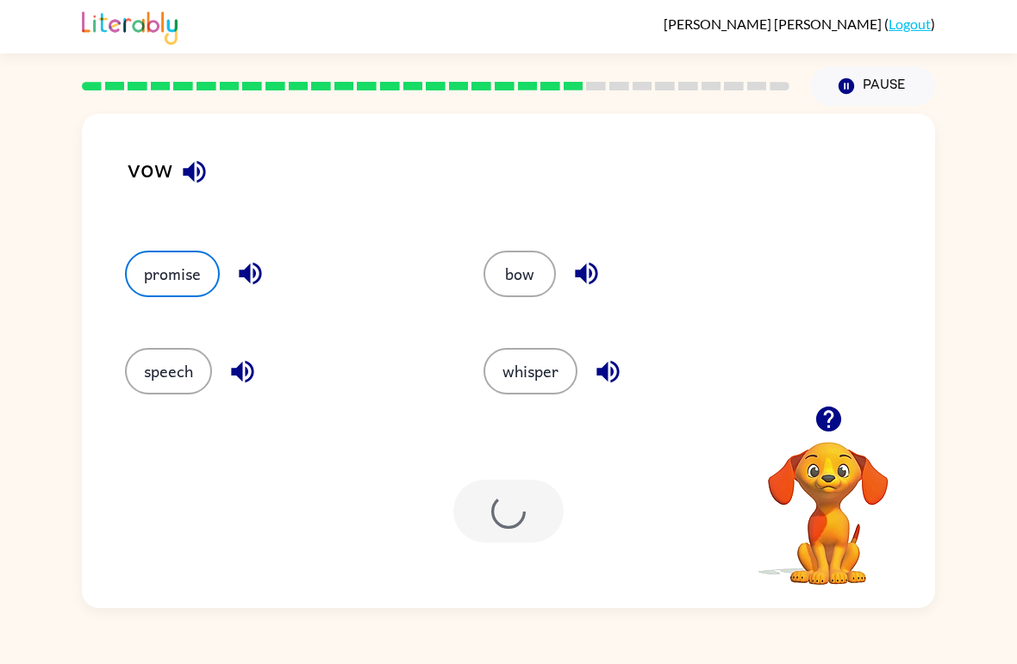
click at [514, 359] on button "whisper" at bounding box center [530, 371] width 94 height 47
click at [575, 361] on button "whisper" at bounding box center [530, 371] width 94 height 47
click at [576, 364] on div "whisper" at bounding box center [642, 371] width 319 height 47
click at [973, 573] on div "vow promise bow speech whisper Your browser must support playing .mp4 files to …" at bounding box center [508, 357] width 1017 height 502
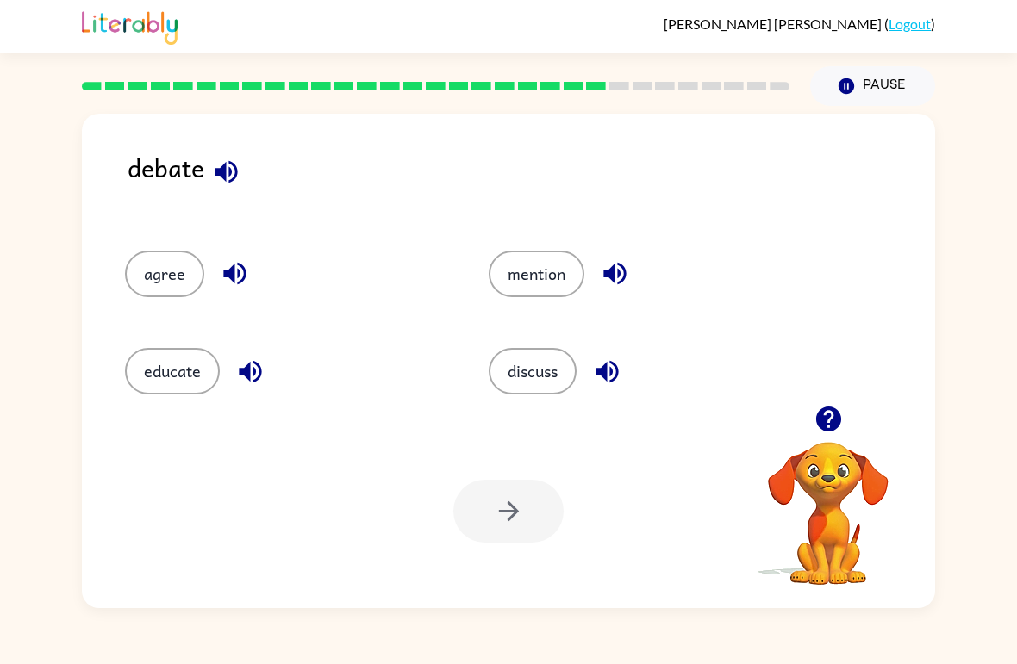
click at [559, 365] on button "discuss" at bounding box center [533, 371] width 88 height 47
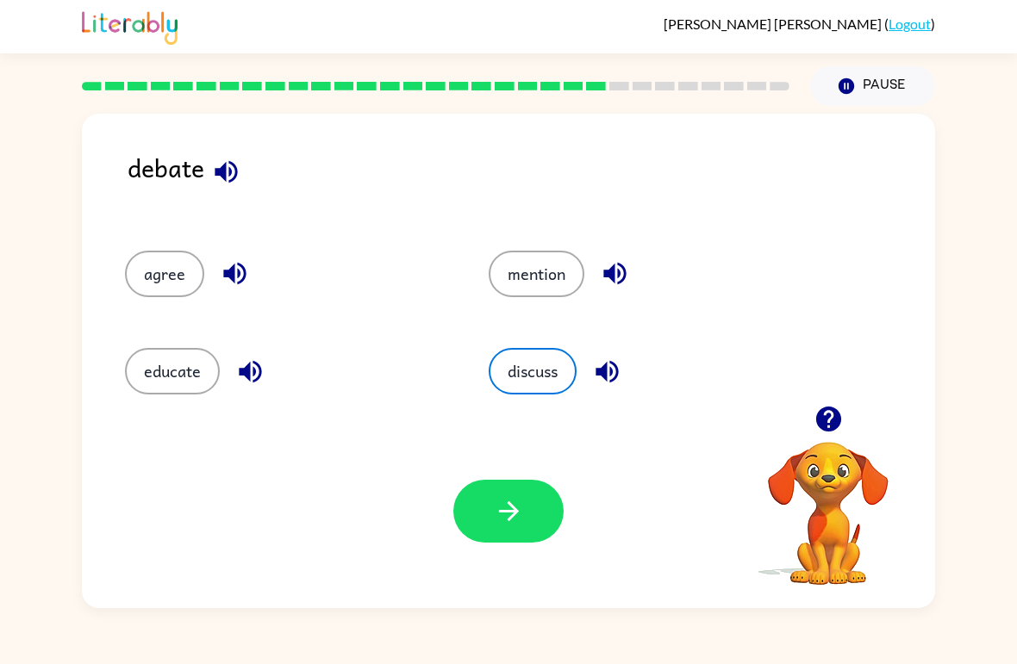
click at [502, 510] on icon "button" at bounding box center [509, 511] width 30 height 30
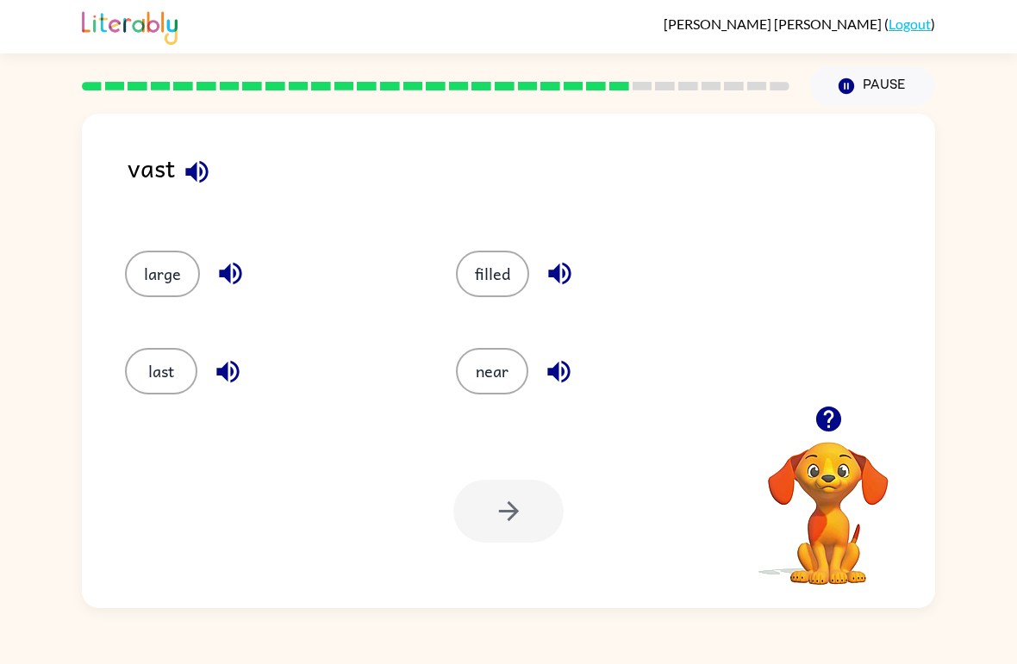
click at [172, 364] on button "last" at bounding box center [161, 371] width 72 height 47
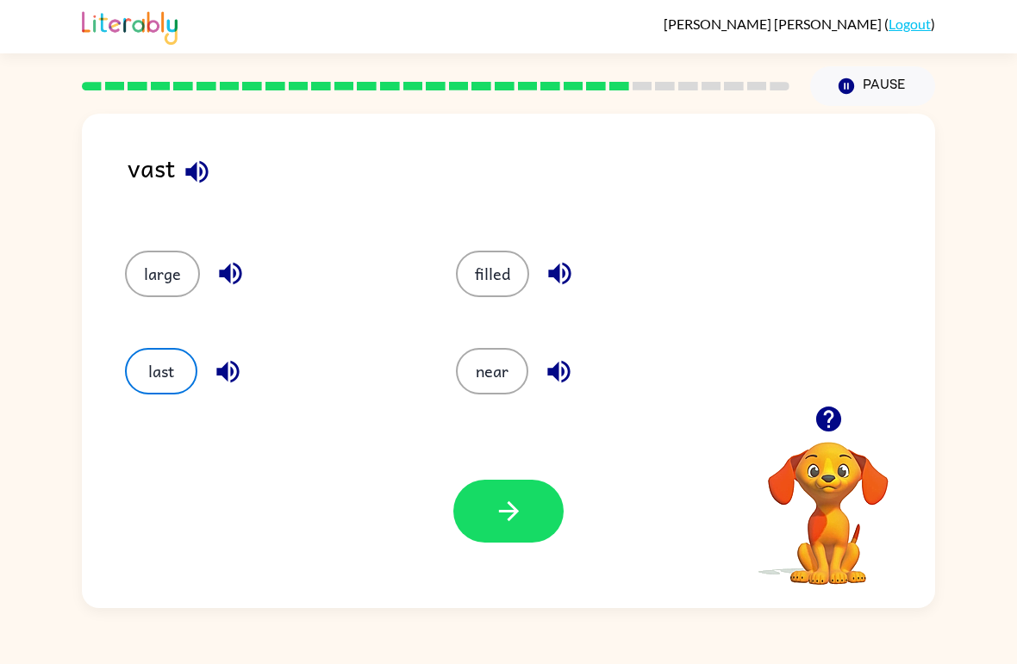
click at [466, 487] on button "button" at bounding box center [508, 511] width 110 height 63
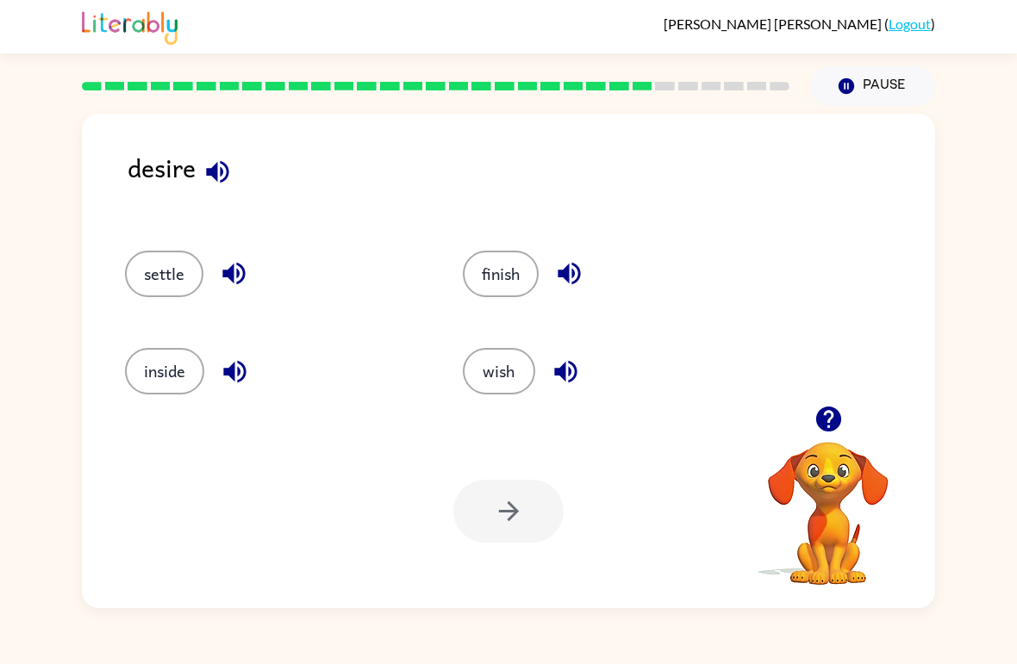
click at [197, 274] on button "settle" at bounding box center [164, 274] width 78 height 47
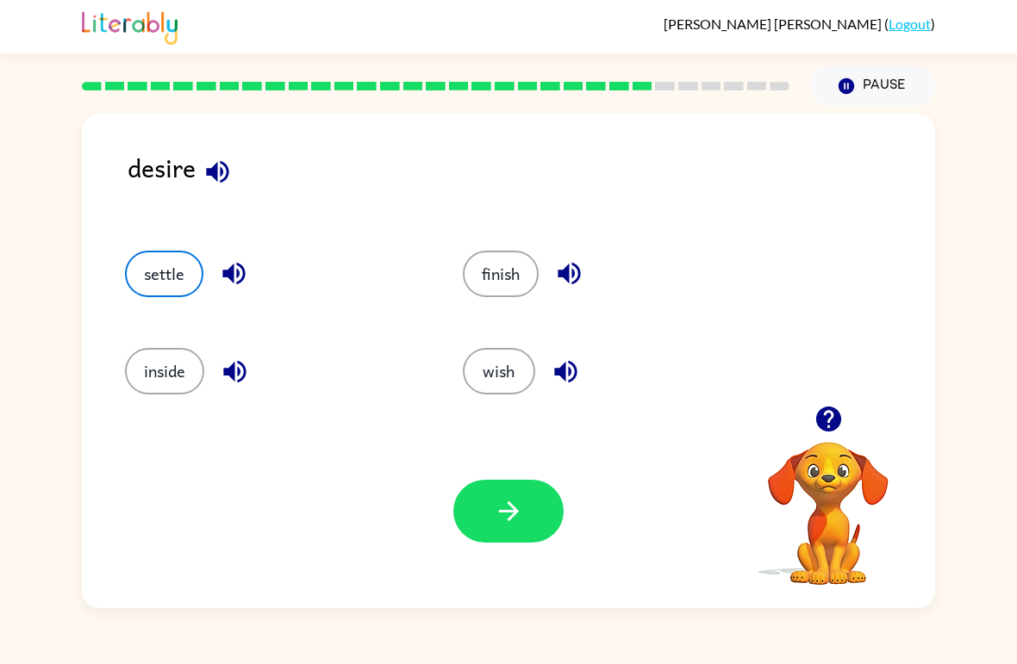
click at [477, 507] on button "button" at bounding box center [508, 511] width 110 height 63
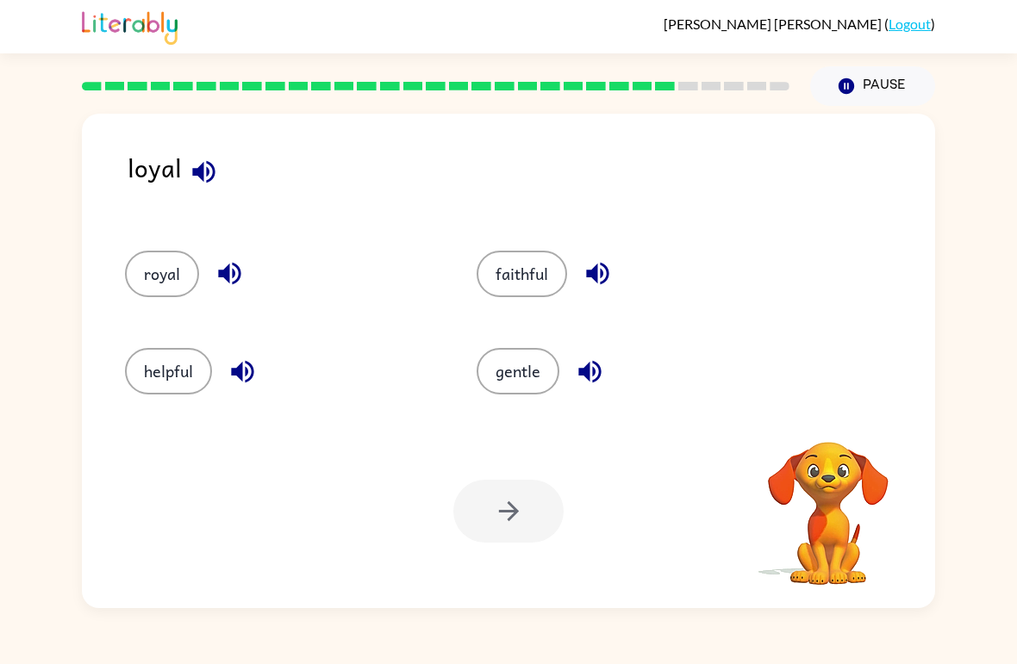
click at [539, 526] on div at bounding box center [508, 511] width 110 height 63
click at [520, 361] on button "gentle" at bounding box center [518, 371] width 83 height 47
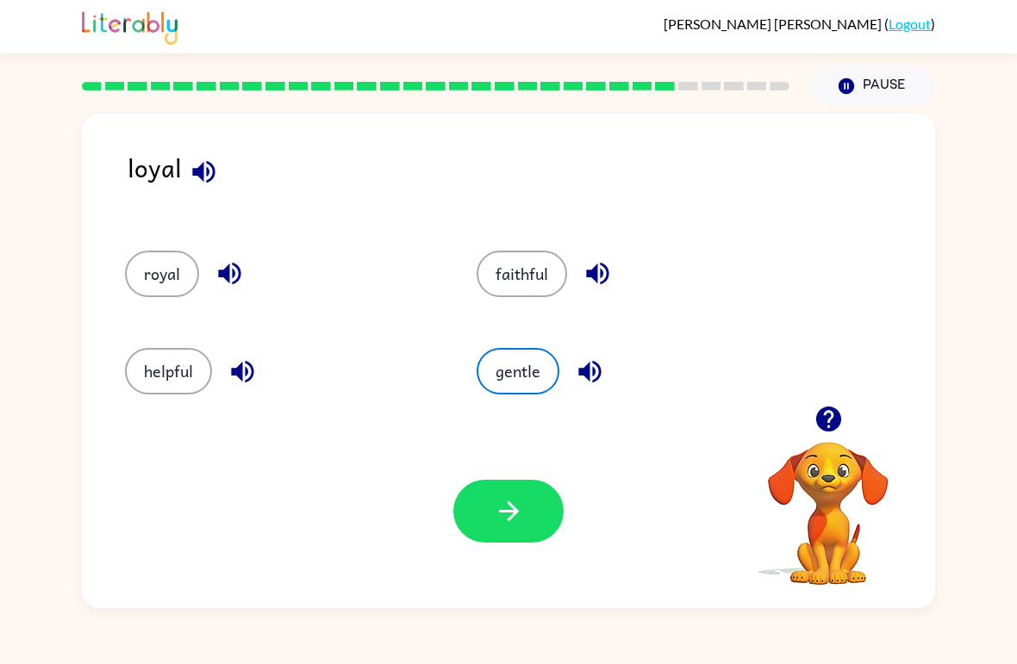
click at [500, 534] on button "button" at bounding box center [508, 511] width 110 height 63
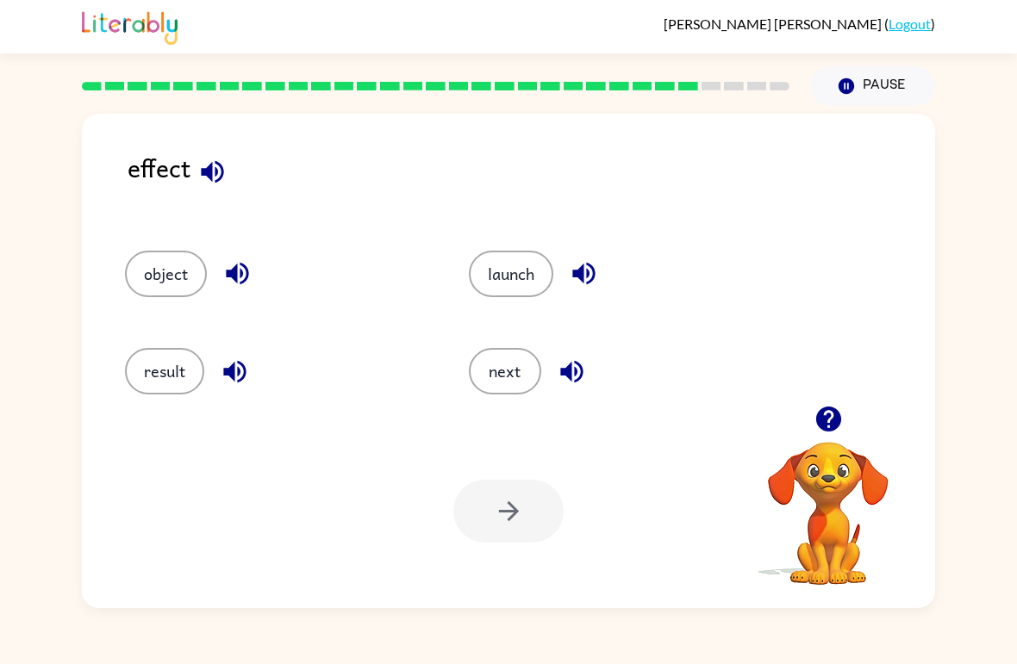
click at [140, 371] on button "result" at bounding box center [164, 371] width 79 height 47
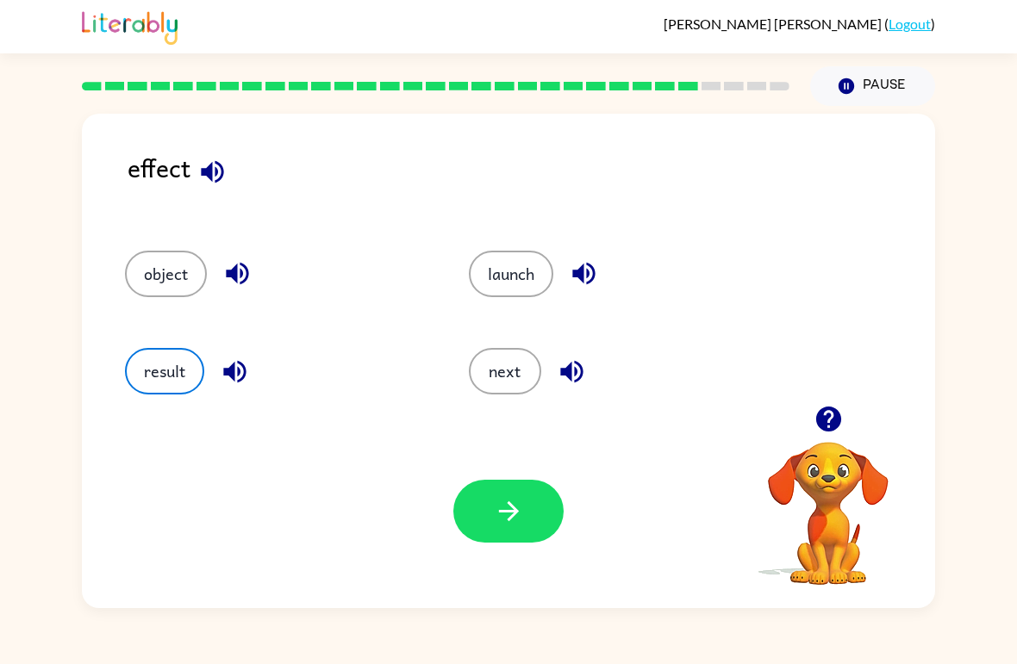
click at [514, 541] on button "button" at bounding box center [508, 511] width 110 height 63
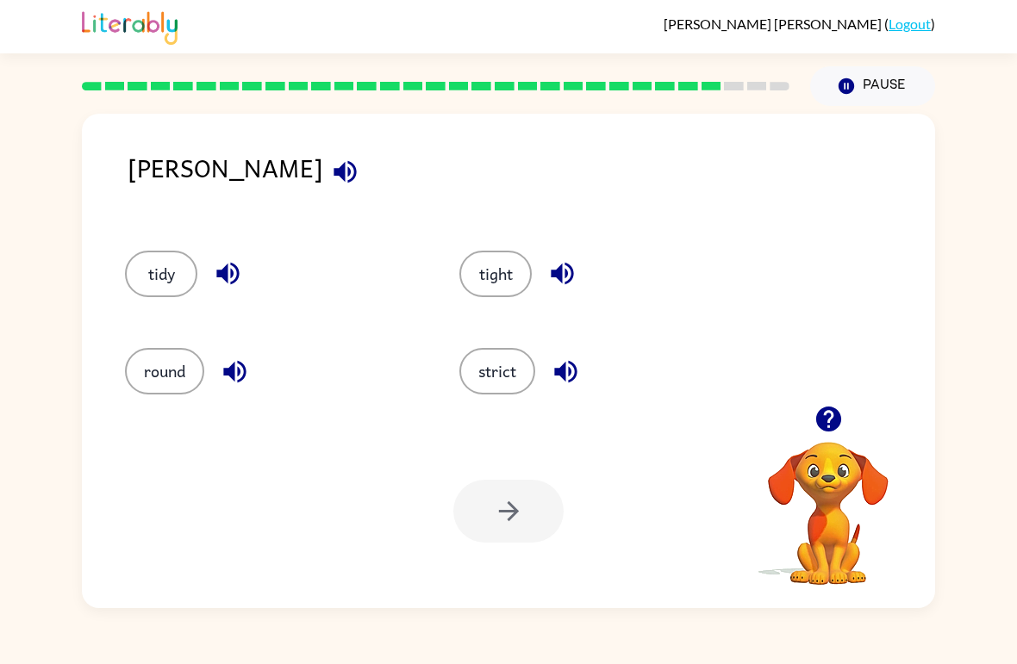
click at [143, 277] on button "tidy" at bounding box center [161, 274] width 72 height 47
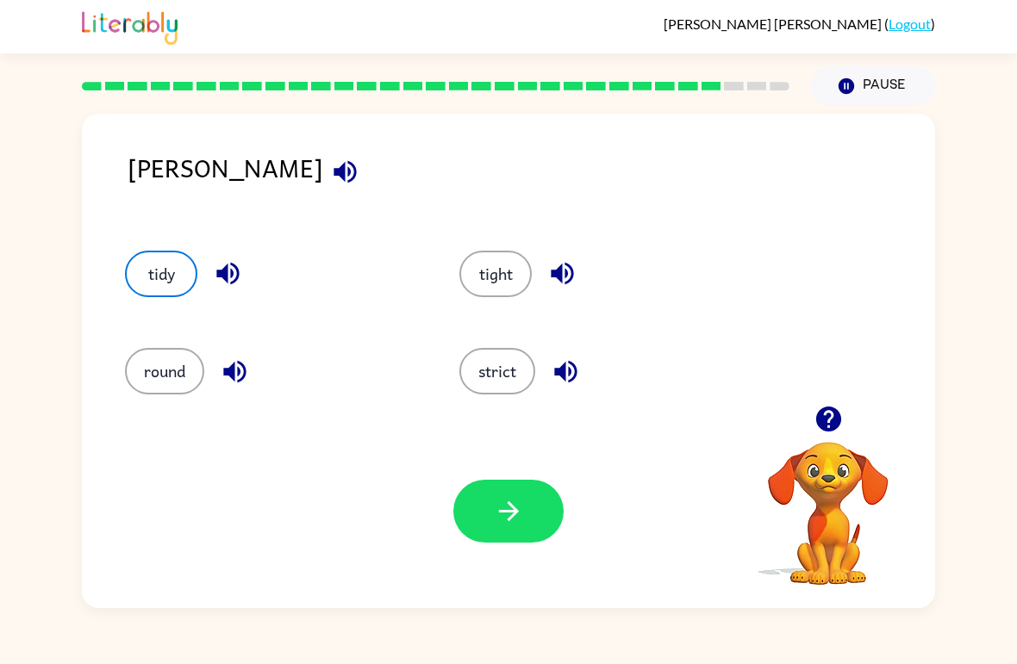
click at [516, 350] on button "strict" at bounding box center [497, 371] width 76 height 47
click at [508, 508] on icon "button" at bounding box center [509, 511] width 30 height 30
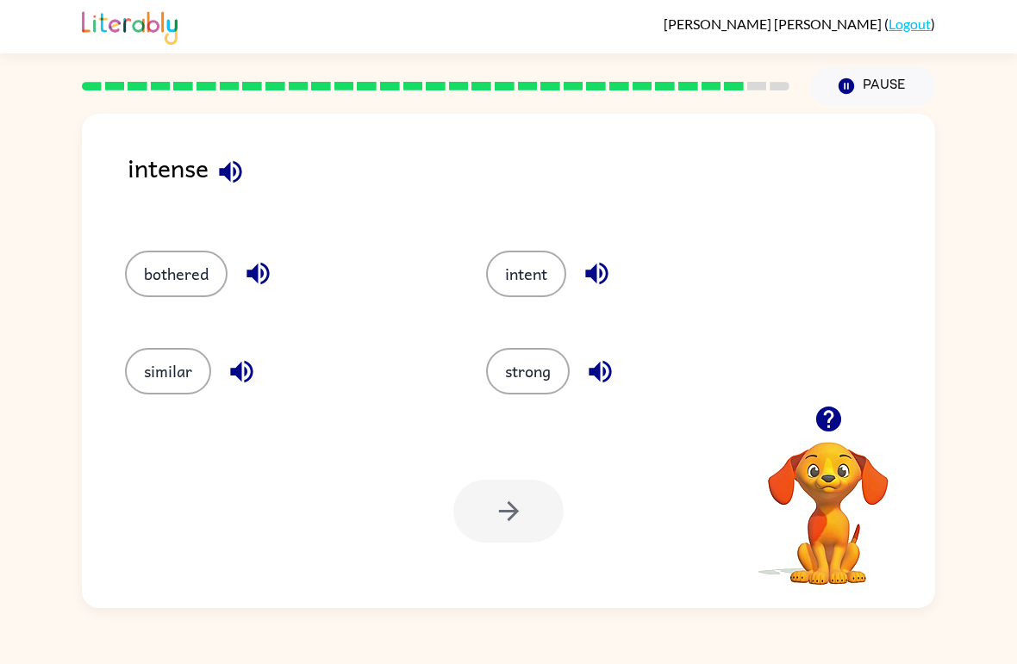
click at [526, 278] on button "intent" at bounding box center [526, 274] width 80 height 47
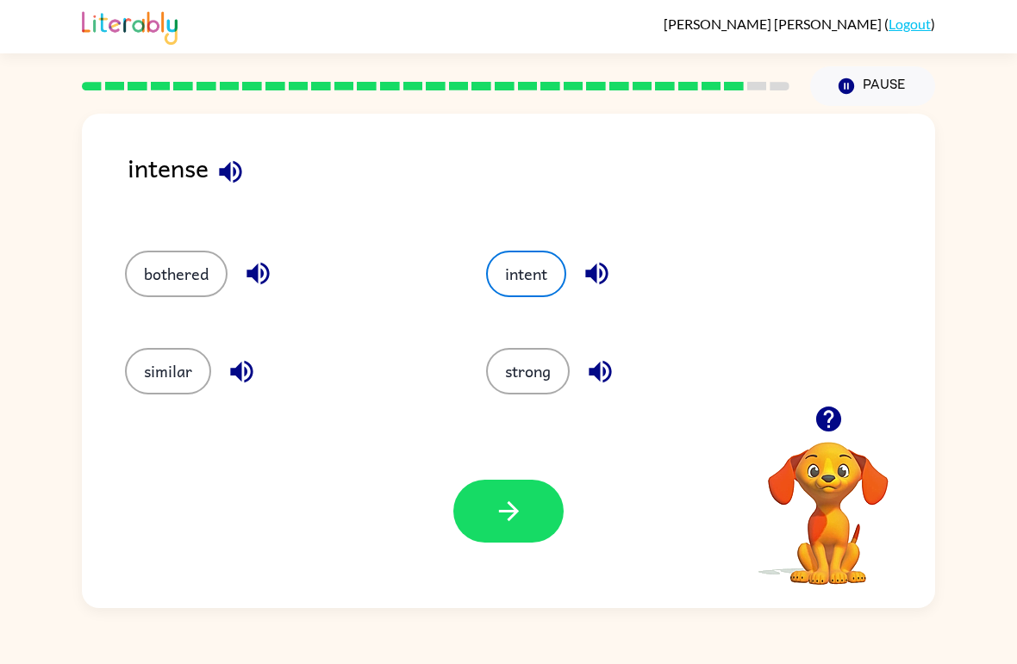
click at [534, 487] on button "button" at bounding box center [508, 511] width 110 height 63
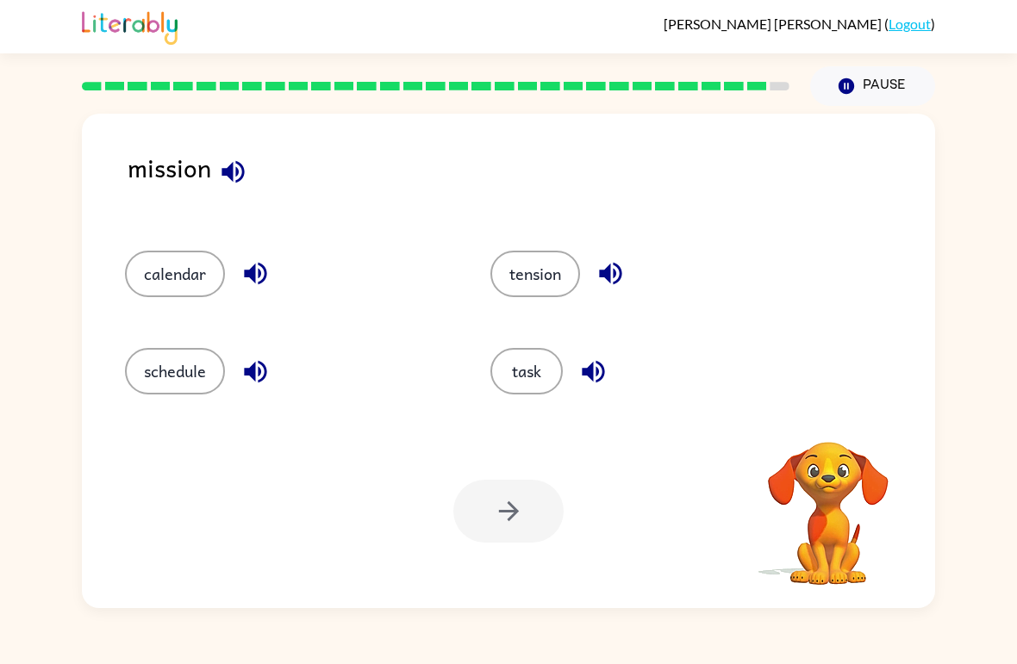
click at [550, 371] on button "task" at bounding box center [526, 371] width 72 height 47
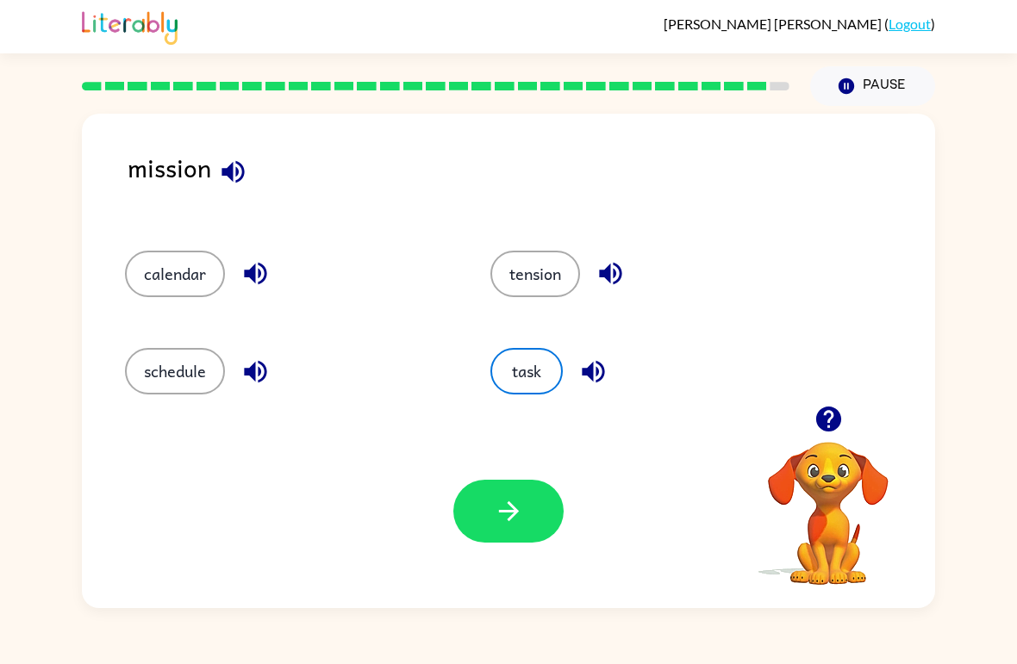
click at [472, 539] on button "button" at bounding box center [508, 511] width 110 height 63
